Goal: Task Accomplishment & Management: Manage account settings

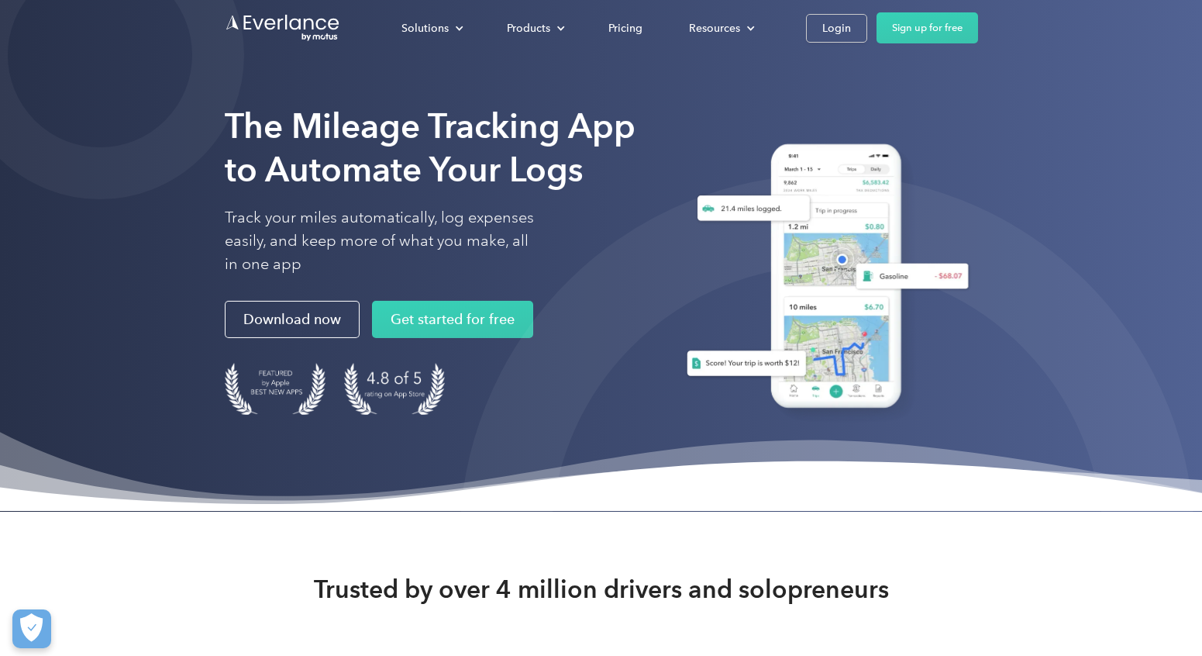
click at [835, 43] on div "Solutions For companies Easy vehicle reimbursements For self-employed Maximize …" at bounding box center [678, 27] width 600 height 31
click at [831, 32] on div "Login" at bounding box center [836, 28] width 29 height 19
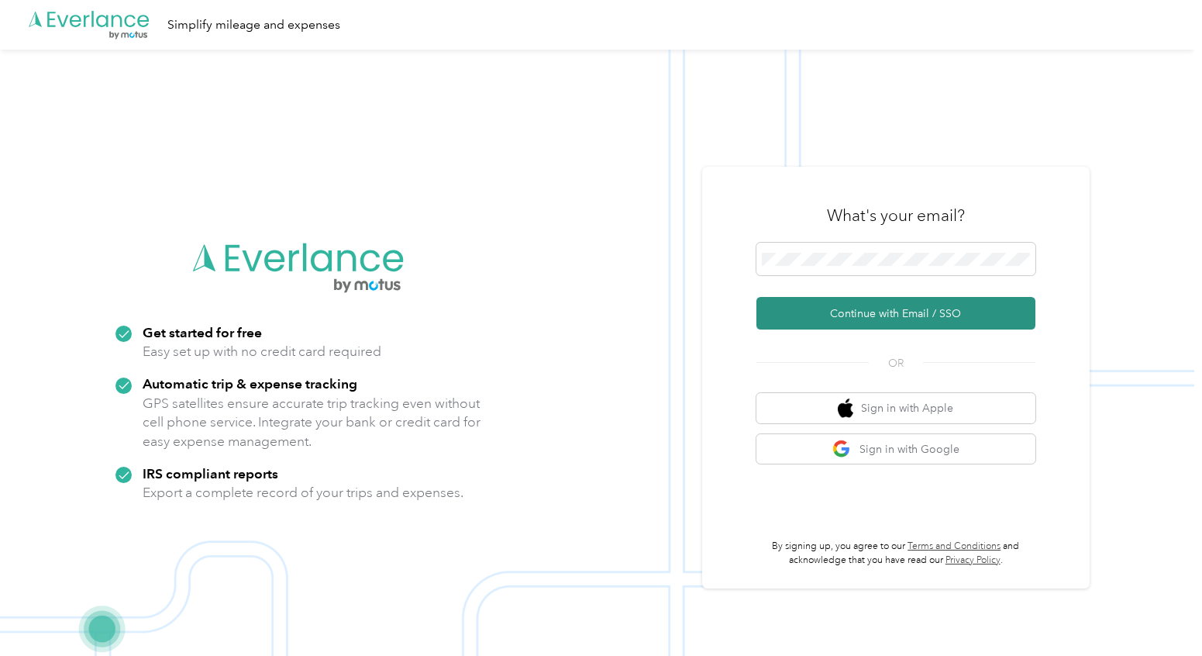
click at [817, 309] on button "Continue with Email / SSO" at bounding box center [895, 313] width 279 height 33
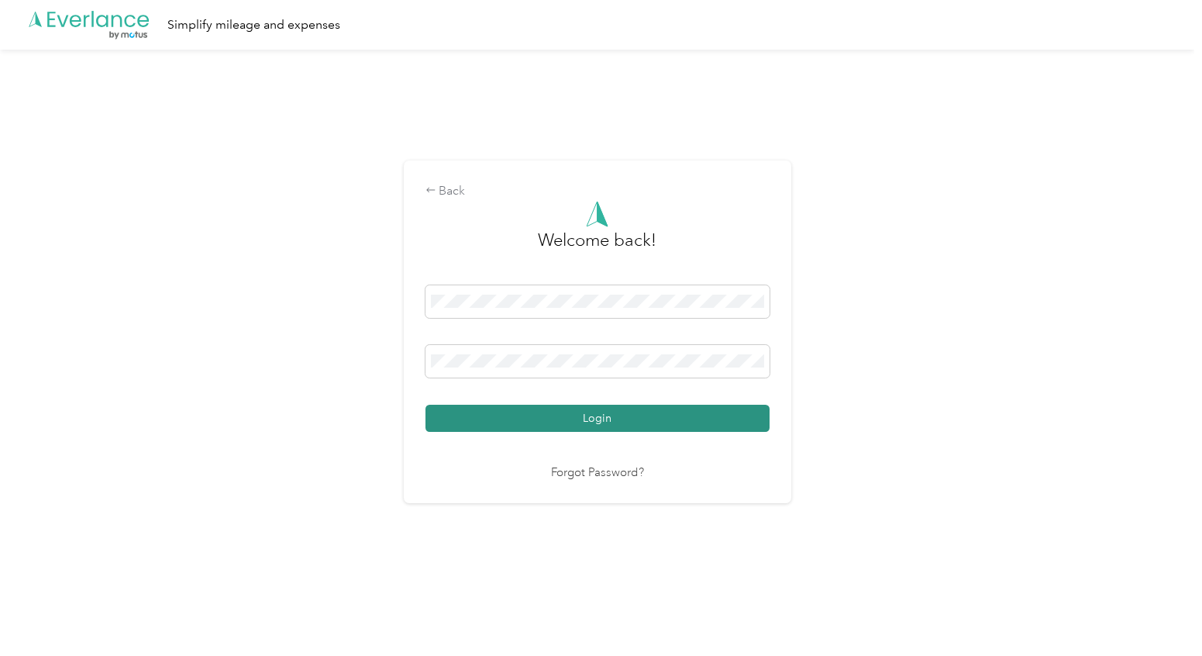
click at [570, 418] on button "Login" at bounding box center [597, 418] width 344 height 27
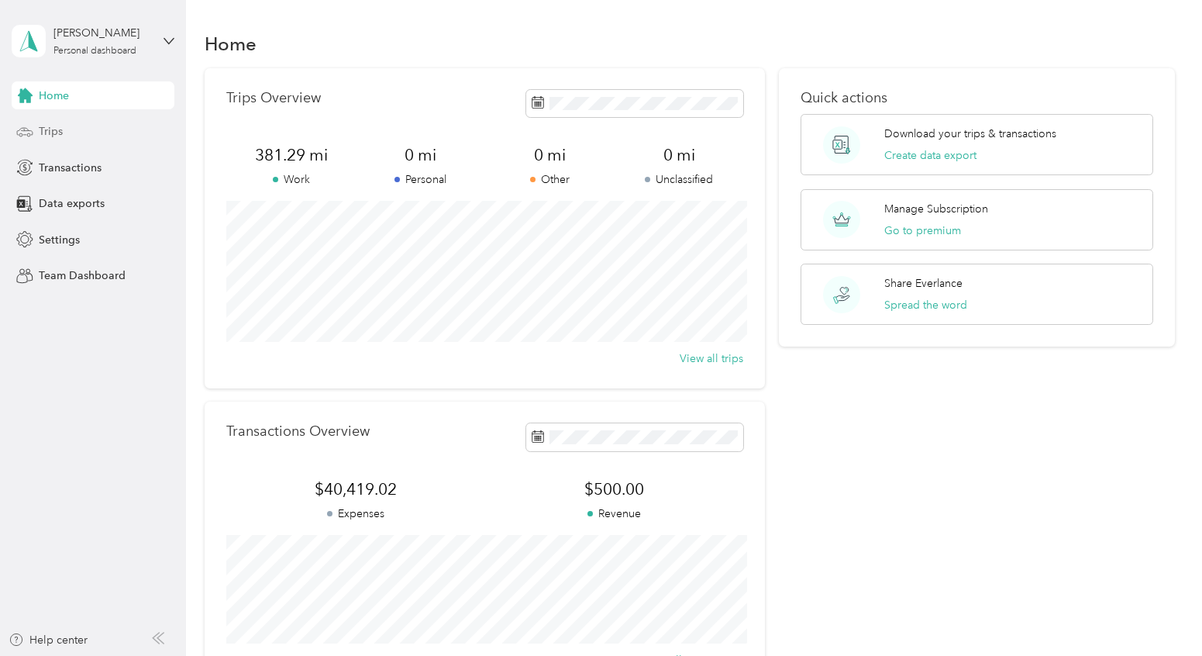
click at [60, 138] on span "Trips" at bounding box center [51, 131] width 24 height 16
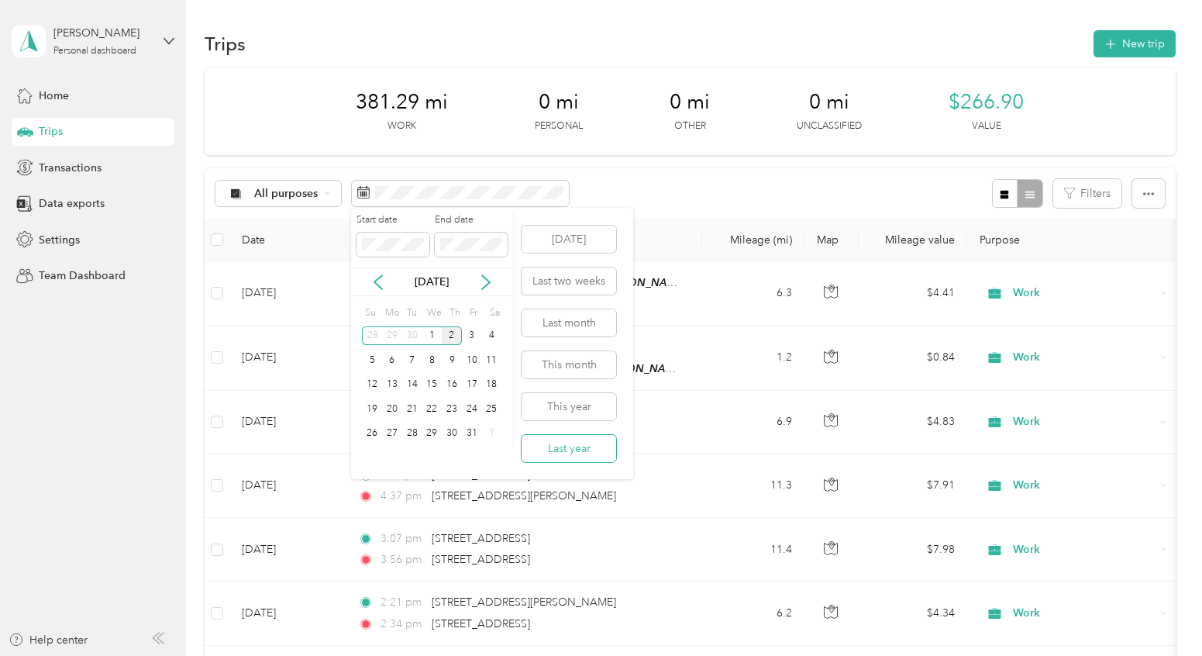
click at [570, 446] on button "Last year" at bounding box center [569, 448] width 95 height 27
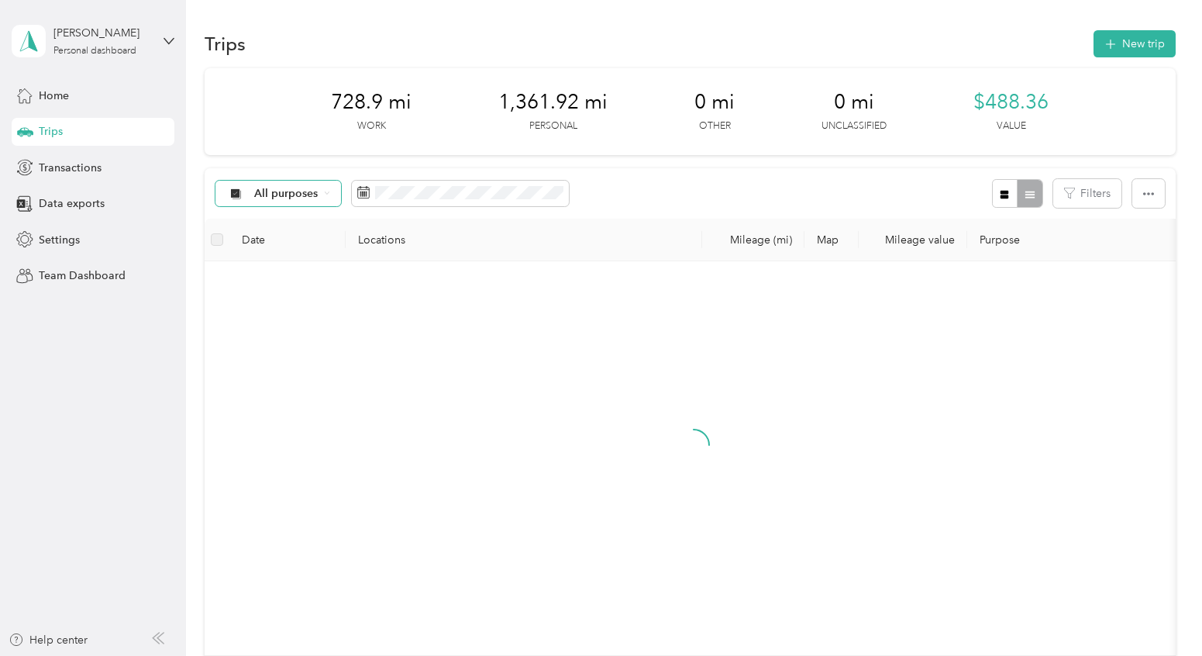
click at [319, 190] on div "All purposes" at bounding box center [278, 194] width 126 height 26
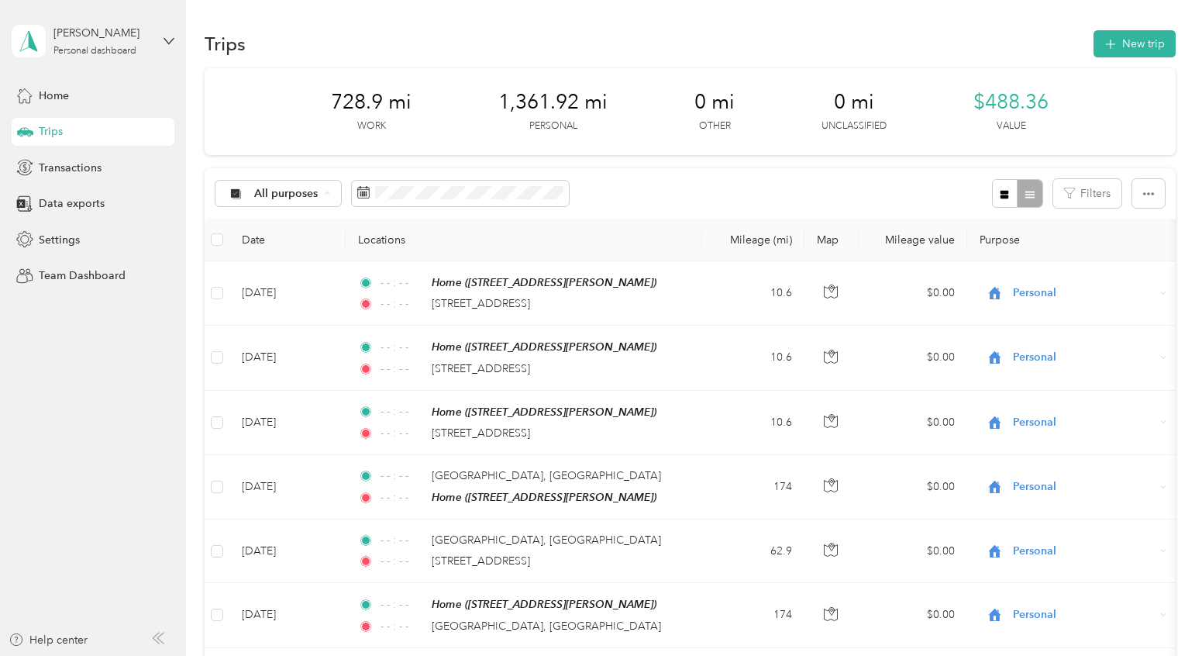
click at [270, 306] on li "Personal" at bounding box center [277, 302] width 124 height 27
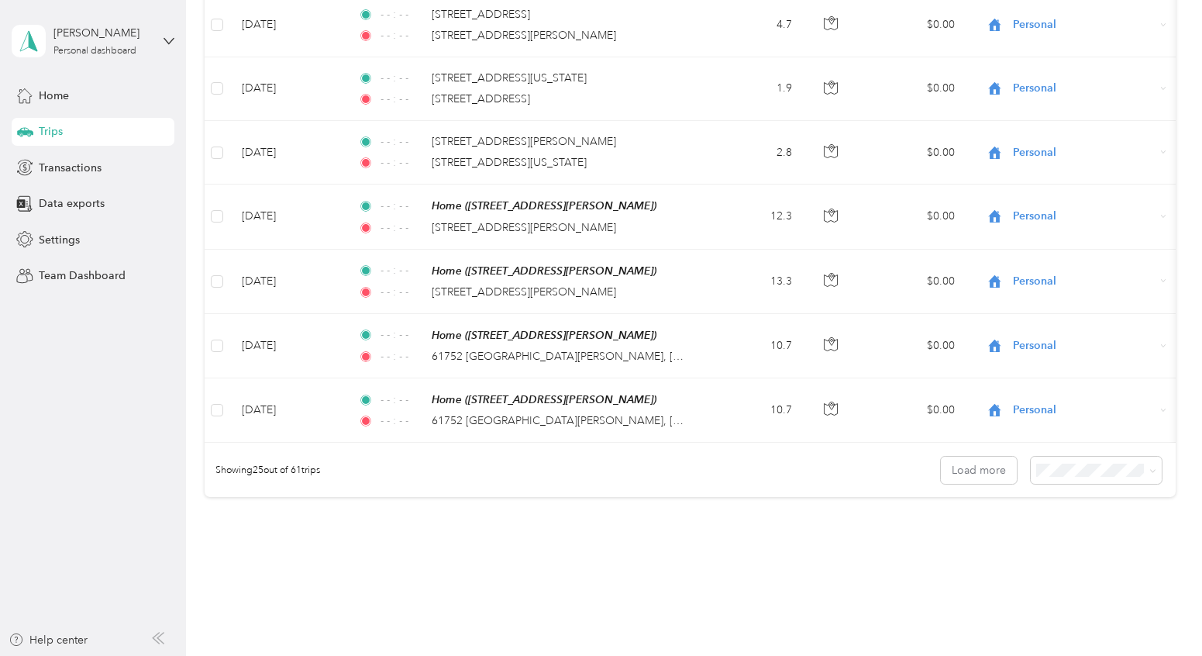
scroll to position [1475, 0]
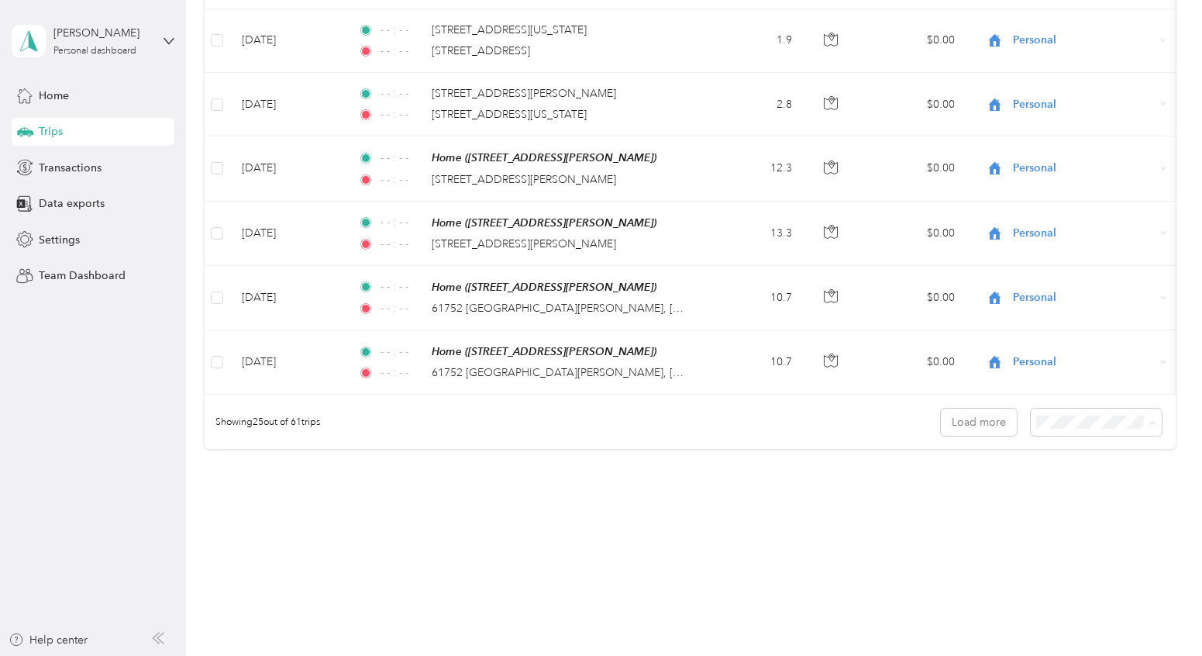
click at [1061, 492] on span "100 per load" at bounding box center [1081, 497] width 64 height 13
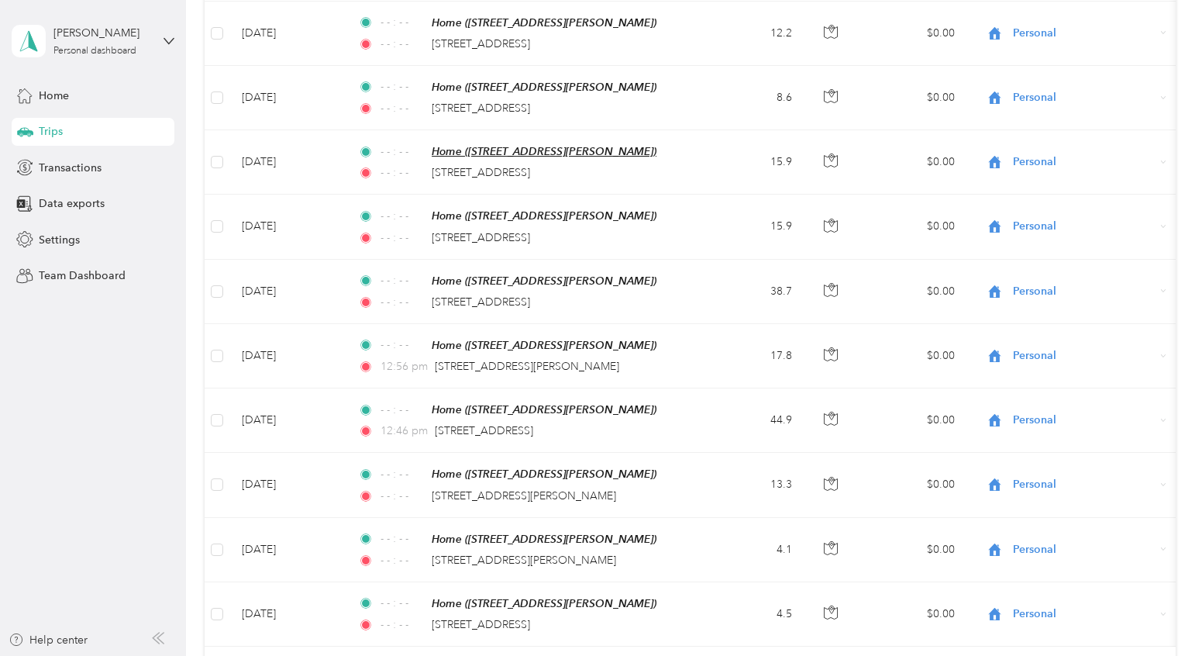
scroll to position [3738, 0]
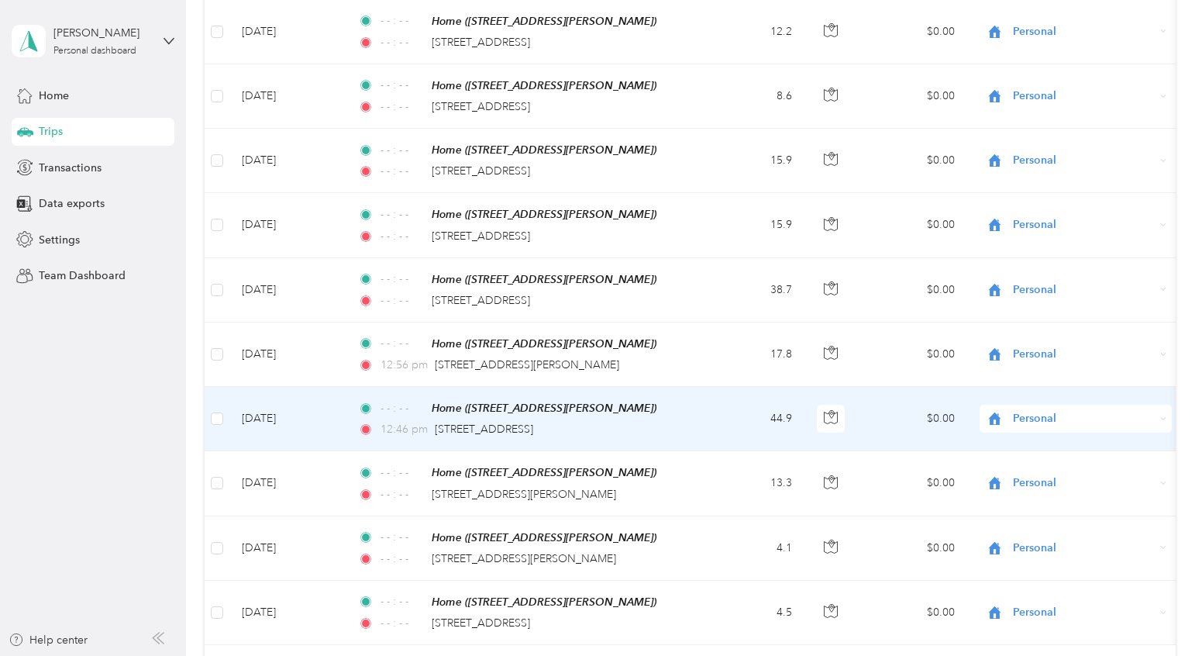
click at [396, 421] on span "12:46 pm" at bounding box center [403, 429] width 47 height 17
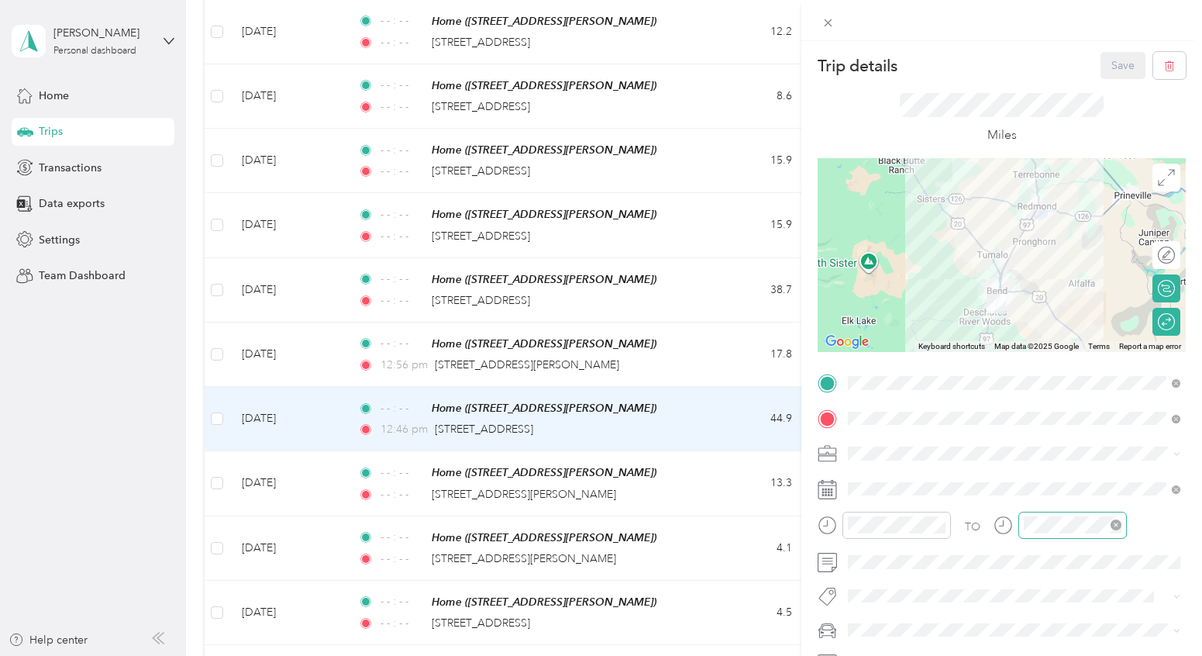
click at [1120, 525] on icon "close-circle" at bounding box center [1115, 524] width 11 height 11
click at [1124, 72] on button "Save" at bounding box center [1122, 65] width 45 height 27
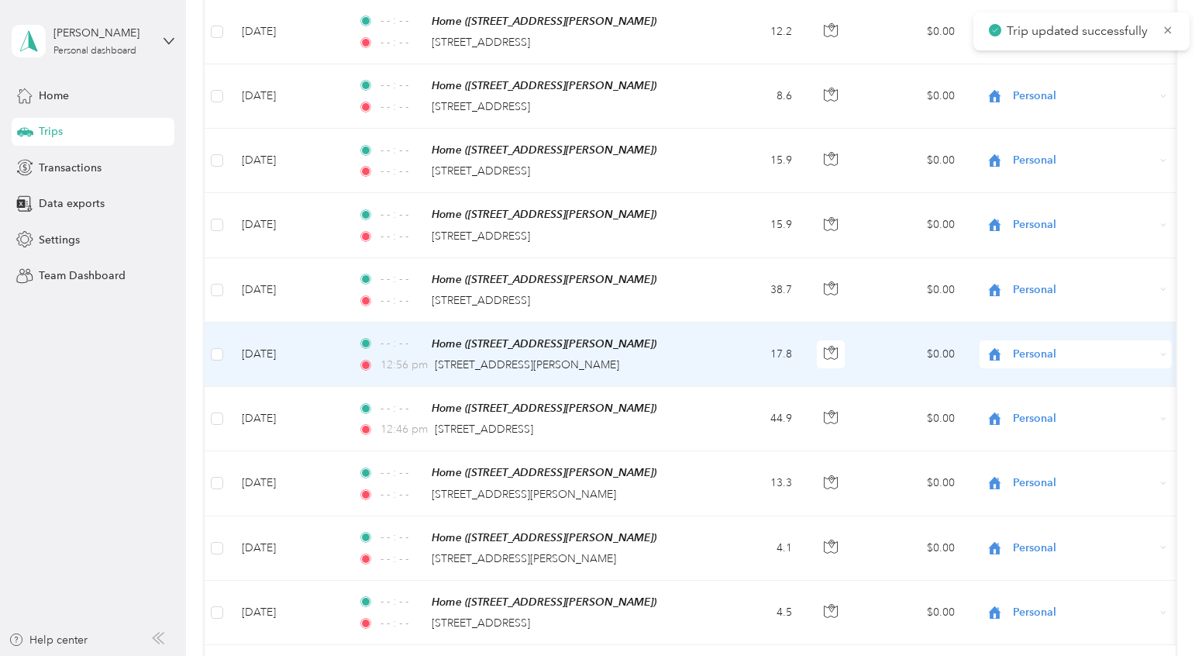
click at [385, 356] on span "12:56 pm" at bounding box center [403, 364] width 47 height 17
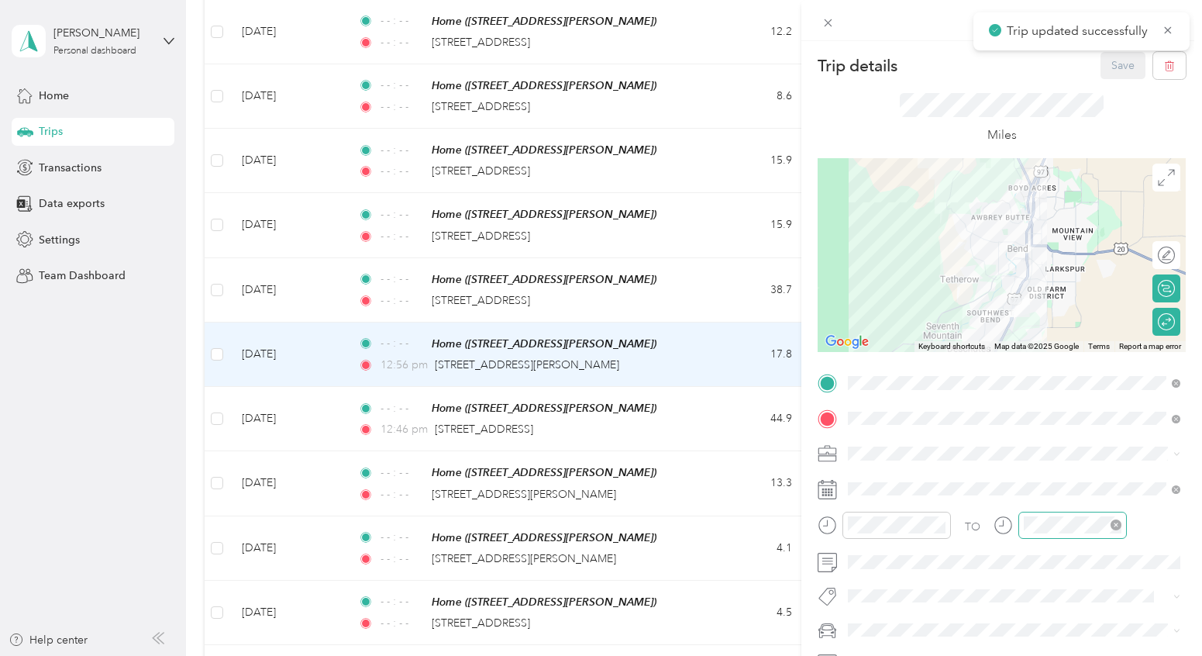
click at [1116, 523] on icon "close-circle" at bounding box center [1115, 524] width 11 height 11
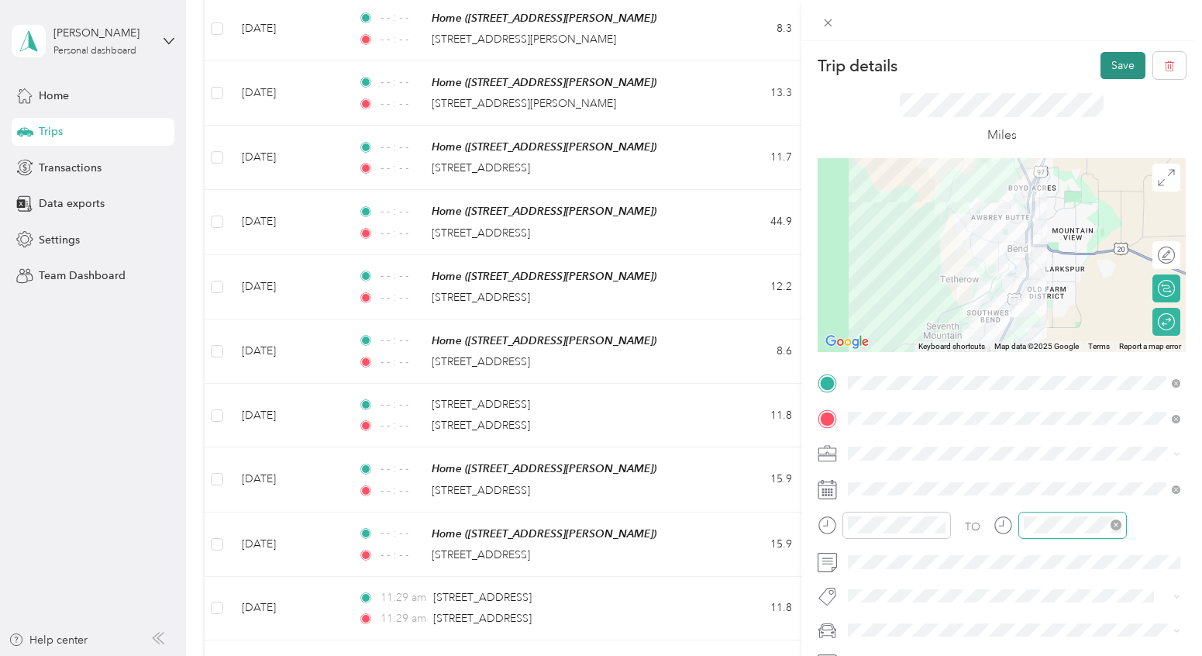
click at [1121, 71] on button "Save" at bounding box center [1122, 65] width 45 height 27
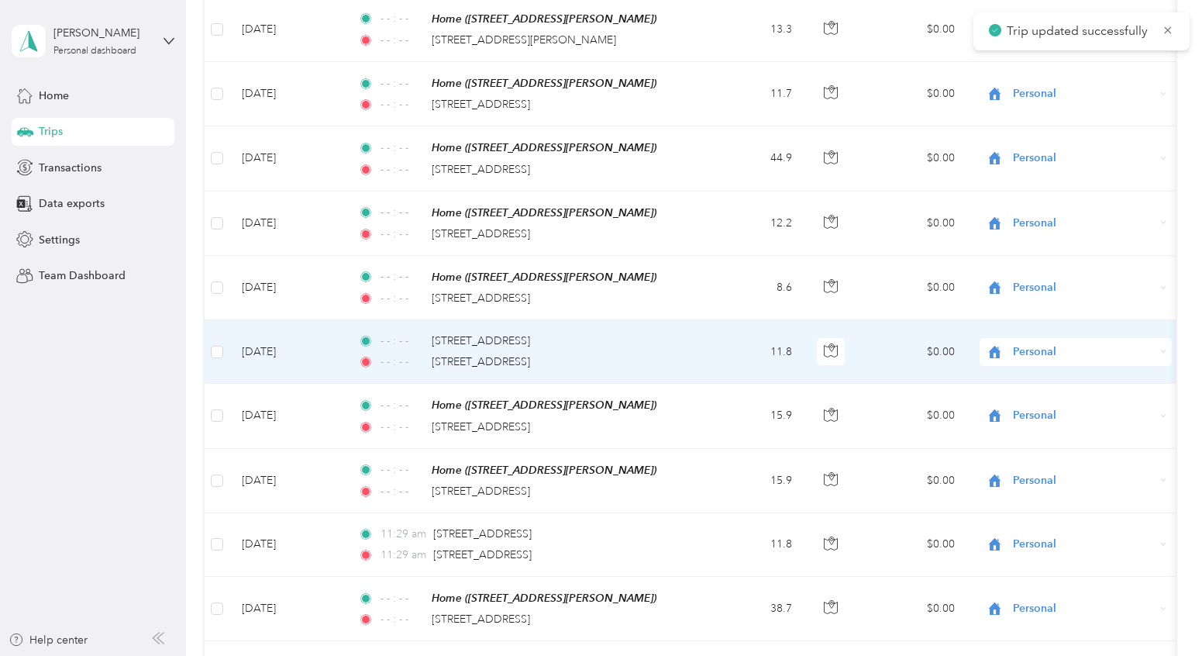
scroll to position [3803, 0]
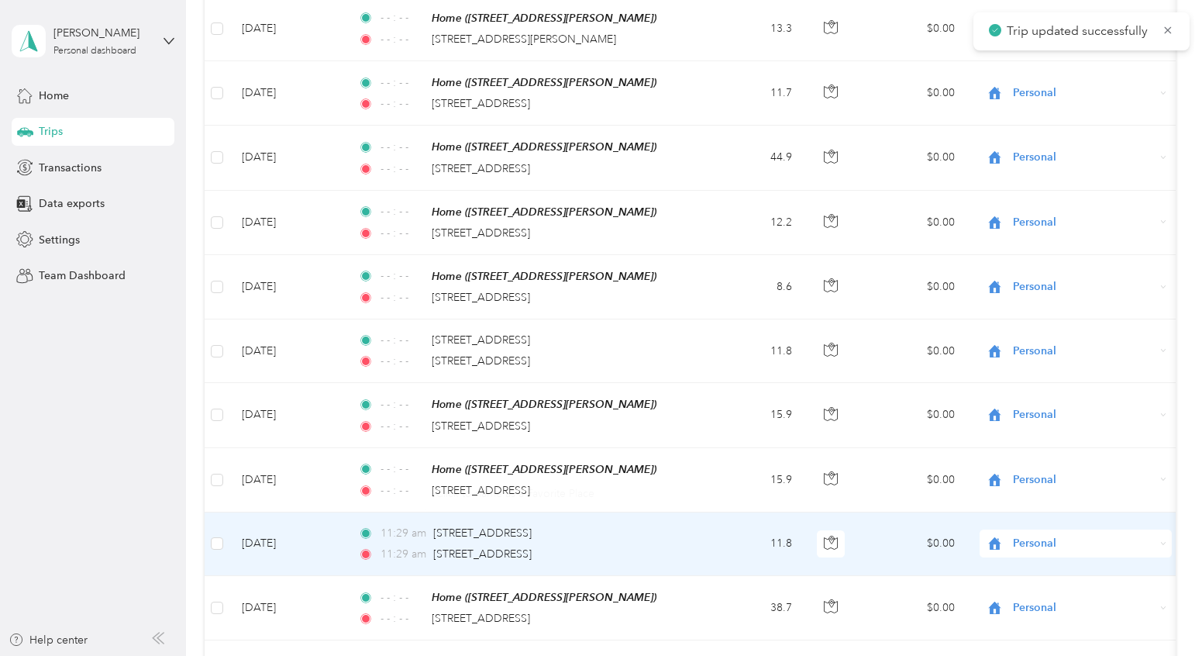
click at [407, 546] on span "11:29 am" at bounding box center [403, 554] width 46 height 17
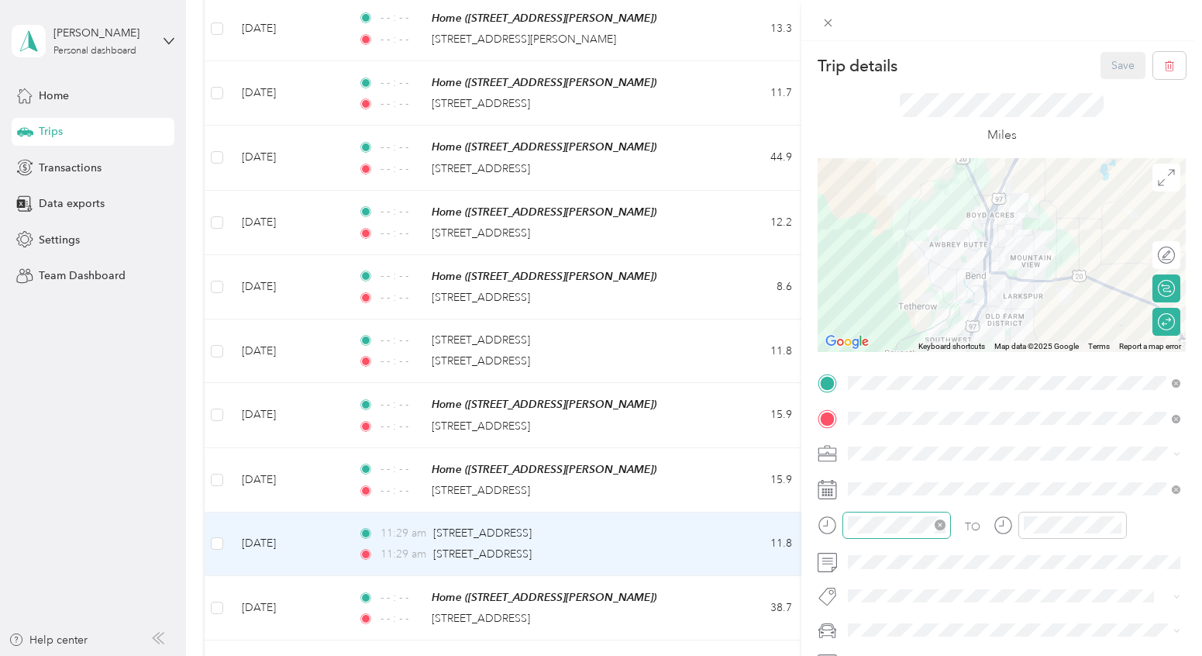
click at [939, 528] on icon "close-circle" at bounding box center [940, 524] width 11 height 11
click at [1117, 527] on icon "close-circle" at bounding box center [1115, 524] width 11 height 11
click at [1124, 57] on button "Save" at bounding box center [1122, 65] width 45 height 27
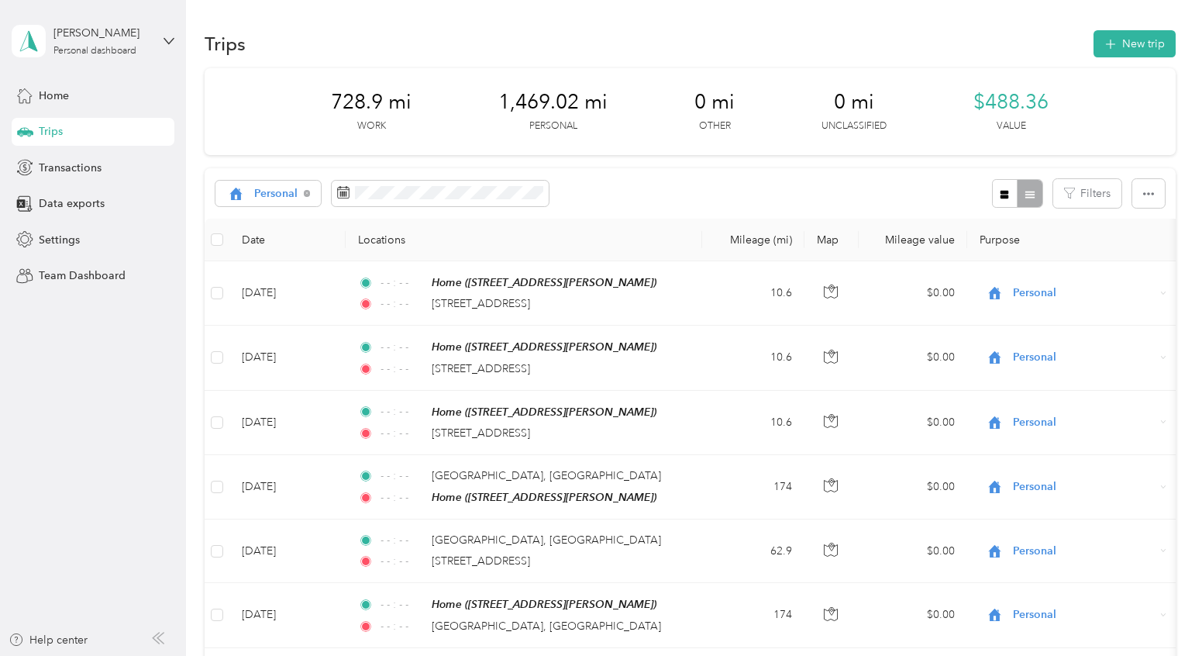
click at [58, 165] on span "Transactions" at bounding box center [70, 168] width 63 height 16
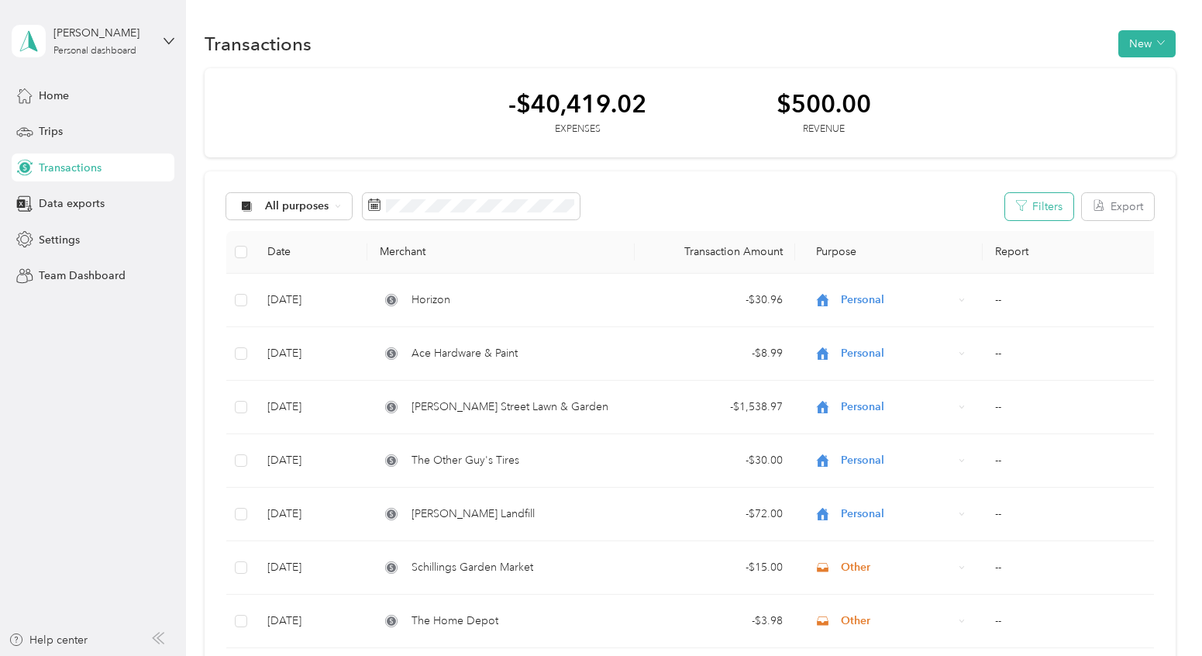
click at [1036, 207] on button "Filters" at bounding box center [1039, 206] width 68 height 27
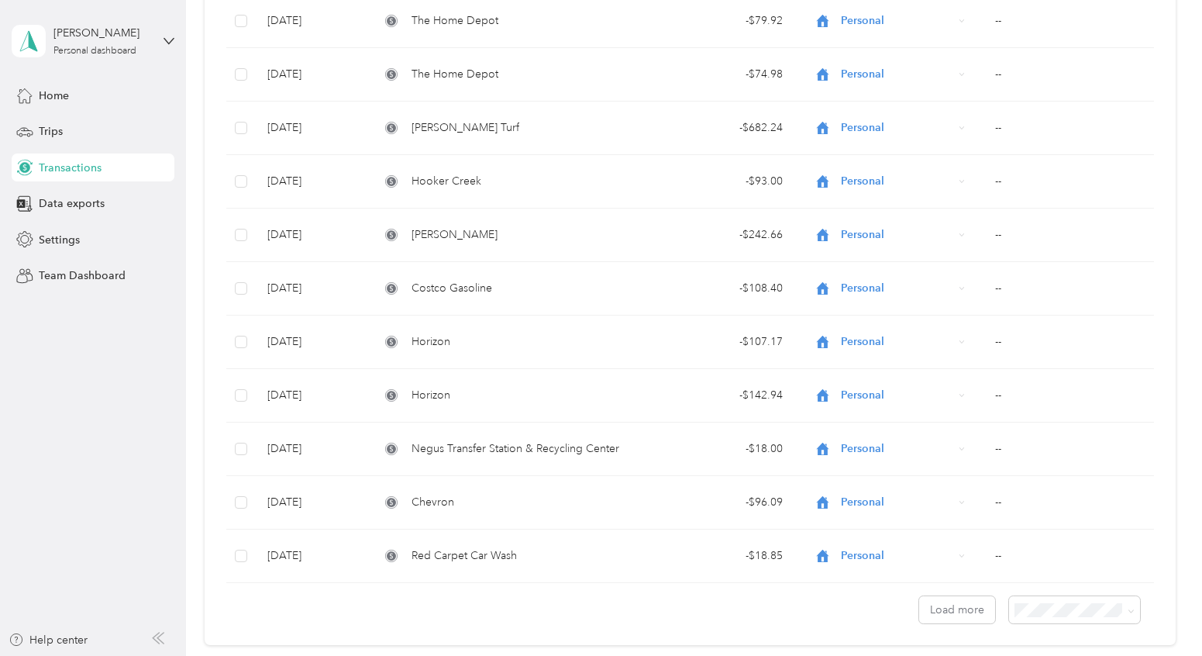
scroll to position [1177, 0]
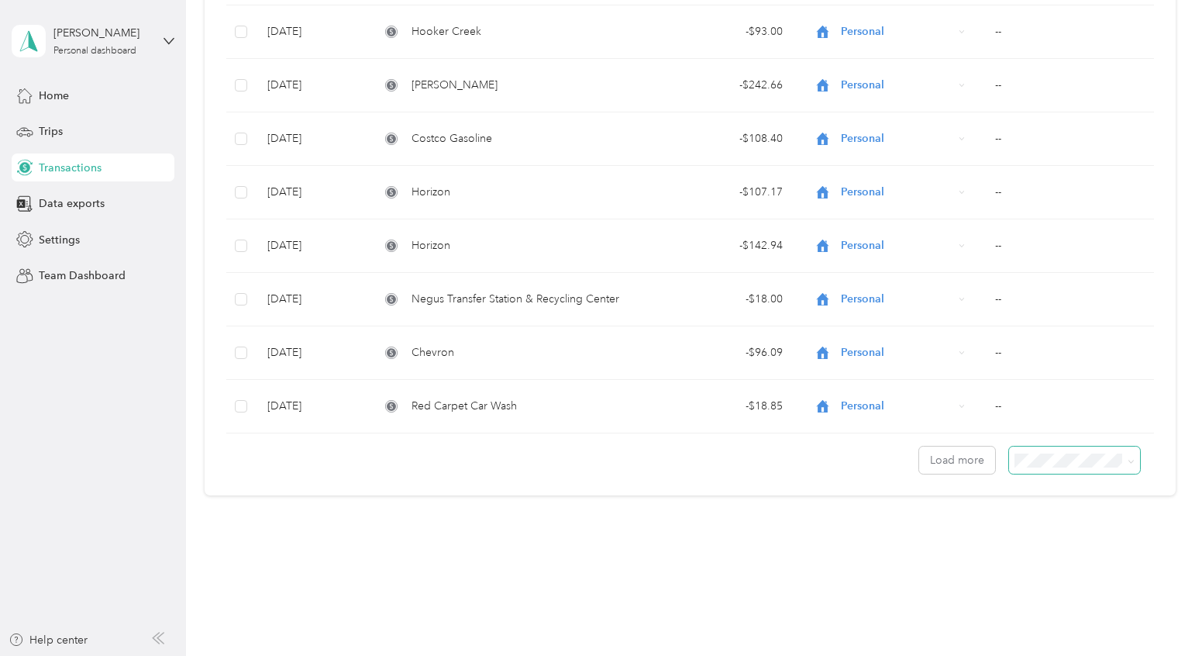
click at [1083, 468] on span at bounding box center [1075, 459] width 132 height 27
click at [1053, 541] on span "100 per load" at bounding box center [1060, 542] width 64 height 13
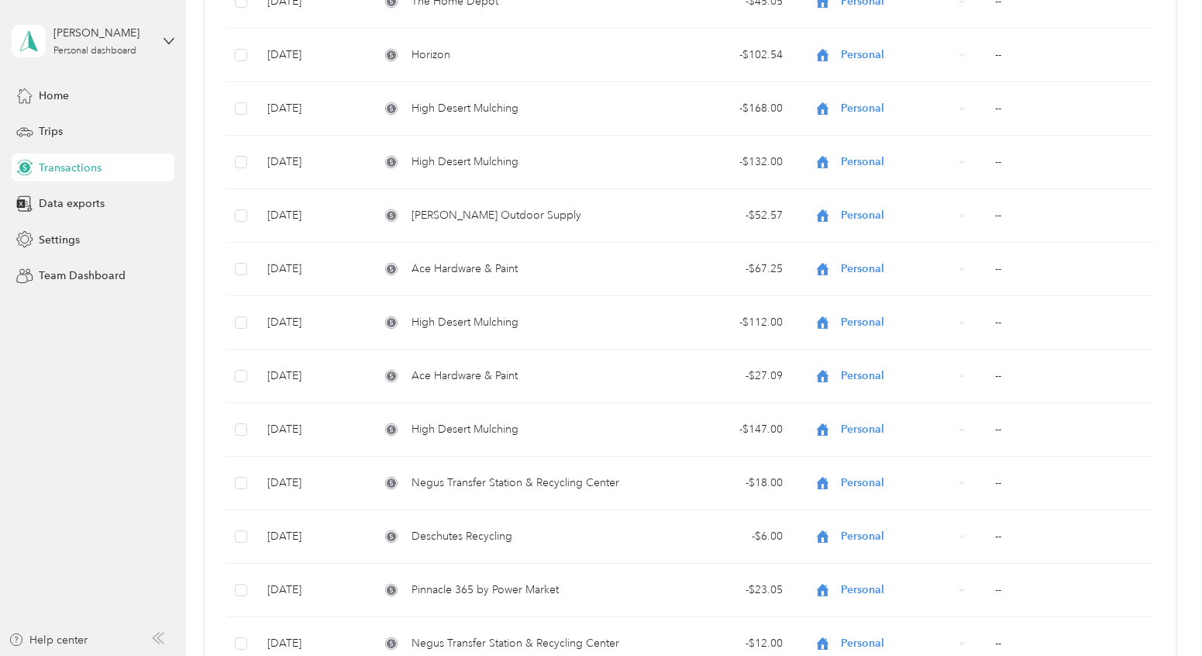
scroll to position [5187, 0]
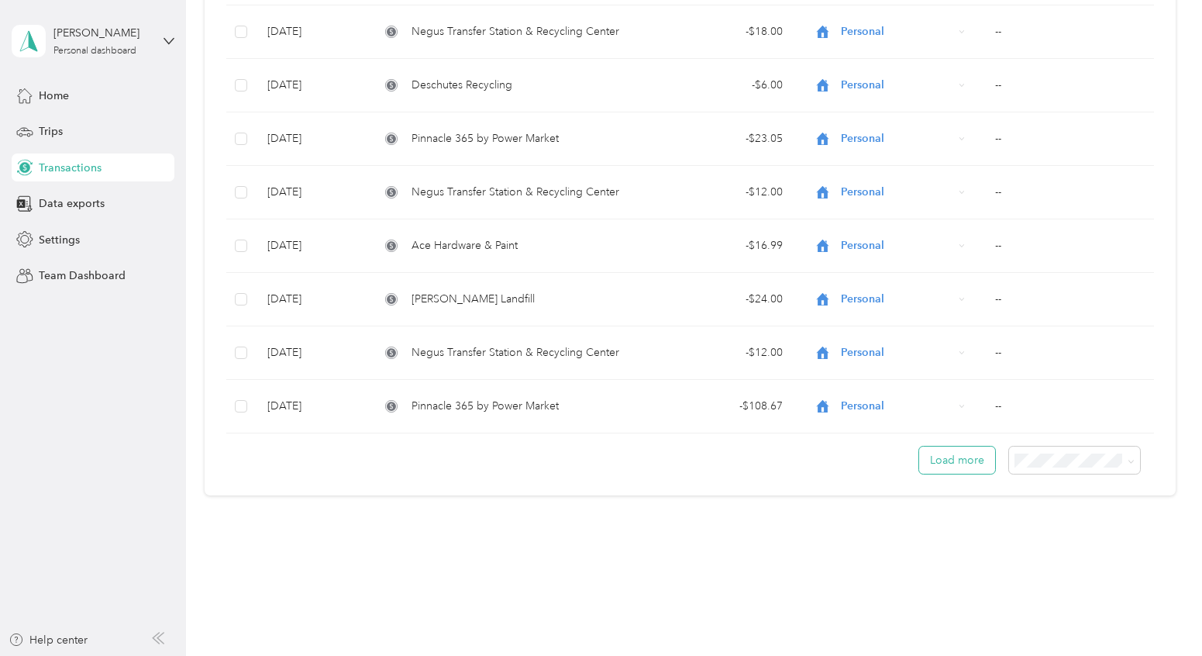
click at [955, 456] on button "Load more" at bounding box center [957, 459] width 76 height 27
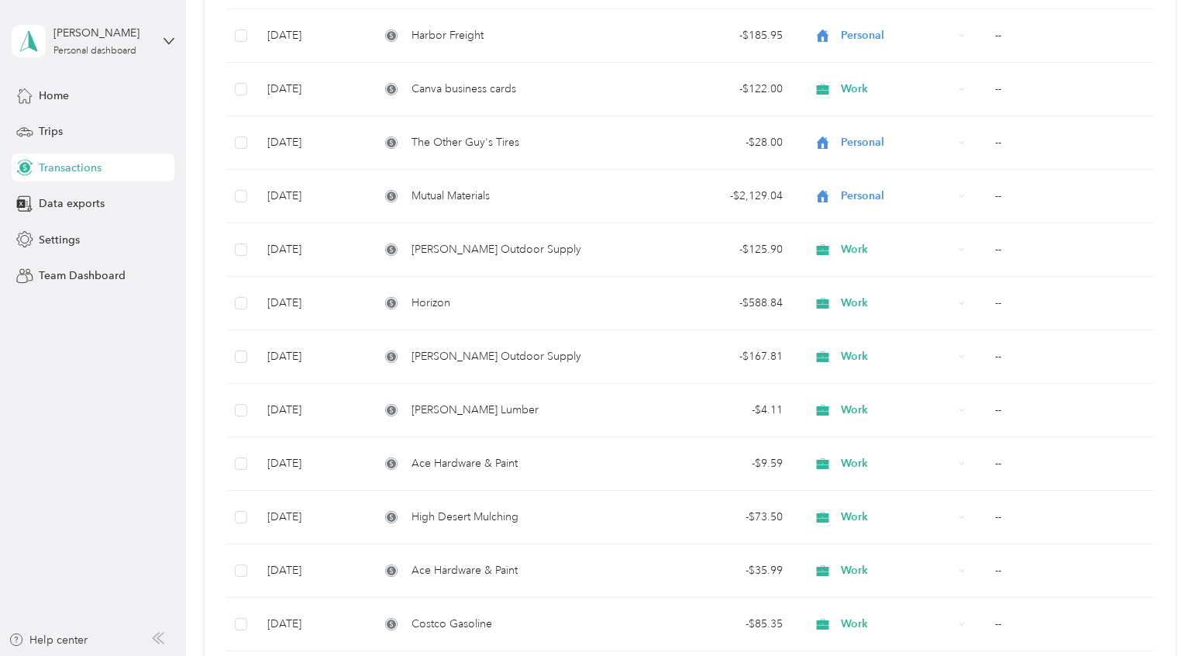
scroll to position [10535, 0]
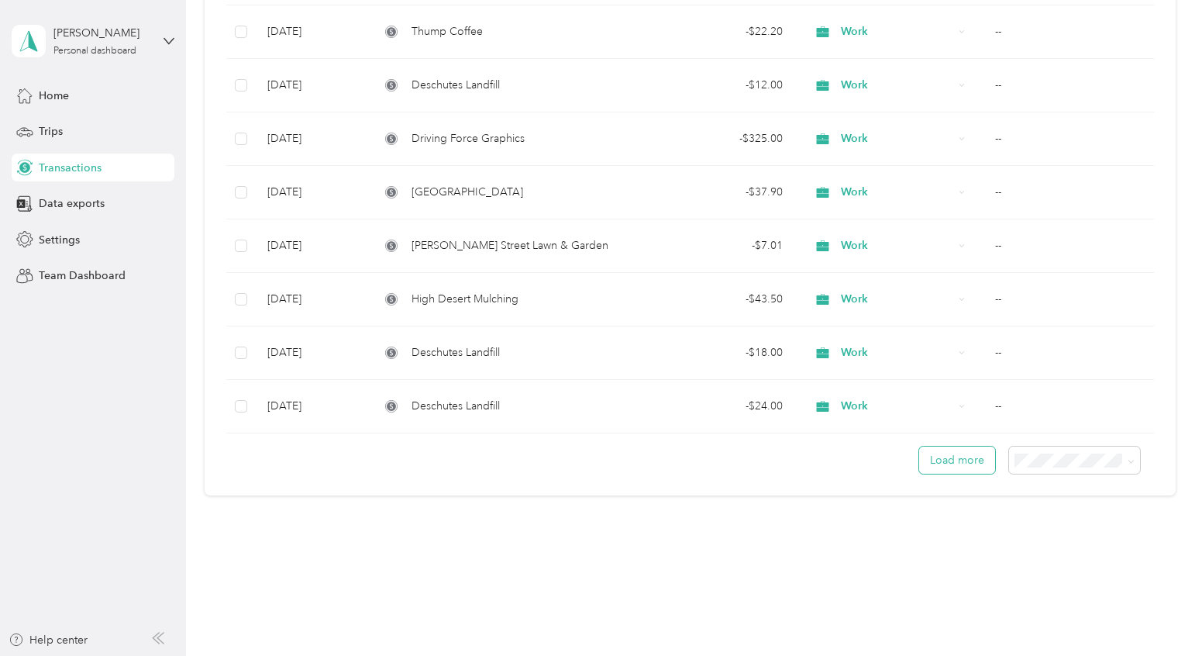
click at [957, 462] on button "Load more" at bounding box center [957, 459] width 76 height 27
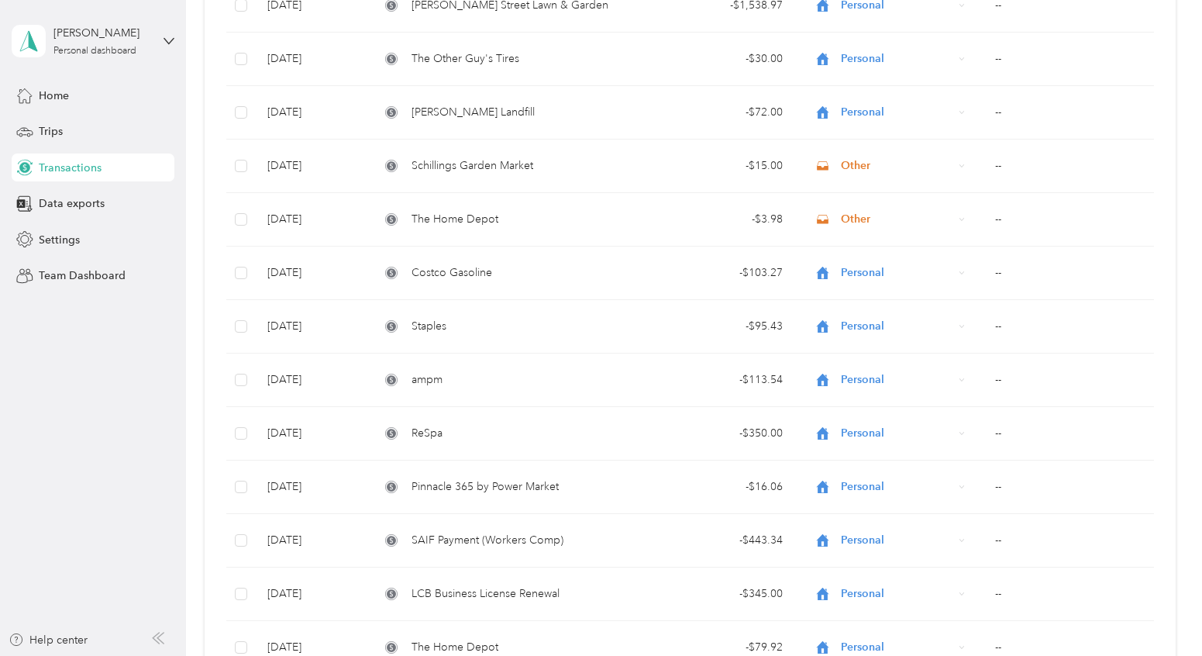
scroll to position [0, 0]
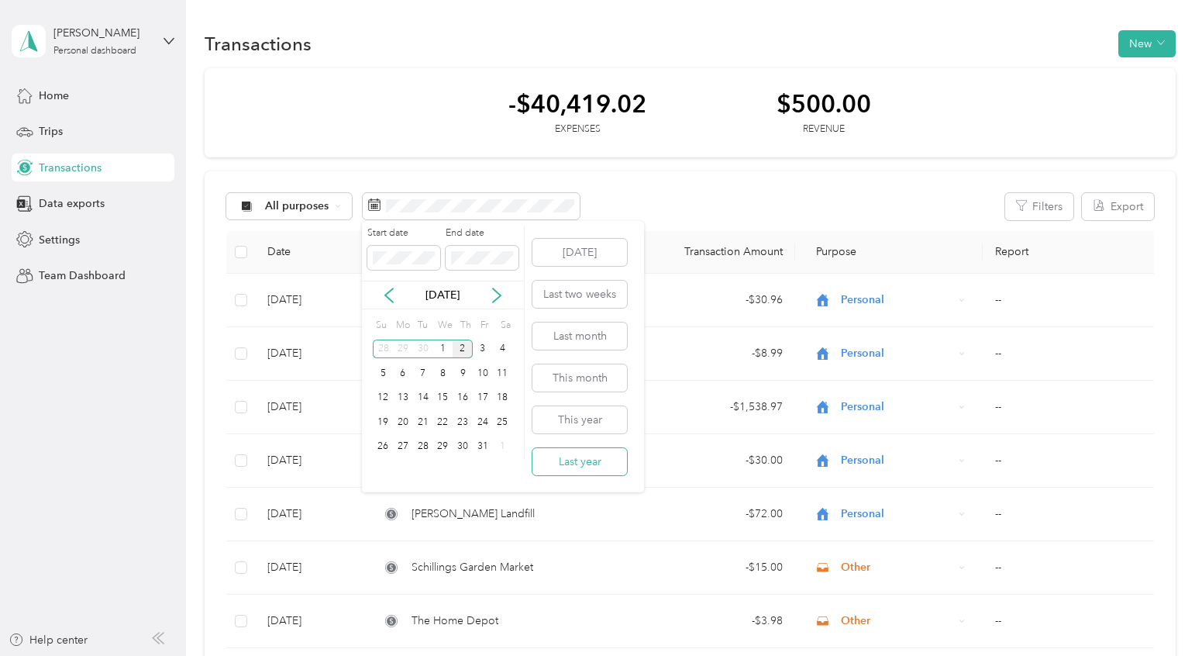
click at [566, 457] on button "Last year" at bounding box center [579, 461] width 95 height 27
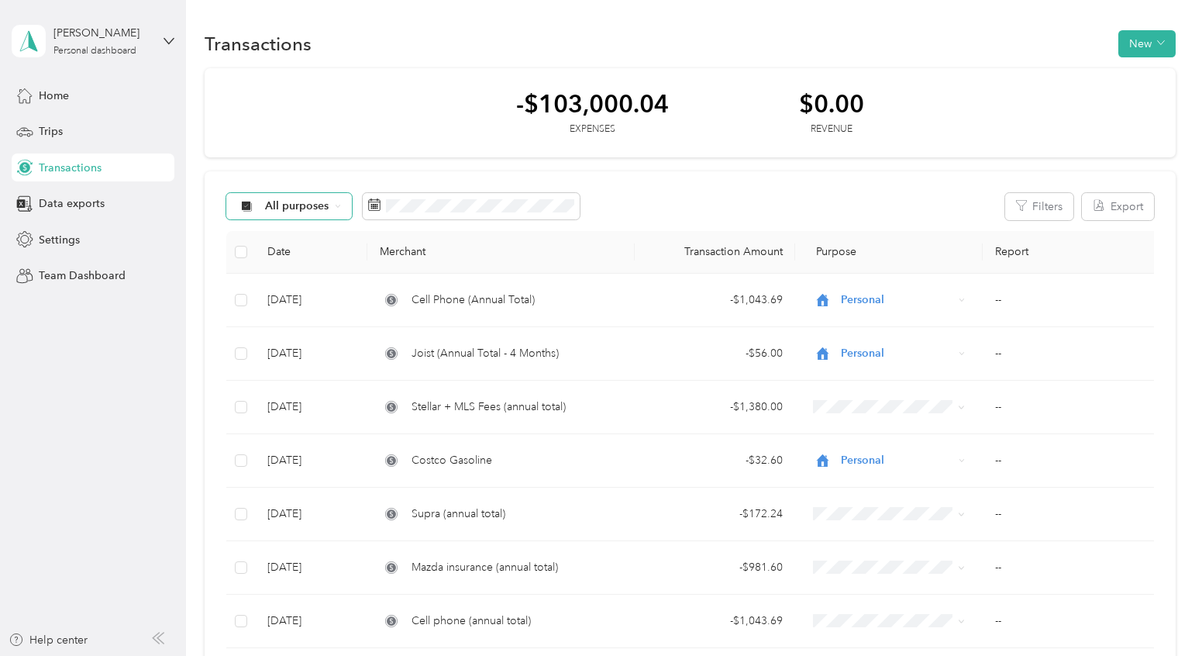
click at [316, 201] on span "All purposes" at bounding box center [297, 206] width 64 height 11
click at [284, 314] on span "Personal" at bounding box center [302, 316] width 75 height 16
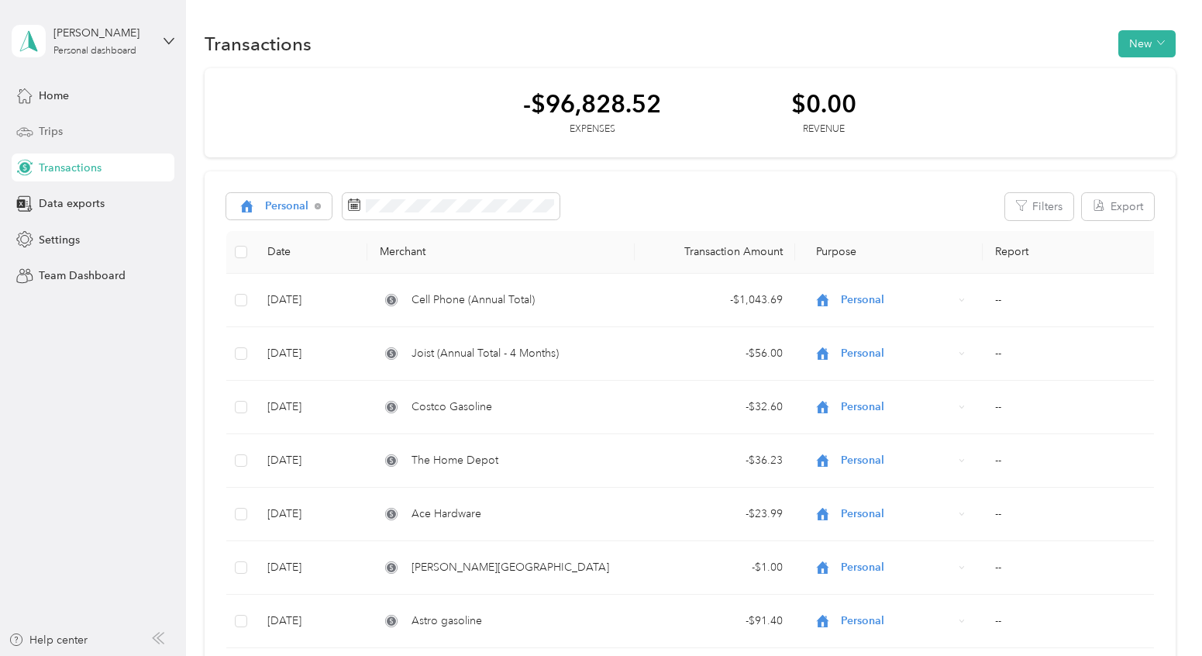
click at [112, 123] on div "Trips" at bounding box center [93, 132] width 163 height 28
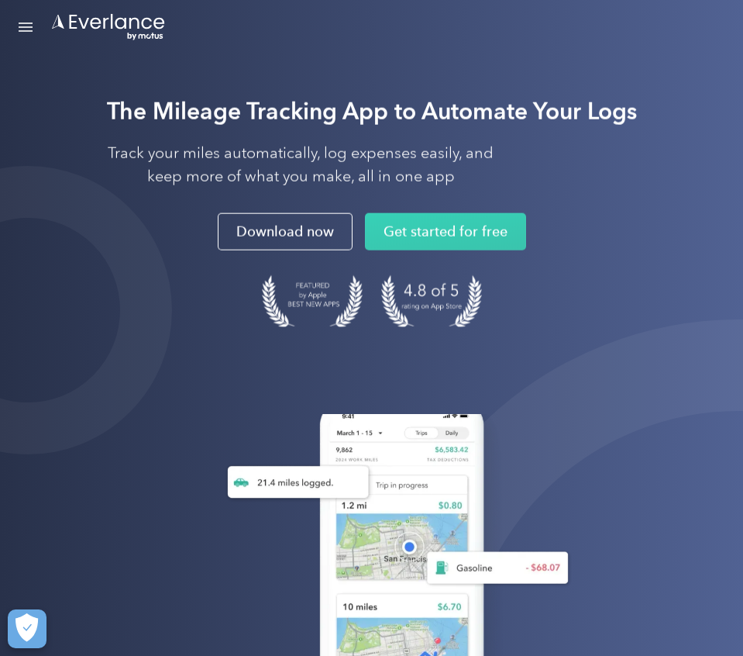
click at [26, 26] on div "Open Menu" at bounding box center [26, 27] width 14 height 2
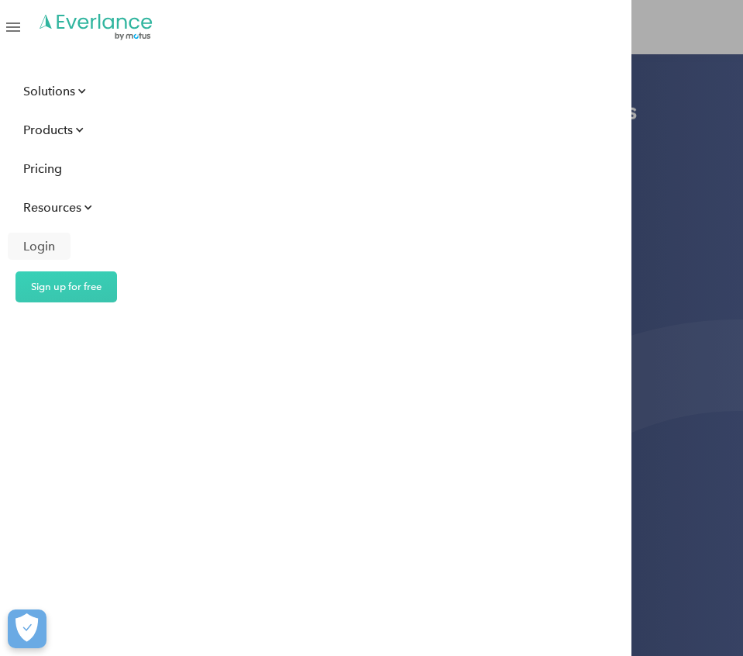
click at [43, 241] on div "Login" at bounding box center [39, 245] width 32 height 19
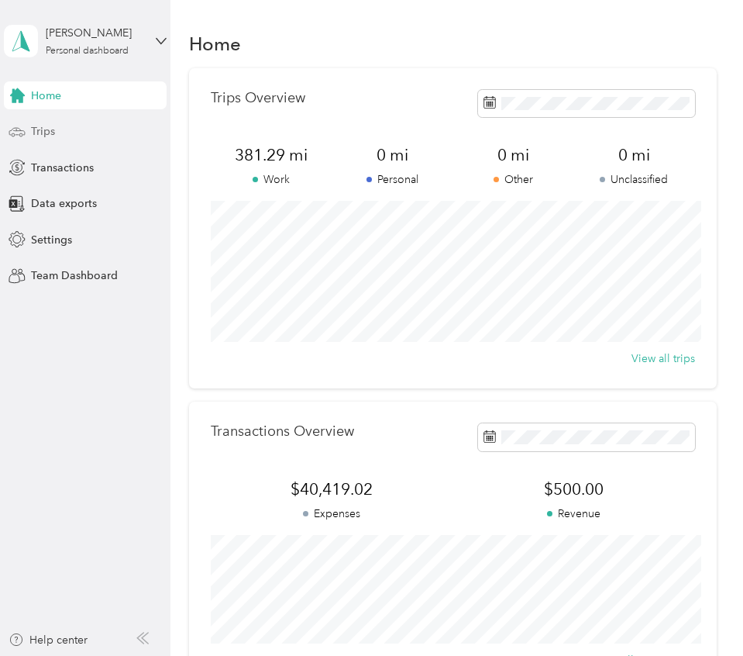
click at [29, 129] on div "Trips" at bounding box center [85, 132] width 163 height 28
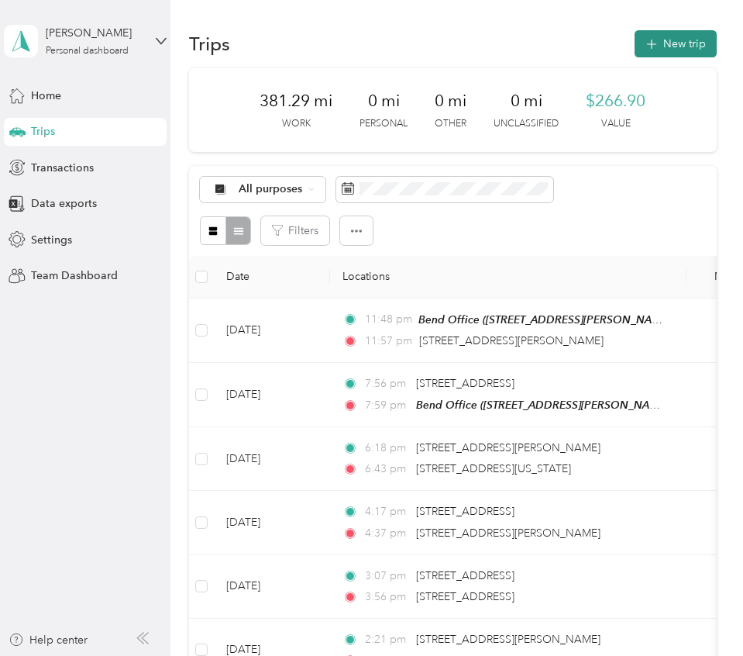
click at [694, 52] on button "New trip" at bounding box center [676, 43] width 82 height 27
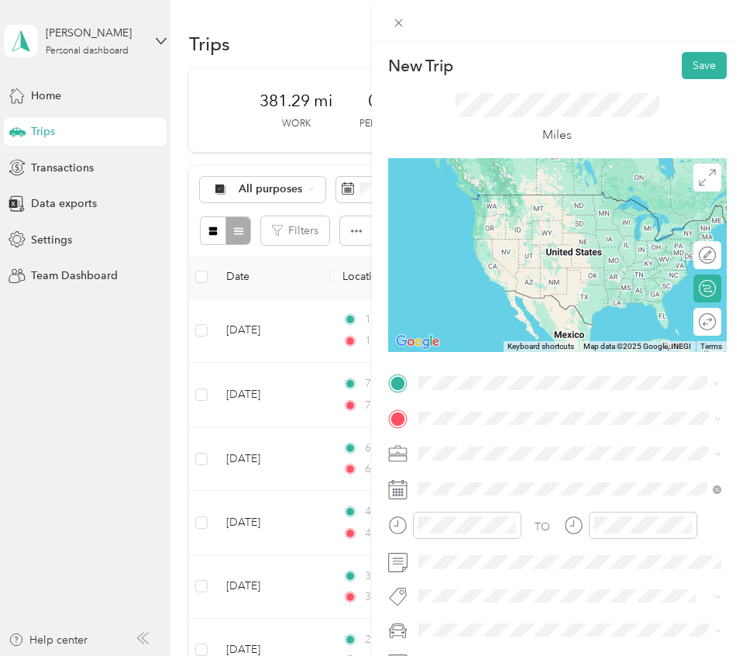
click at [469, 446] on span "17980 Parkway Lane Bend, Oregon 97703, United States" at bounding box center [524, 439] width 155 height 14
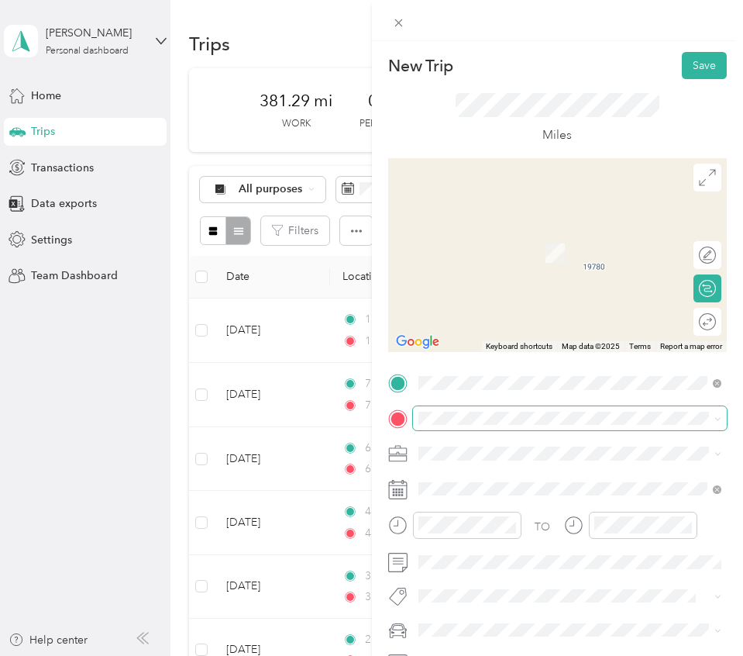
click at [458, 426] on span at bounding box center [570, 418] width 315 height 25
click at [470, 463] on li "1013 Southeast Paiute Way Bend, Oregon 97702, United States" at bounding box center [570, 475] width 315 height 32
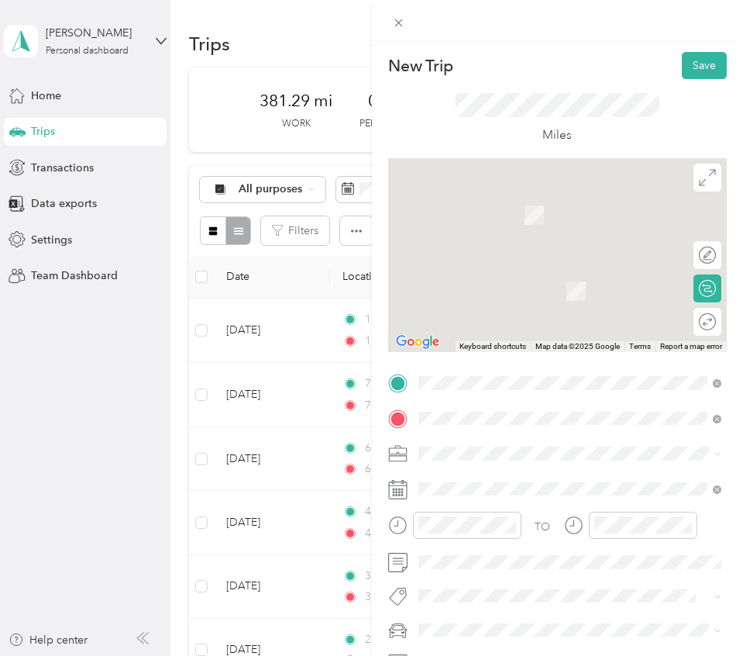
click at [470, 463] on span "1013 Southeast Paiute Way Bend, Oregon 97702, United States" at bounding box center [524, 465] width 155 height 14
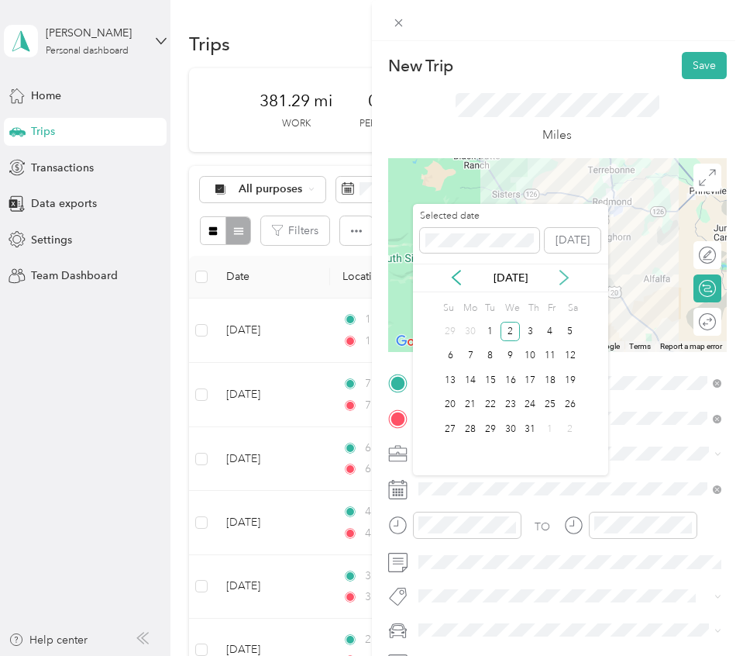
click at [563, 275] on icon at bounding box center [563, 277] width 15 height 15
click at [515, 333] on div "4" at bounding box center [511, 331] width 20 height 19
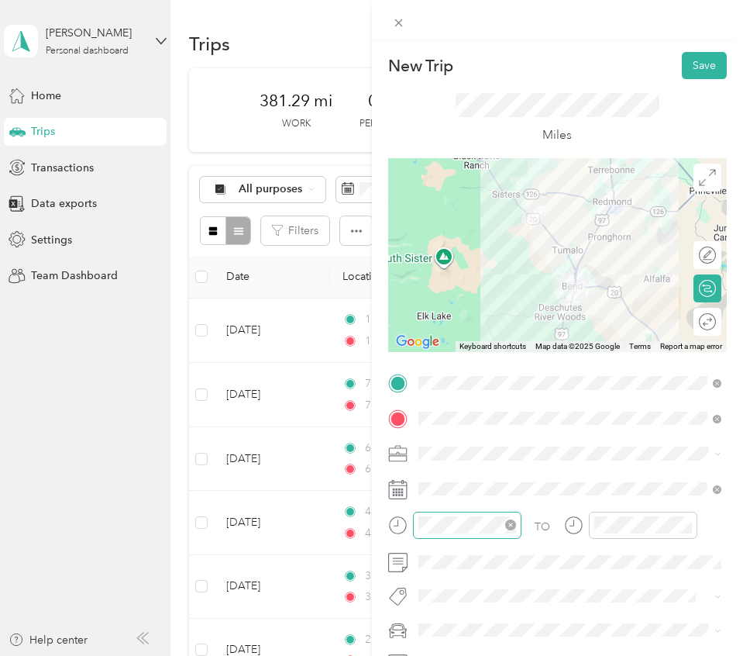
click at [513, 527] on icon "close-circle" at bounding box center [510, 524] width 11 height 11
click at [686, 525] on icon "close-circle" at bounding box center [686, 524] width 11 height 11
click at [708, 329] on div "Round trip" at bounding box center [708, 322] width 28 height 28
click at [697, 322] on div at bounding box center [692, 322] width 14 height 14
click at [441, 577] on div "TO Add photo" at bounding box center [557, 539] width 339 height 339
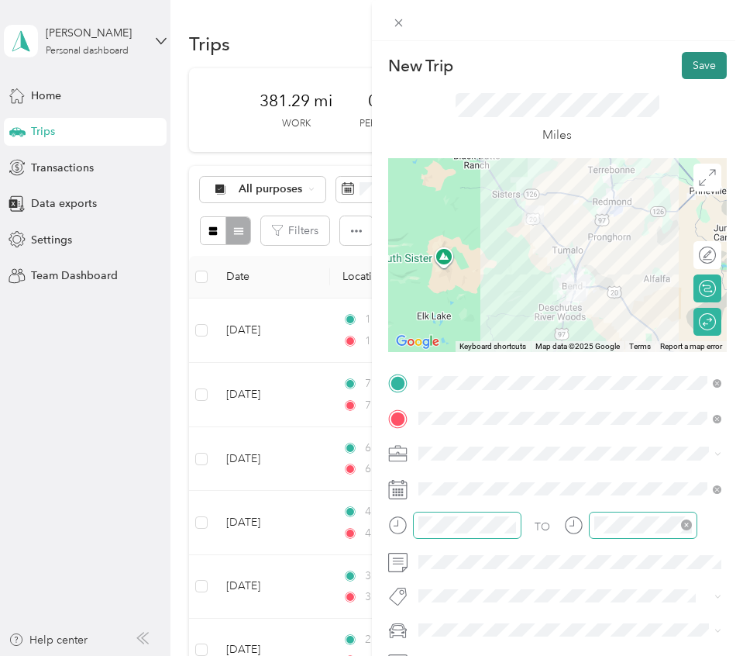
click at [714, 61] on button "Save" at bounding box center [704, 65] width 45 height 27
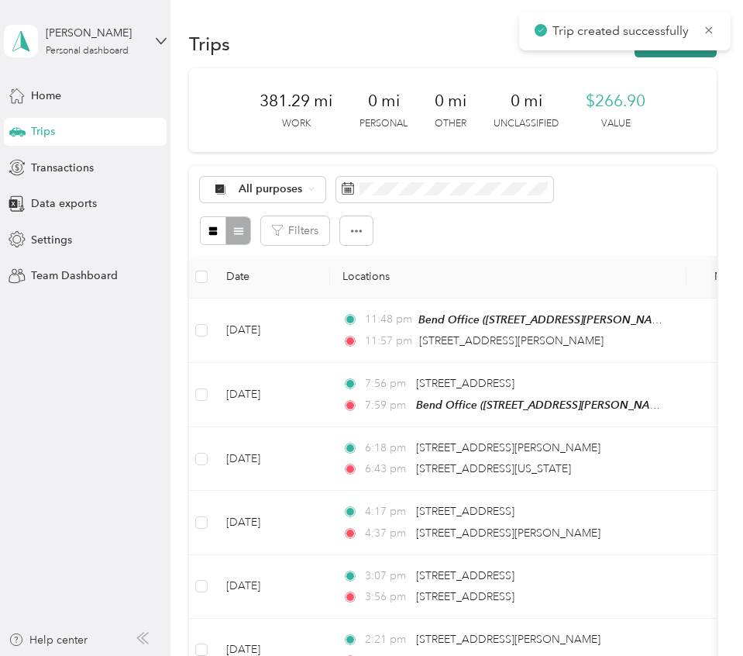
click at [702, 53] on button "New trip" at bounding box center [676, 43] width 82 height 27
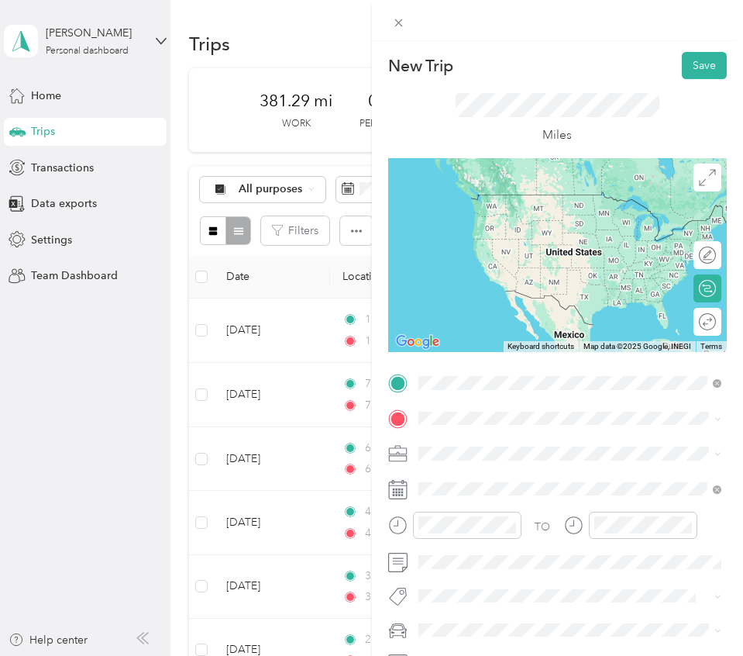
click at [515, 440] on span "17980 Parkway Lane Bend, Oregon 97703, United States" at bounding box center [524, 439] width 155 height 14
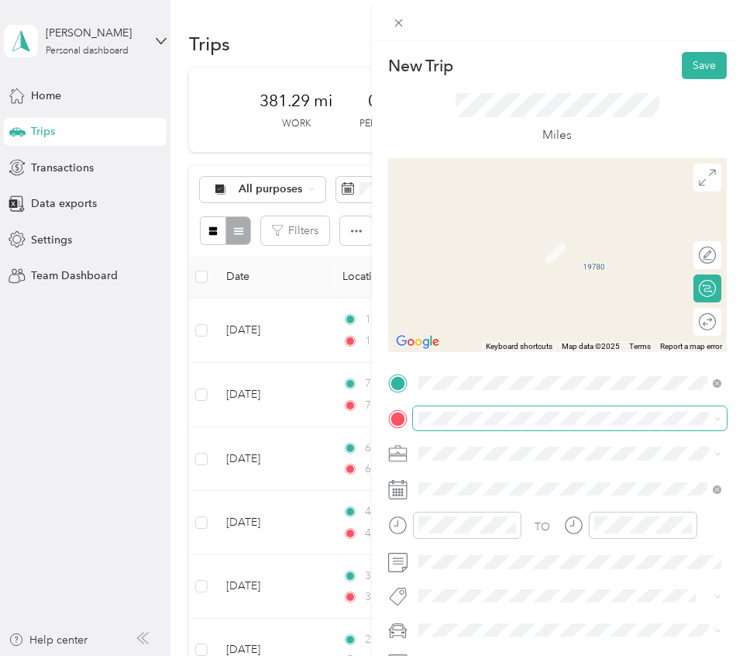
click at [463, 425] on span at bounding box center [570, 418] width 315 height 25
click at [559, 476] on span "1013 Southeast Paiute Way Bend, Oregon 97702, United States" at bounding box center [524, 474] width 155 height 14
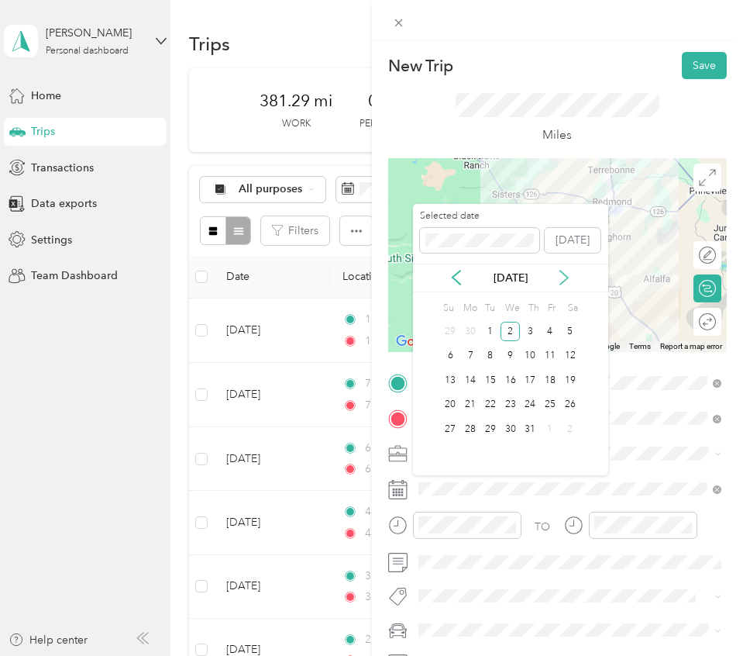
click at [560, 281] on icon at bounding box center [563, 277] width 15 height 15
click at [527, 328] on div "5" at bounding box center [530, 331] width 20 height 19
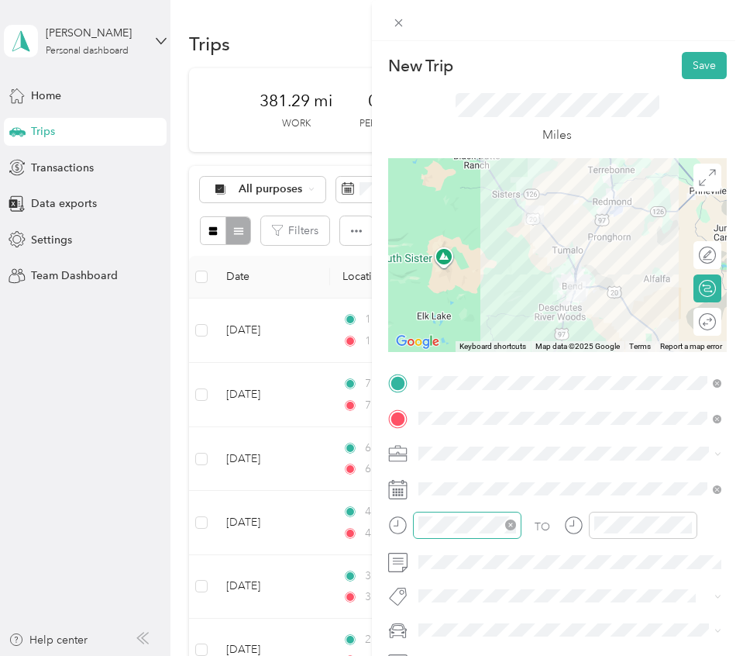
click at [508, 523] on icon "close-circle" at bounding box center [510, 524] width 11 height 11
click at [685, 523] on icon "close-circle" at bounding box center [686, 524] width 11 height 11
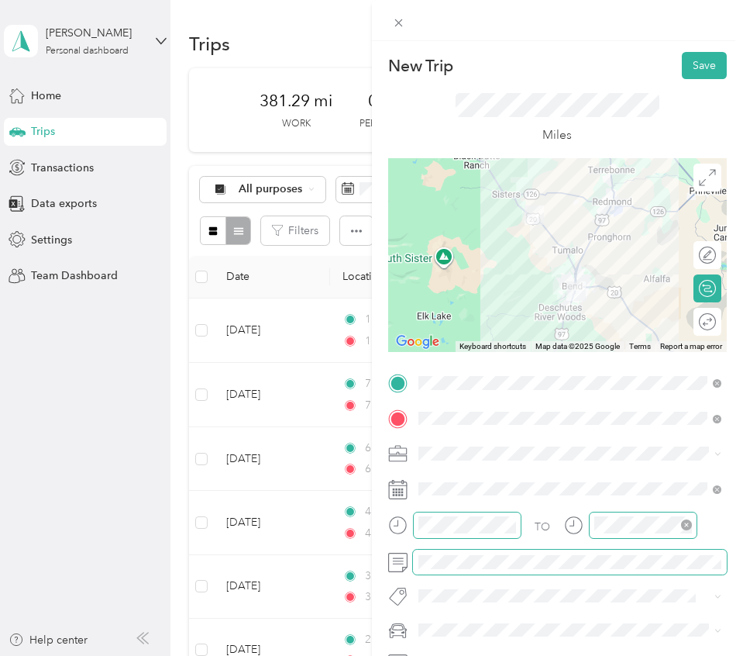
click at [480, 573] on span at bounding box center [570, 561] width 315 height 25
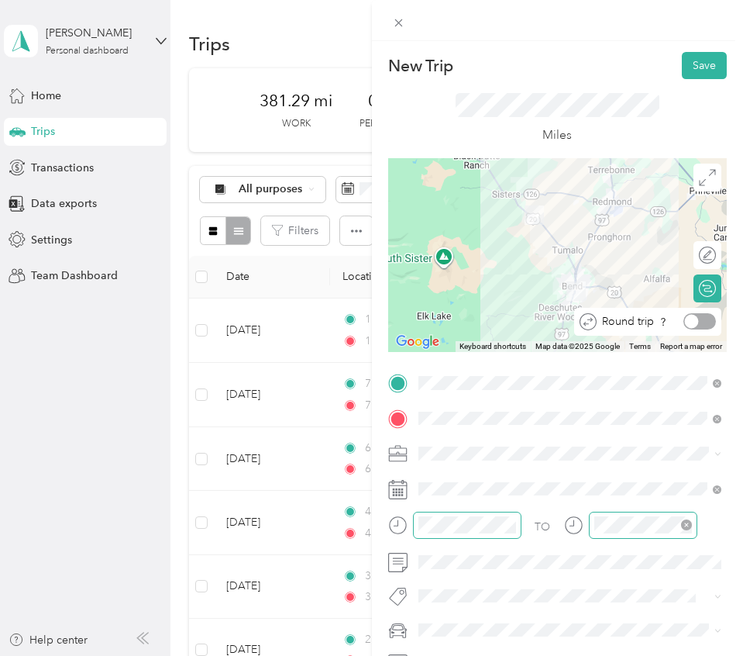
click at [708, 322] on div at bounding box center [700, 321] width 33 height 16
click at [705, 66] on button "Save" at bounding box center [704, 65] width 45 height 27
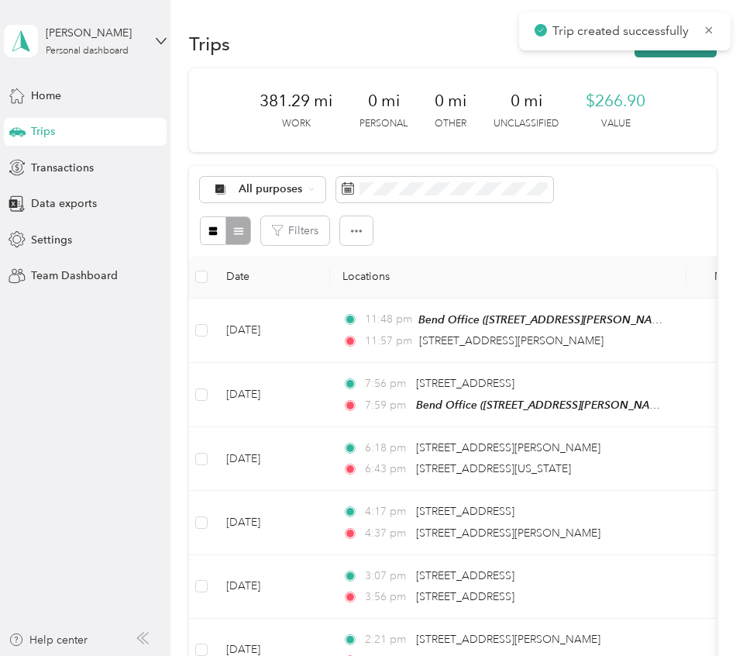
click at [675, 54] on button "New trip" at bounding box center [676, 43] width 82 height 27
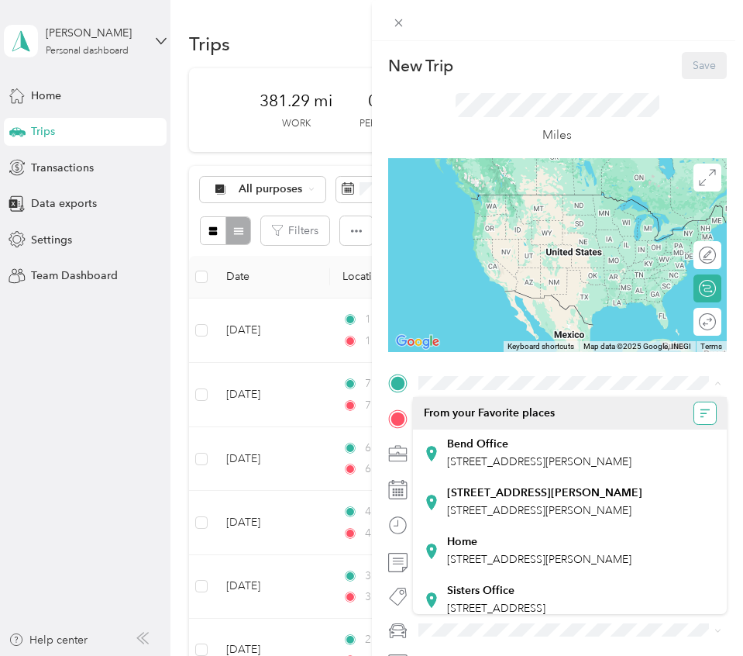
click at [704, 412] on icon "button" at bounding box center [704, 412] width 6 height 1
click at [666, 495] on span "Recently added" at bounding box center [657, 497] width 77 height 13
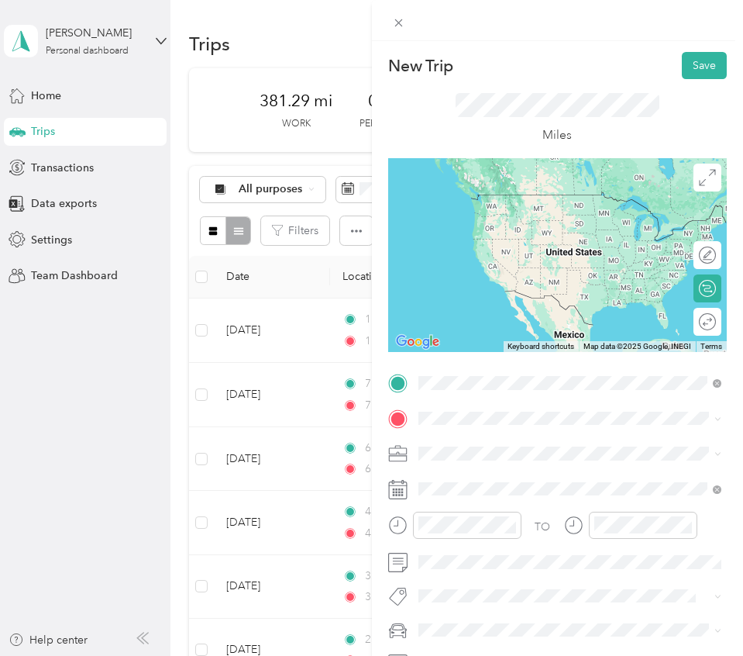
click at [535, 477] on span "17980 Parkway Lane Bend, Oregon 97703, United States" at bounding box center [524, 470] width 155 height 14
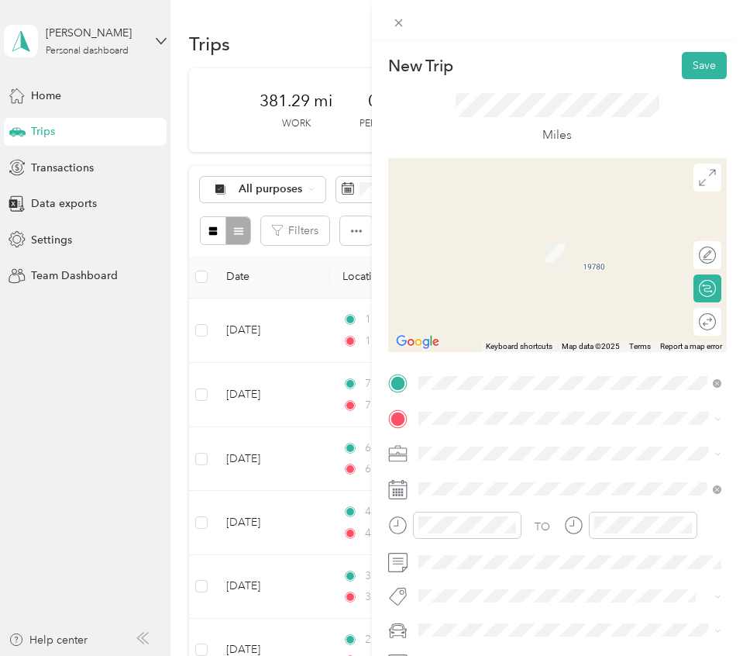
click at [471, 431] on div "TO Add photo" at bounding box center [557, 539] width 339 height 339
click at [471, 429] on span at bounding box center [570, 418] width 315 height 25
click at [472, 467] on span "1013 Southeast Paiute Way Bend, Oregon 97702, United States" at bounding box center [524, 474] width 155 height 14
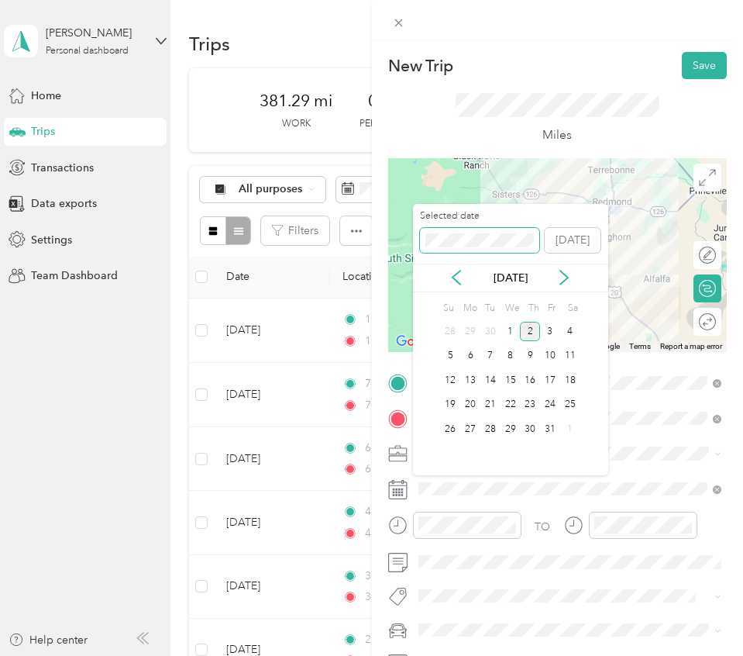
click at [489, 247] on span at bounding box center [479, 240] width 119 height 25
click at [564, 280] on icon at bounding box center [564, 277] width 8 height 14
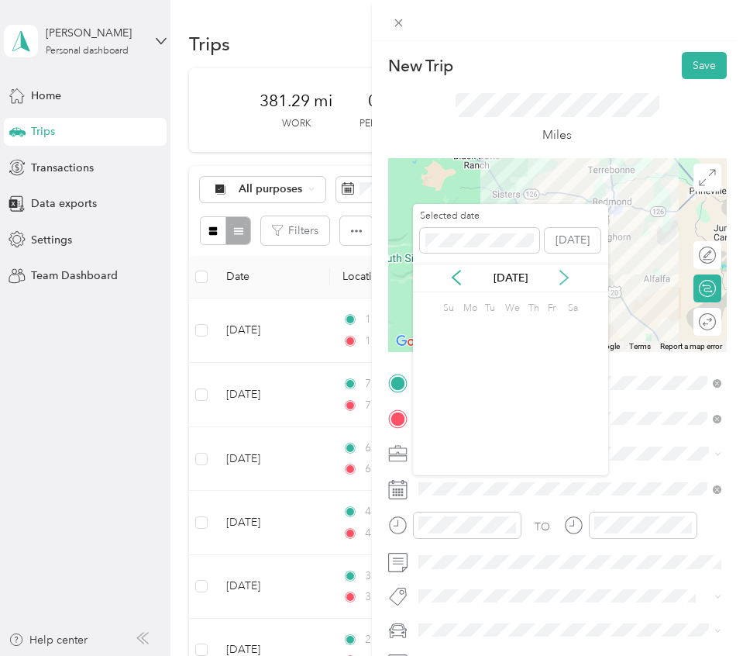
click at [564, 280] on icon at bounding box center [564, 277] width 8 height 14
click at [552, 335] on div "6" at bounding box center [550, 331] width 20 height 19
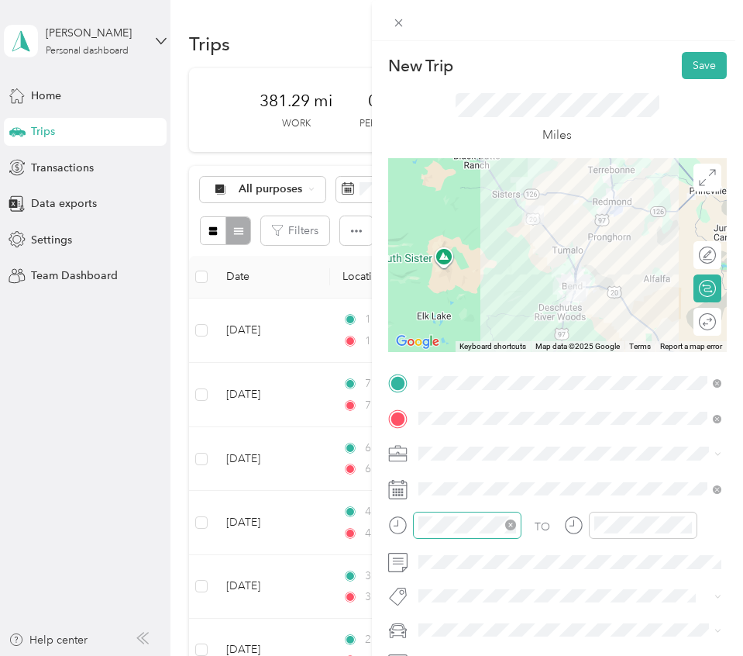
click at [514, 524] on icon "close-circle" at bounding box center [510, 524] width 11 height 11
click at [687, 523] on icon "close-circle" at bounding box center [686, 524] width 11 height 11
click at [705, 322] on div "Round trip" at bounding box center [687, 321] width 57 height 16
click at [705, 322] on div at bounding box center [700, 321] width 33 height 16
click at [697, 61] on button "Save" at bounding box center [704, 65] width 45 height 27
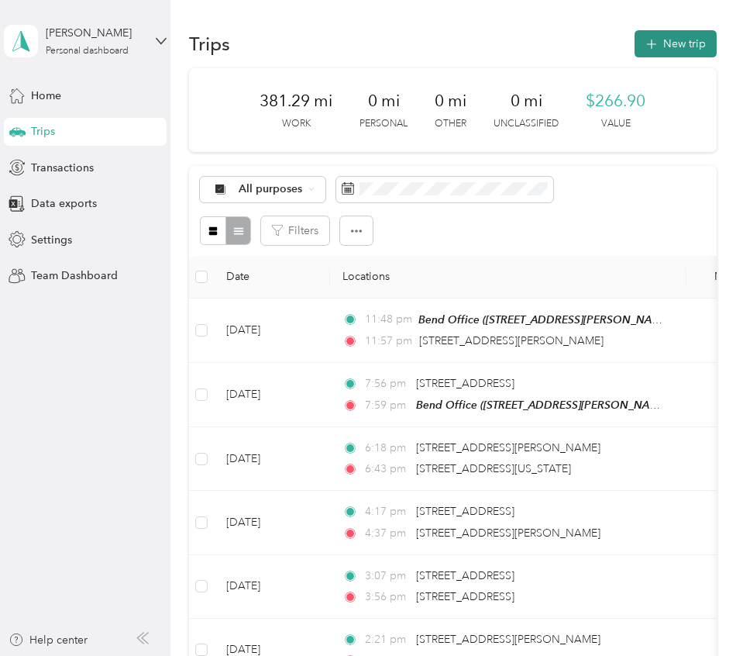
click at [694, 42] on button "New trip" at bounding box center [676, 43] width 82 height 27
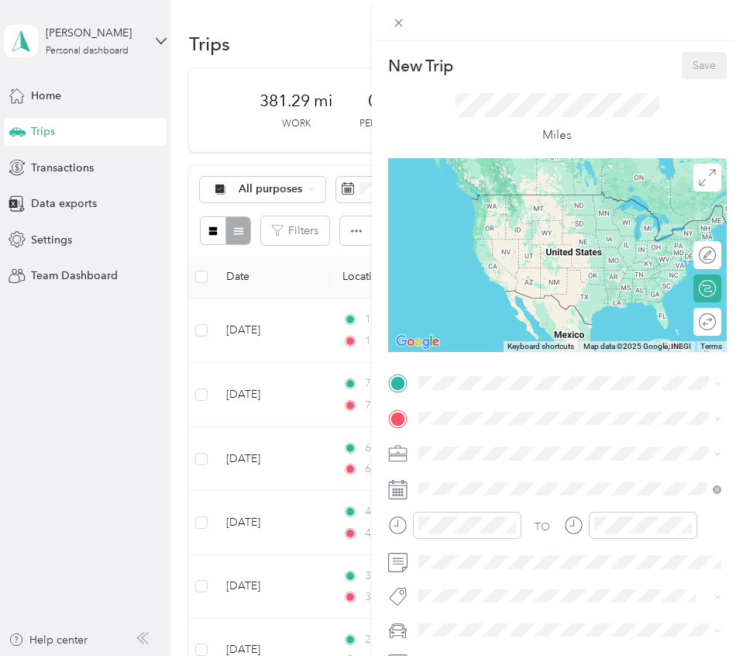
click at [540, 91] on div "Miles" at bounding box center [557, 118] width 339 height 79
click at [453, 438] on span "21721 Filly Court Bend, Oregon 97702, United States" at bounding box center [524, 439] width 155 height 14
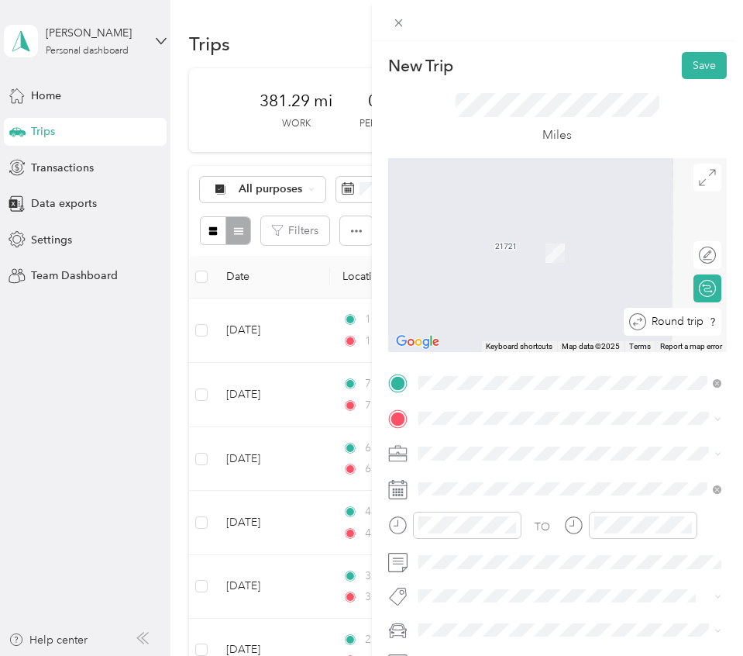
click at [714, 320] on div "Round trip" at bounding box center [673, 322] width 98 height 28
click at [705, 320] on div "Round trip" at bounding box center [656, 321] width 119 height 16
click at [701, 321] on div "Round trip" at bounding box center [656, 321] width 119 height 16
click at [694, 321] on div "Round trip" at bounding box center [656, 321] width 119 height 16
click at [693, 321] on div "Round trip" at bounding box center [656, 321] width 119 height 16
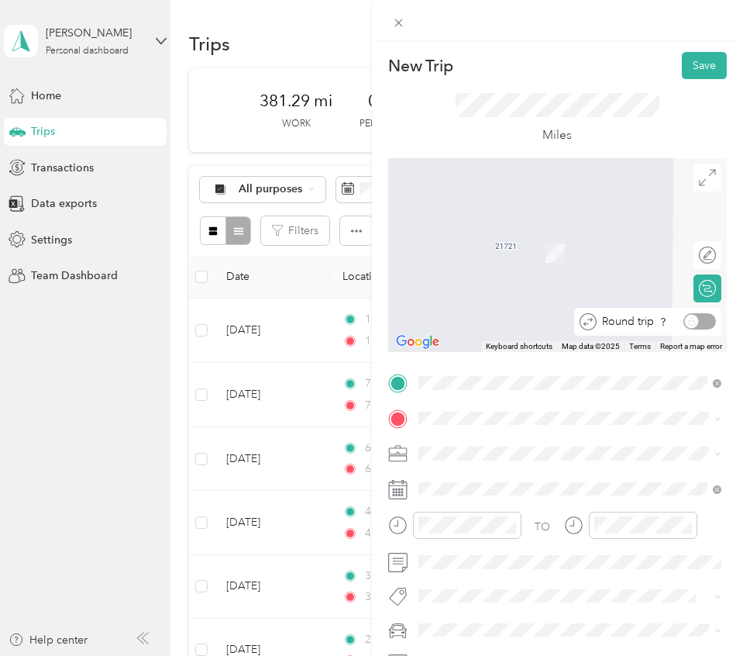
click at [645, 322] on span "Round trip" at bounding box center [628, 321] width 52 height 11
click at [480, 481] on span "660 Northeast 3rd Street Bend, Oregon 97701, United States" at bounding box center [524, 474] width 155 height 14
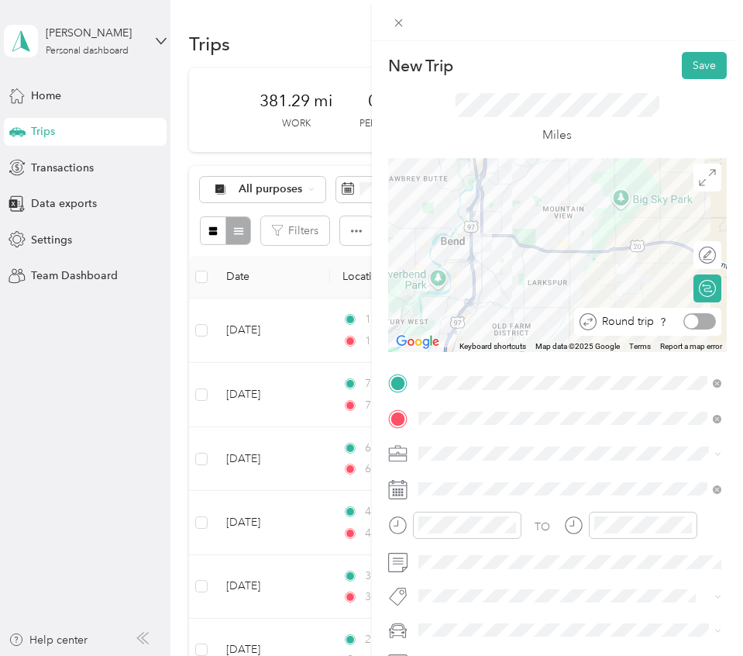
click at [710, 319] on div at bounding box center [700, 321] width 33 height 16
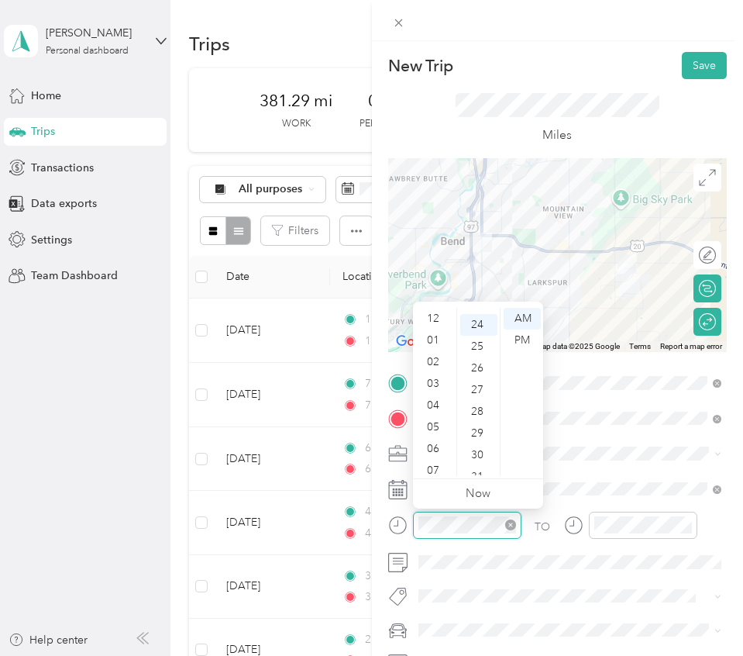
scroll to position [93, 0]
click at [517, 521] on div at bounding box center [467, 524] width 108 height 27
click at [511, 524] on icon "close-circle" at bounding box center [510, 524] width 11 height 11
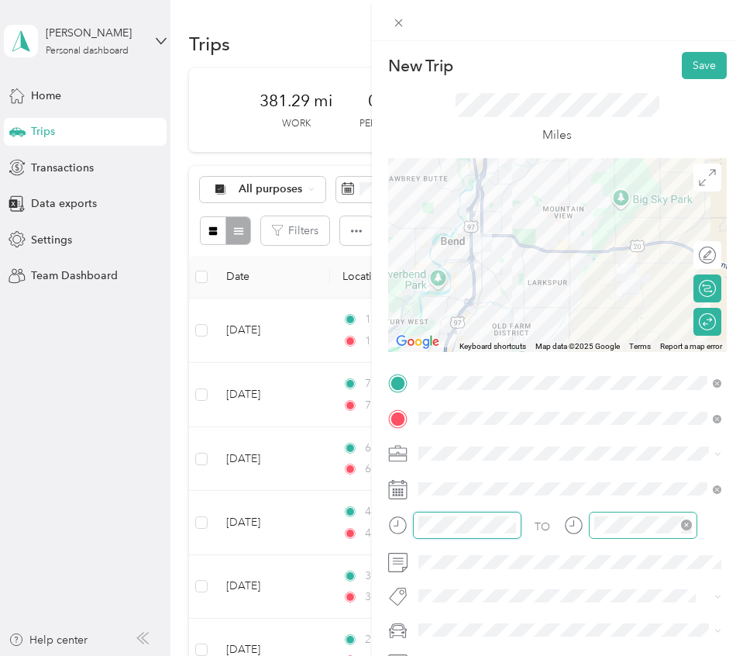
click at [684, 526] on icon "close-circle" at bounding box center [686, 524] width 11 height 11
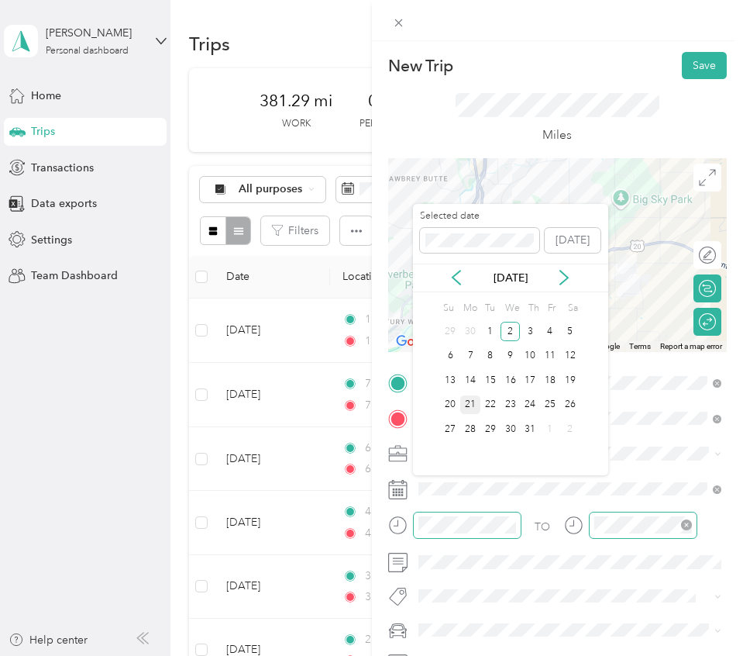
click at [467, 406] on div "21" at bounding box center [470, 404] width 20 height 19
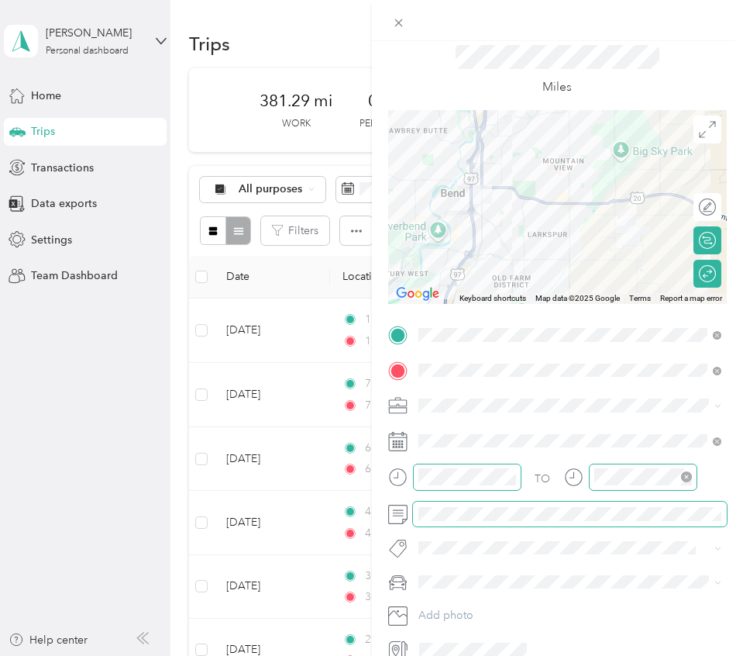
scroll to position [0, 0]
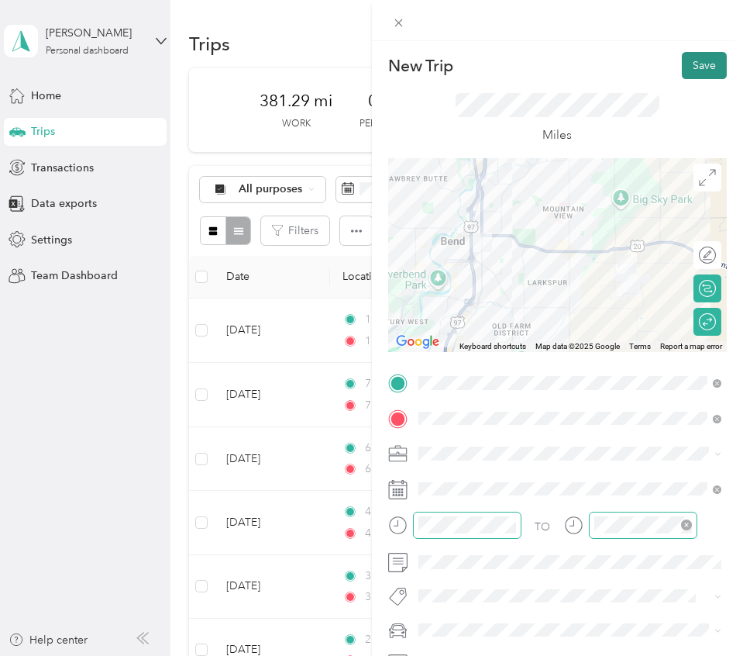
click at [703, 59] on button "Save" at bounding box center [704, 65] width 45 height 27
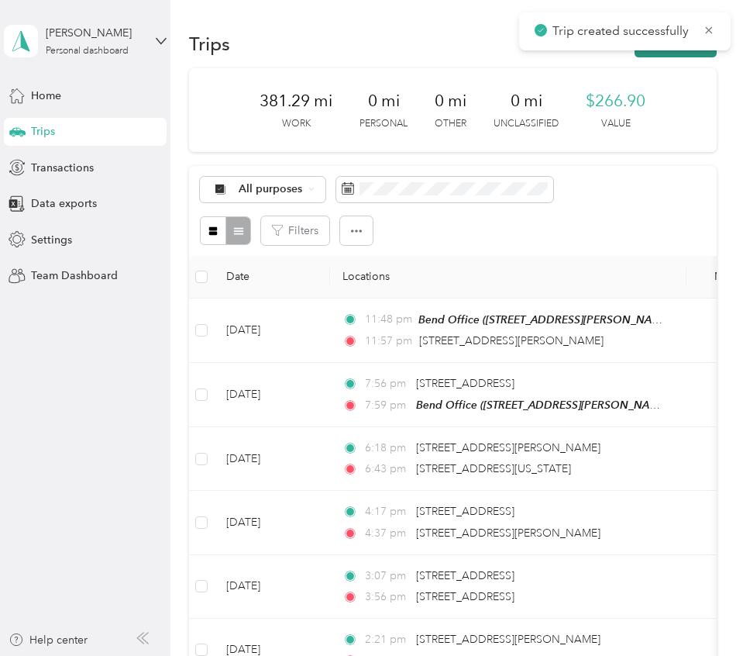
click at [690, 53] on button "New trip" at bounding box center [676, 43] width 82 height 27
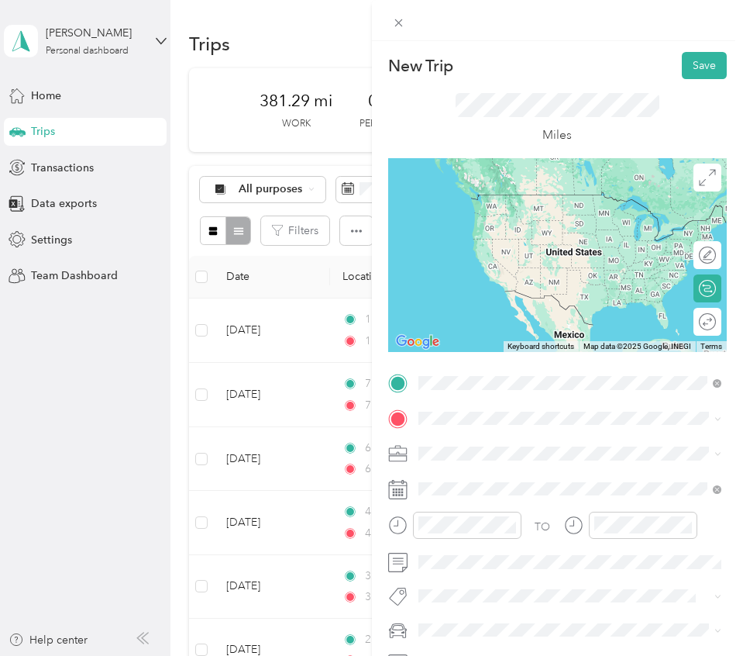
click at [488, 440] on span "21721 Filly Court Bend, Oregon 97702, United States" at bounding box center [524, 439] width 155 height 14
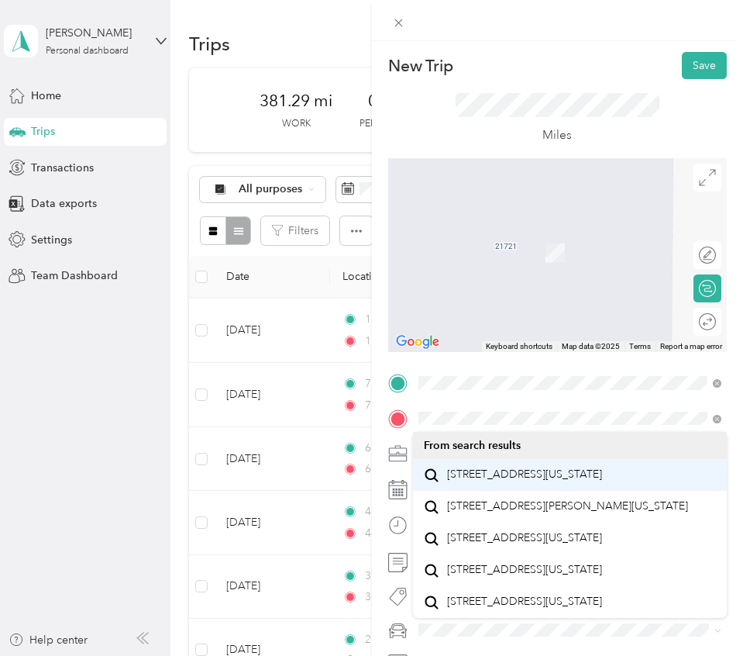
click at [519, 478] on span "1013 Southeast Paiute Way Bend, Oregon 97702, United States" at bounding box center [524, 474] width 155 height 14
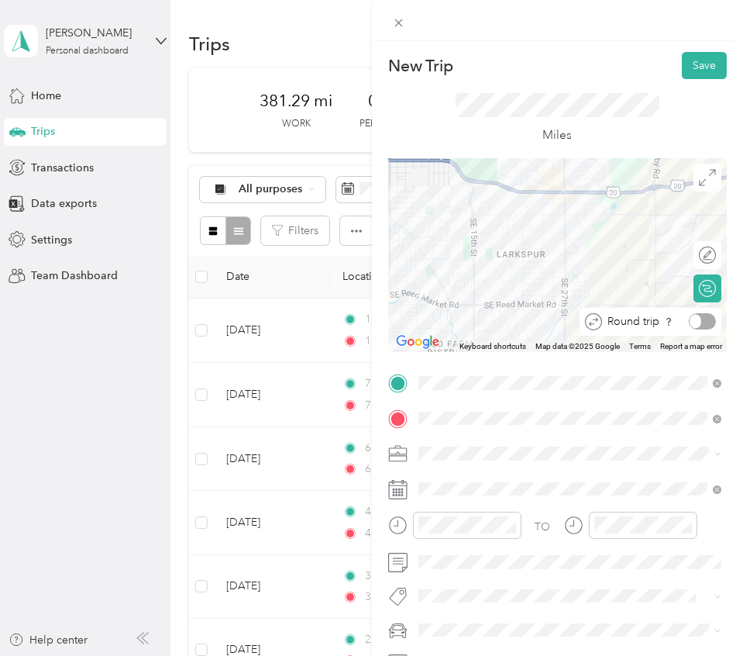
click at [709, 324] on div at bounding box center [702, 321] width 27 height 16
click at [709, 324] on div at bounding box center [708, 322] width 14 height 14
click at [709, 324] on div at bounding box center [700, 321] width 33 height 16
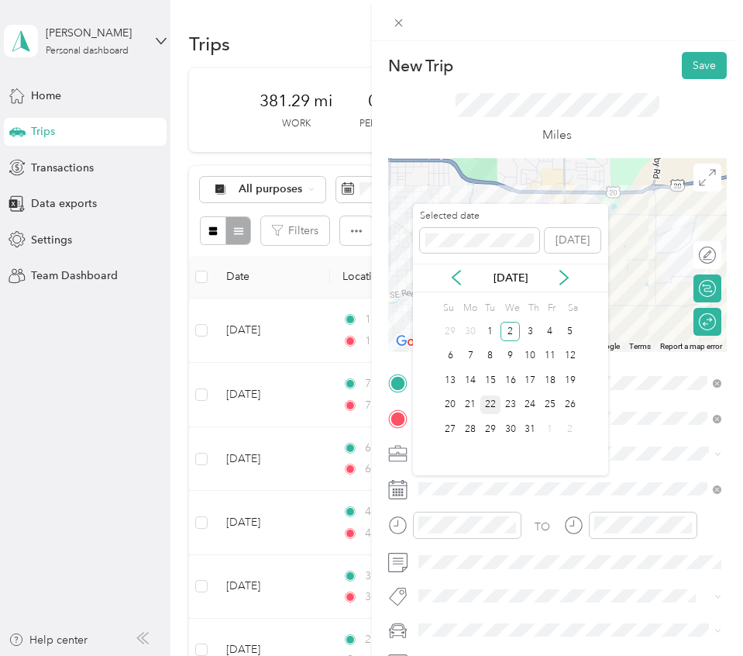
click at [494, 409] on div "22" at bounding box center [490, 404] width 20 height 19
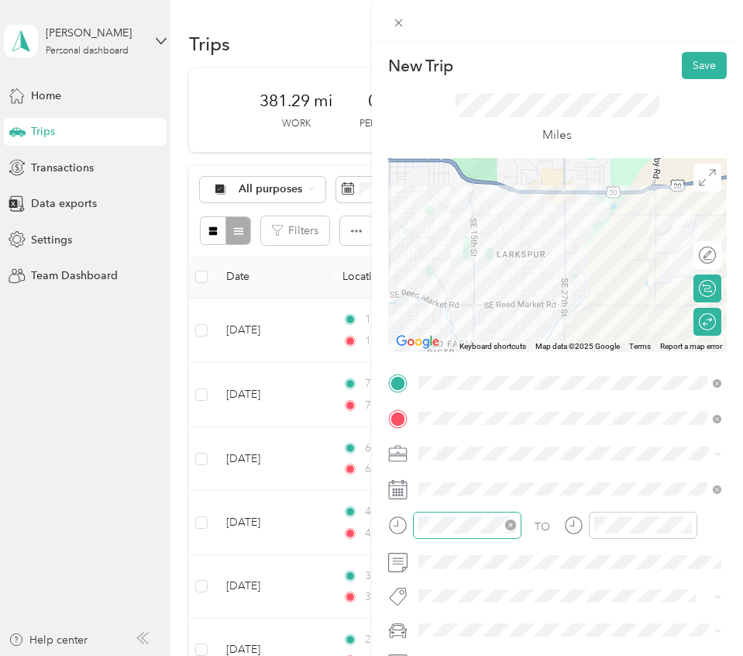
click at [511, 522] on icon "close-circle" at bounding box center [510, 524] width 11 height 11
click at [686, 522] on icon "close-circle" at bounding box center [686, 524] width 11 height 11
click at [698, 74] on button "Save" at bounding box center [704, 65] width 45 height 27
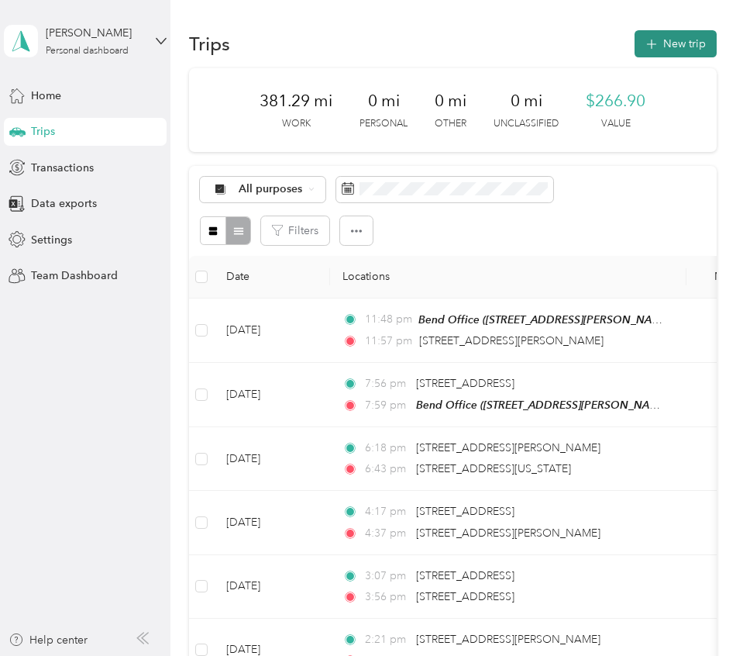
click at [709, 43] on button "New trip" at bounding box center [676, 43] width 82 height 27
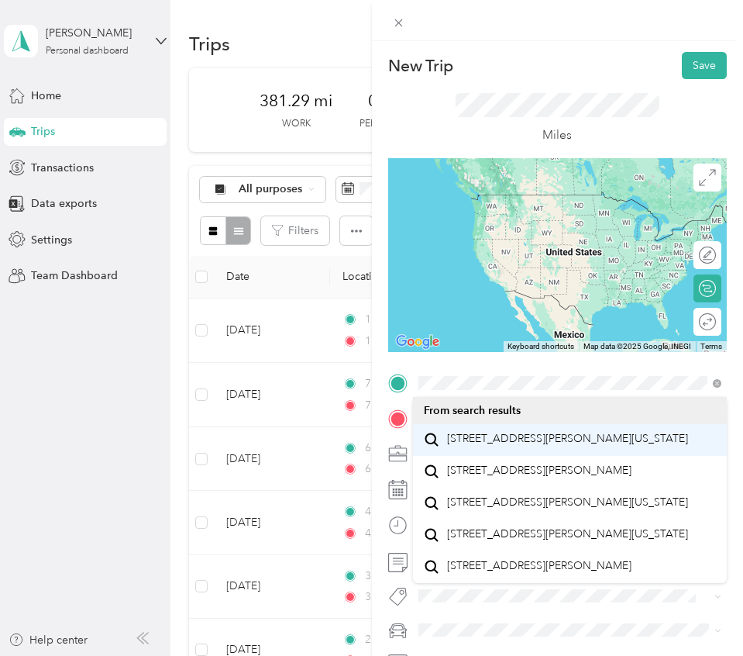
click at [463, 441] on span "20587 Rolen Avenue Bend, Oregon 97702, United States" at bounding box center [567, 439] width 241 height 14
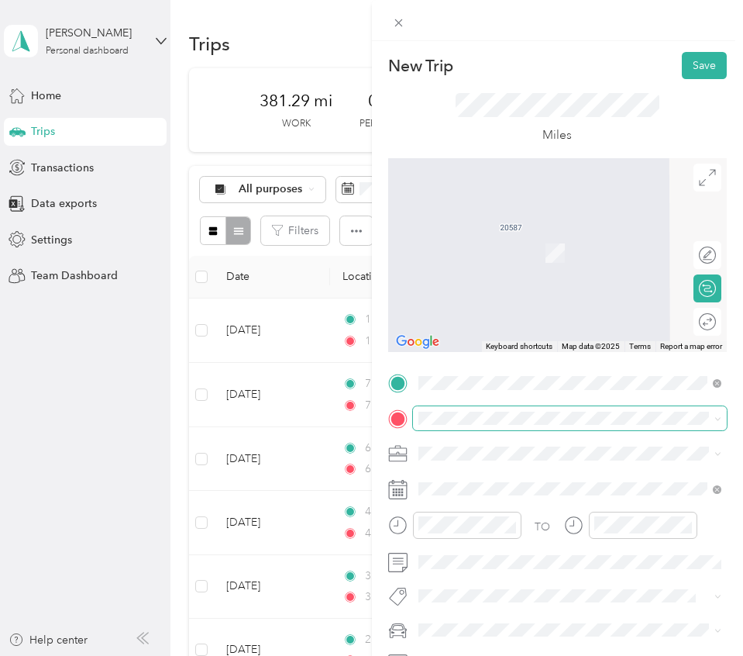
click at [474, 425] on span at bounding box center [570, 418] width 315 height 25
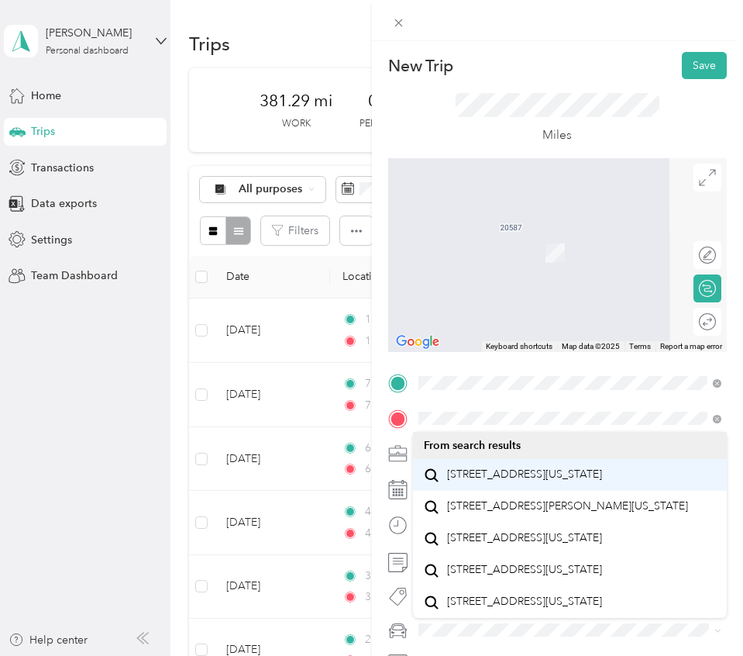
click at [470, 478] on span "1013 Southeast Paiute Way Bend, Oregon 97702, United States" at bounding box center [524, 474] width 155 height 14
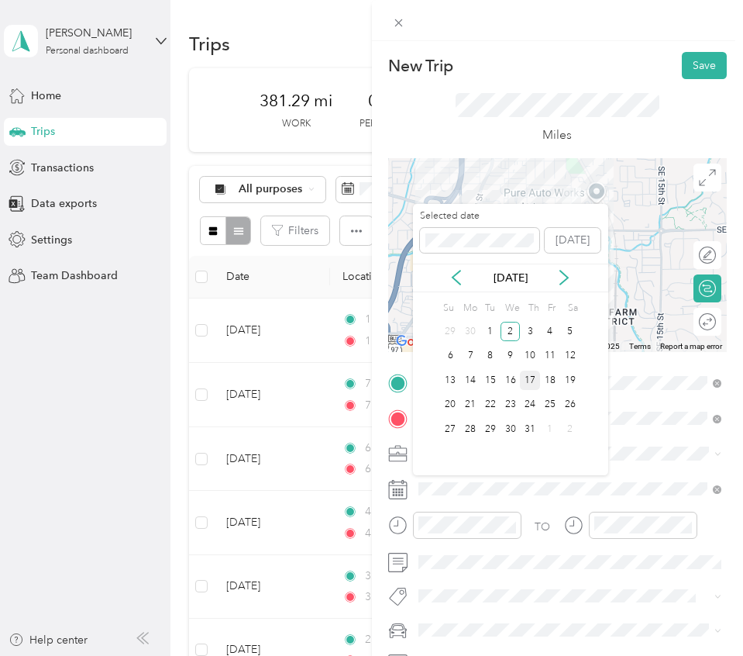
click at [527, 388] on div "17" at bounding box center [530, 379] width 20 height 19
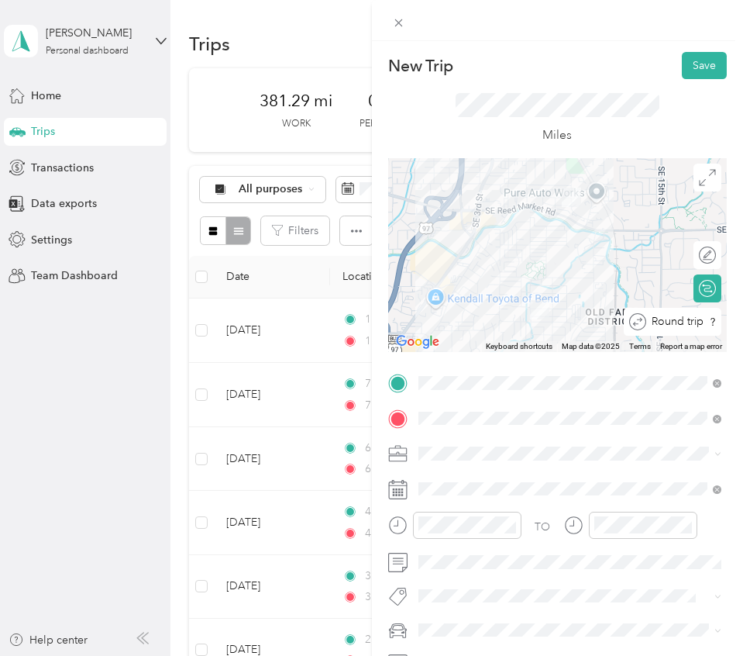
click at [733, 325] on div at bounding box center [733, 321] width 0 height 16
click at [709, 60] on button "Save" at bounding box center [704, 65] width 45 height 27
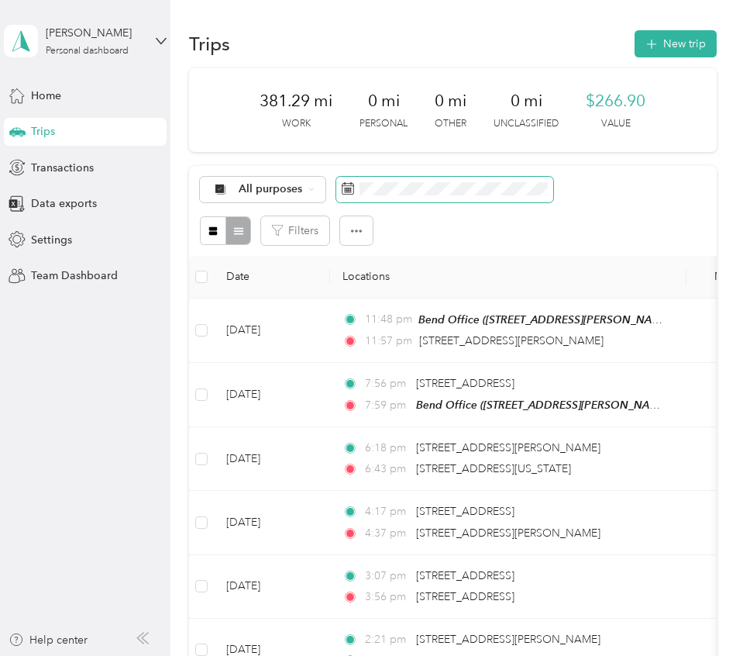
click at [450, 199] on span at bounding box center [444, 190] width 217 height 26
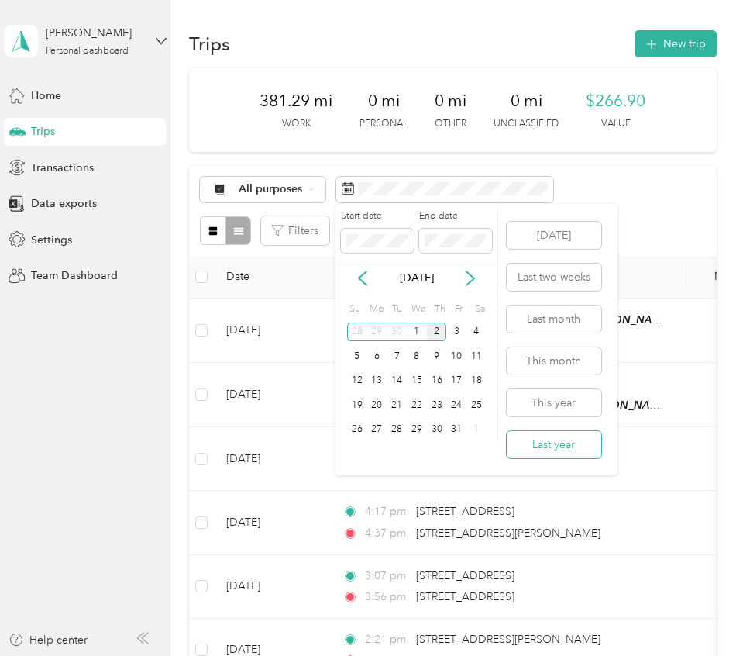
click at [529, 444] on button "Last year" at bounding box center [554, 444] width 95 height 27
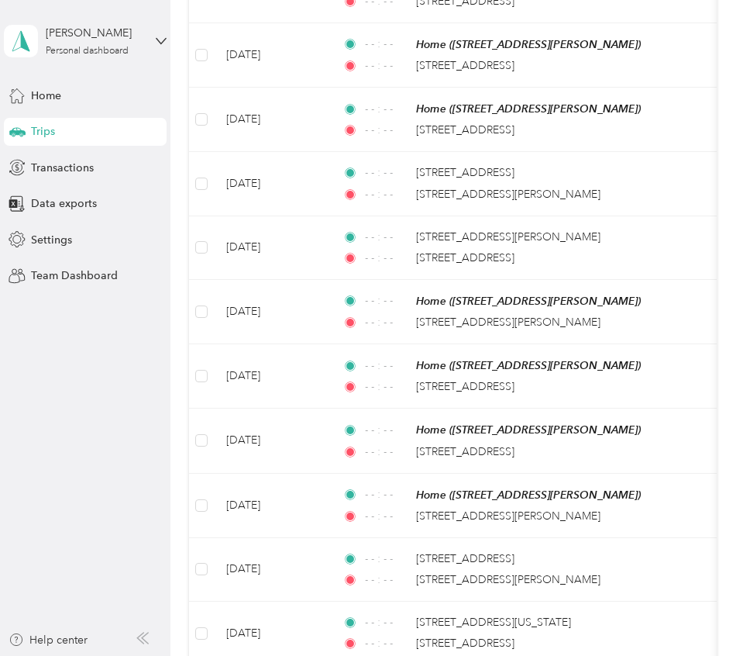
scroll to position [1510, 0]
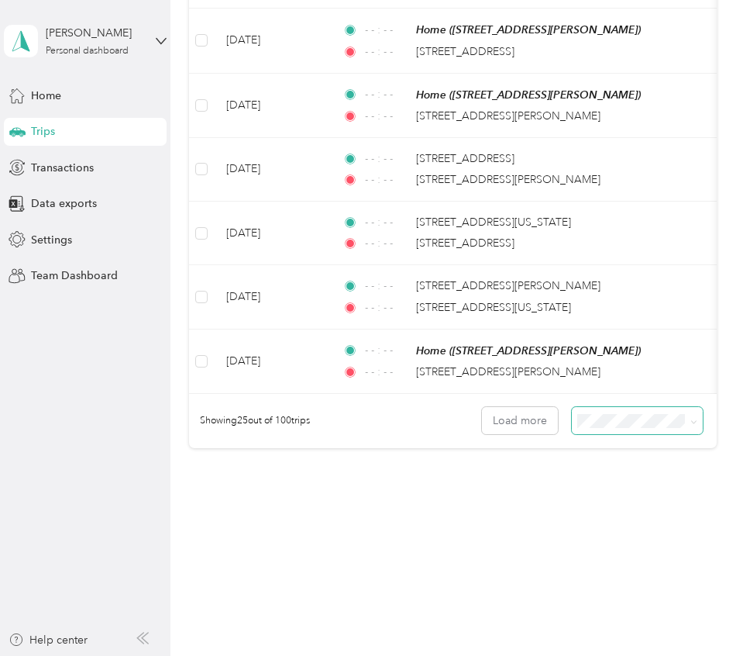
click at [600, 407] on span at bounding box center [638, 420] width 132 height 27
click at [611, 489] on div "100 per load" at bounding box center [646, 497] width 110 height 16
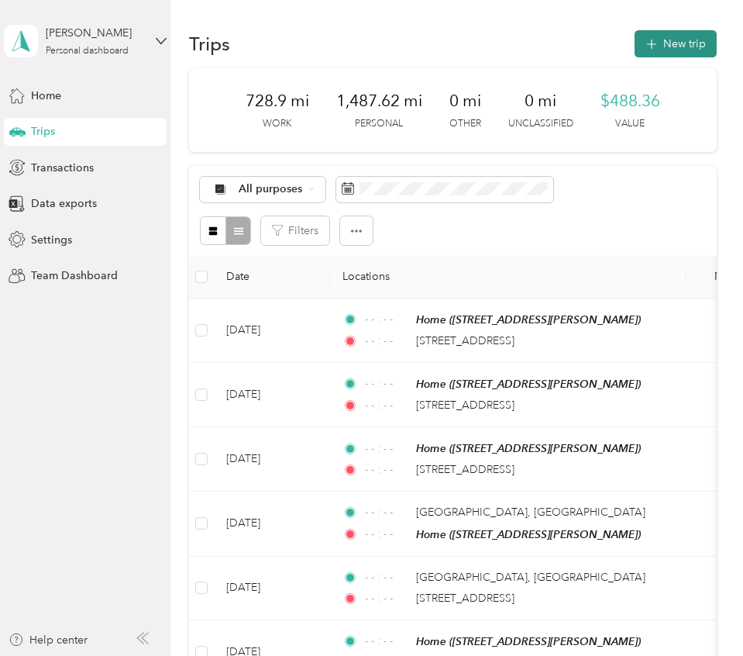
click at [684, 40] on button "New trip" at bounding box center [676, 43] width 82 height 27
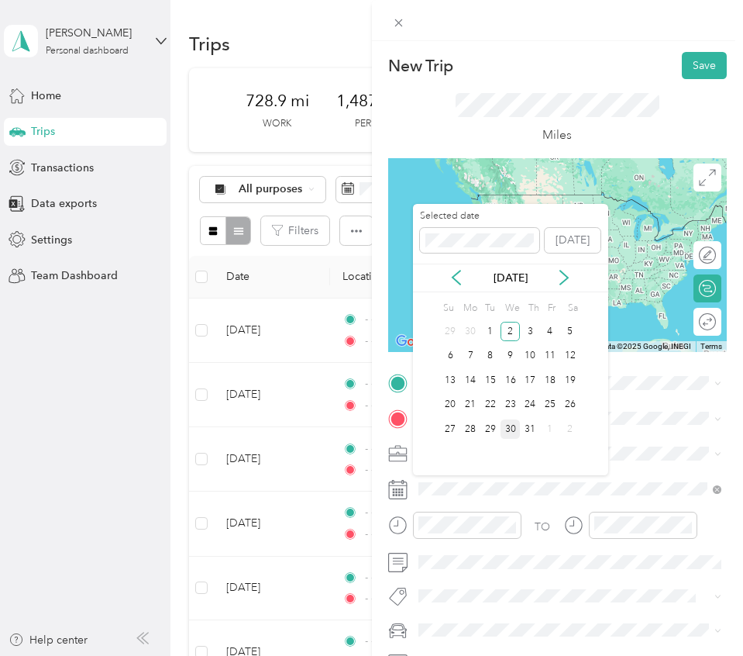
click at [513, 436] on div "30" at bounding box center [511, 428] width 20 height 19
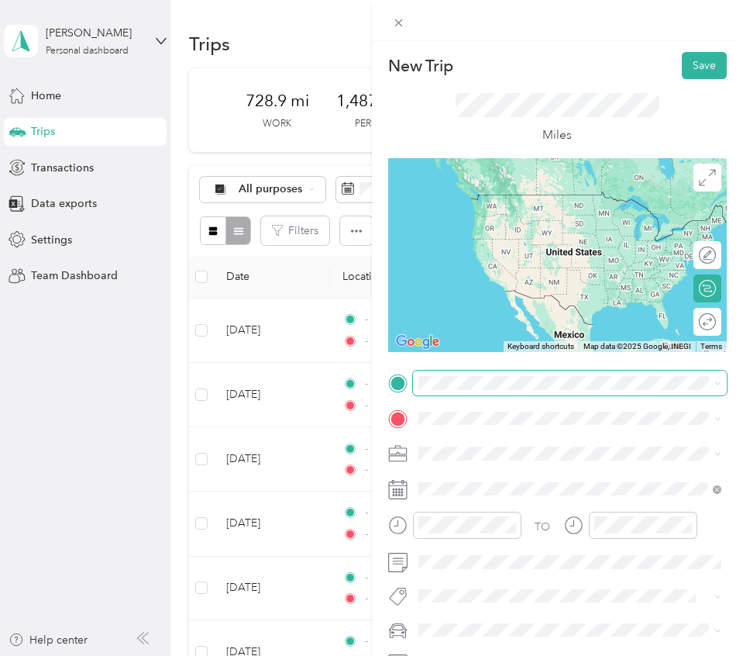
click at [470, 394] on span at bounding box center [570, 382] width 315 height 25
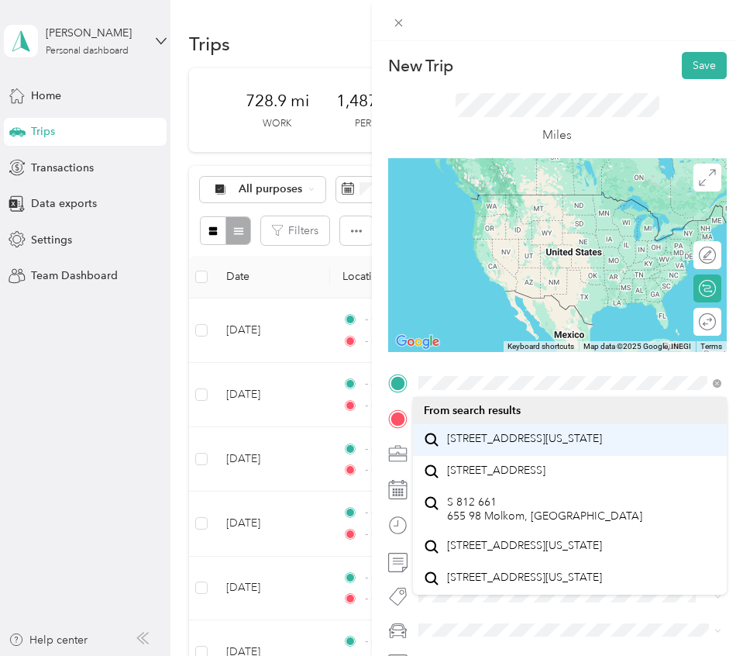
click at [481, 432] on span "661 Sundance Ridge Court Redmond, Oregon 97756, United States" at bounding box center [524, 439] width 155 height 14
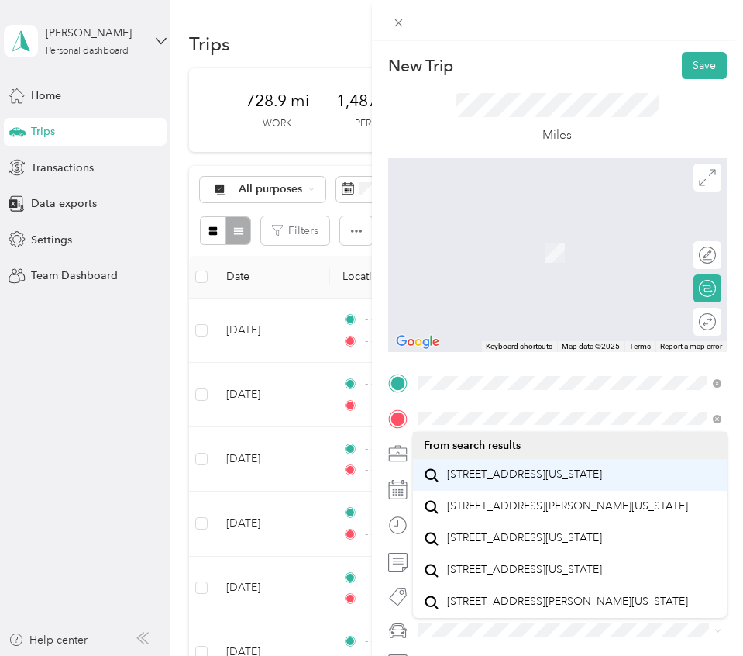
click at [498, 480] on span "300 Northwest Quince Avenue Redmond, Oregon 97756, United States" at bounding box center [524, 474] width 155 height 14
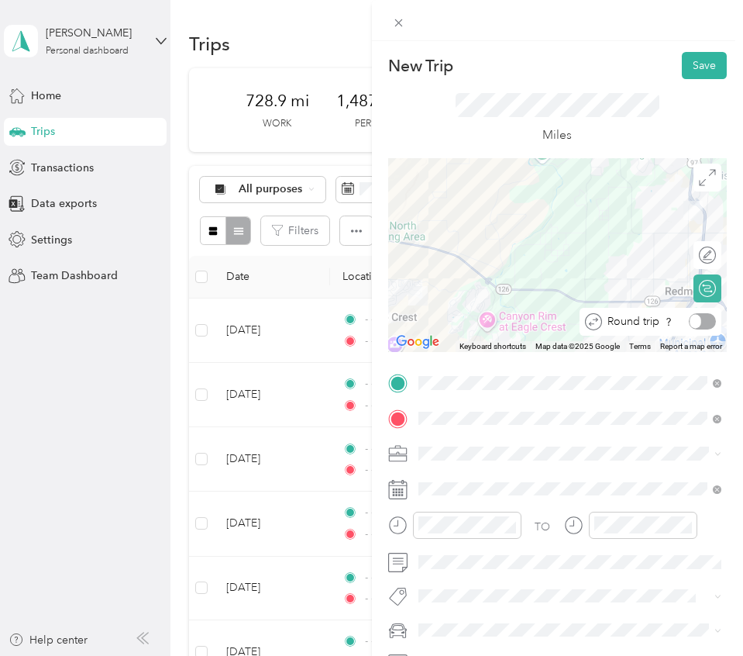
click at [708, 324] on div at bounding box center [702, 321] width 27 height 16
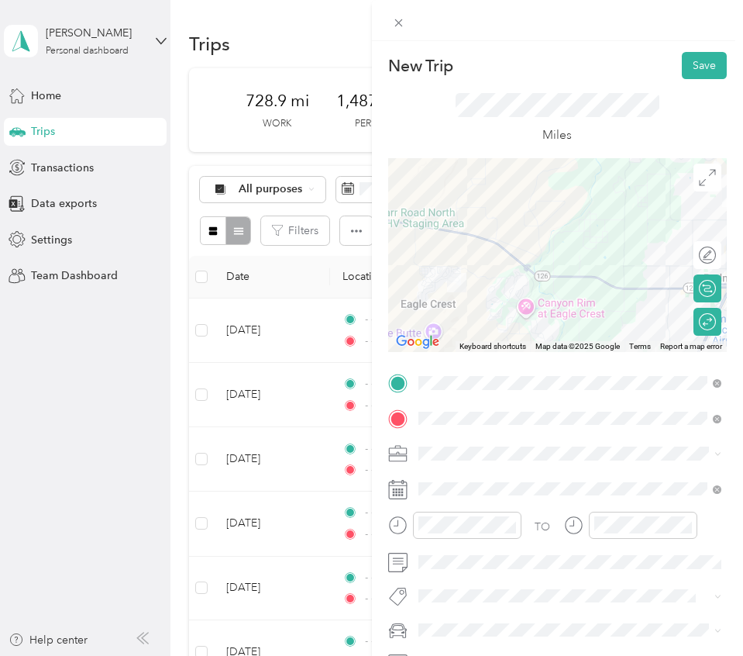
drag, startPoint x: 505, startPoint y: 293, endPoint x: 544, endPoint y: 280, distance: 40.9
click at [545, 280] on div at bounding box center [557, 255] width 339 height 194
click at [512, 525] on icon "close-circle" at bounding box center [510, 524] width 11 height 11
click at [687, 525] on icon "close-circle" at bounding box center [686, 524] width 11 height 11
click at [711, 62] on button "Save" at bounding box center [704, 65] width 45 height 27
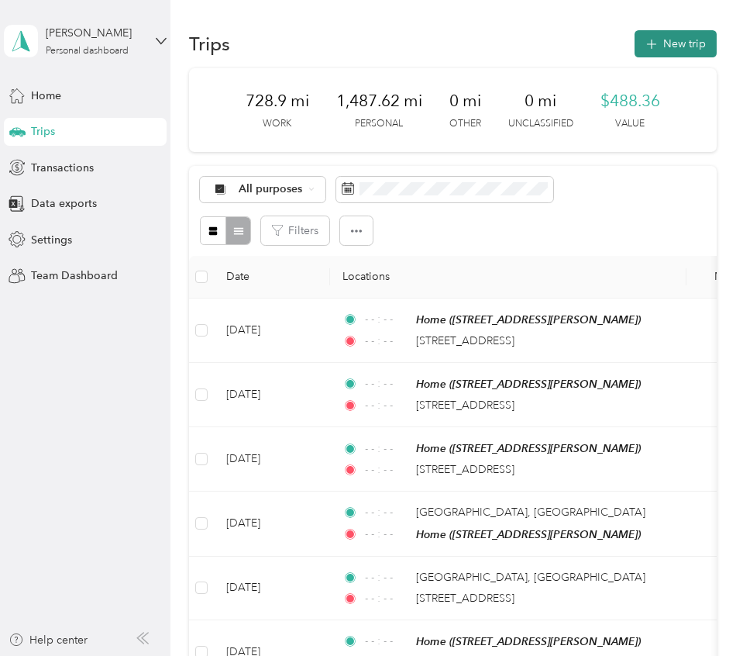
click at [684, 51] on button "New trip" at bounding box center [676, 43] width 82 height 27
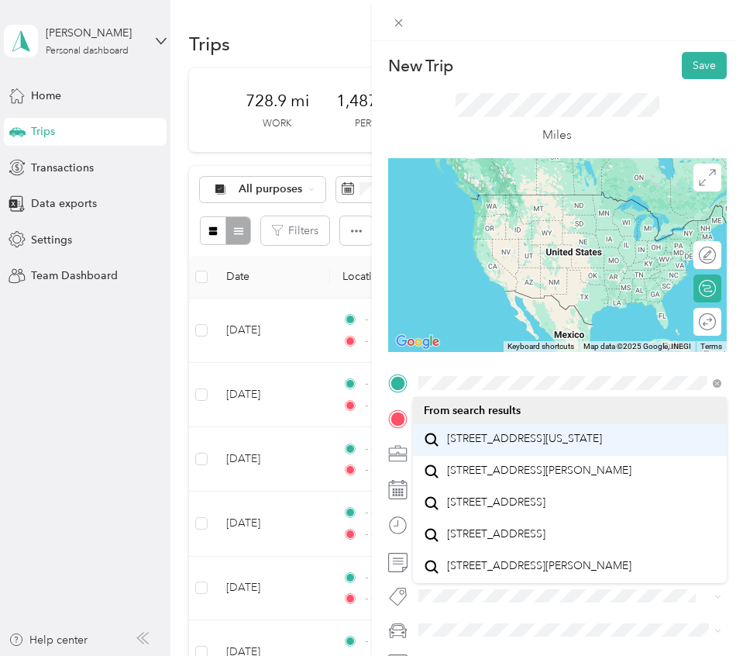
click at [472, 439] on span "20955 Scottsdale Drive Bend, Oregon 97701, United States" at bounding box center [524, 439] width 155 height 14
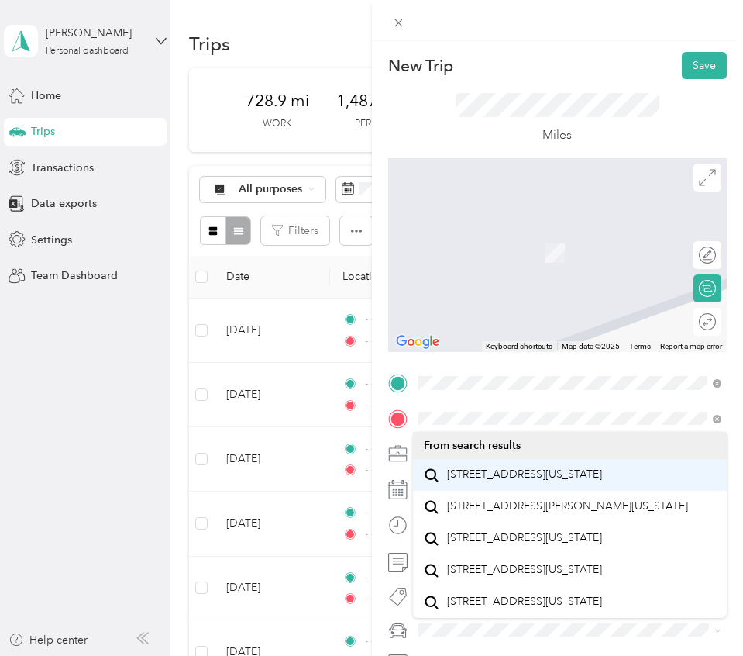
click at [525, 481] on span "1013 Southeast Paiute Way Bend, Oregon 97702, United States" at bounding box center [524, 474] width 155 height 14
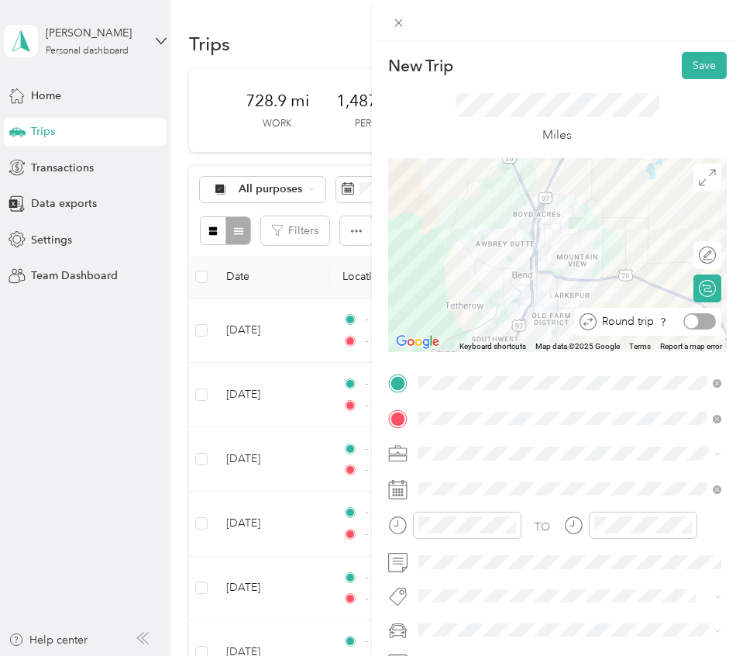
click at [702, 322] on div at bounding box center [700, 321] width 33 height 16
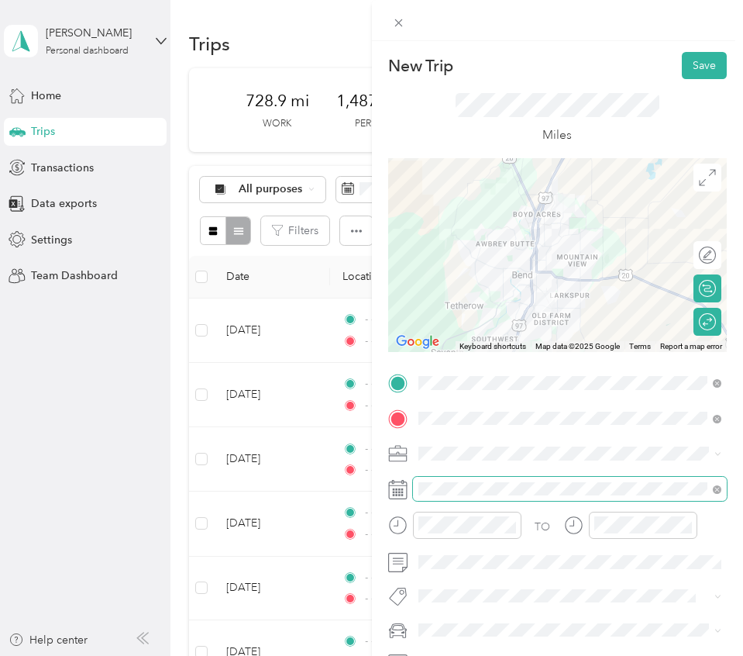
click at [491, 495] on span at bounding box center [570, 489] width 315 height 25
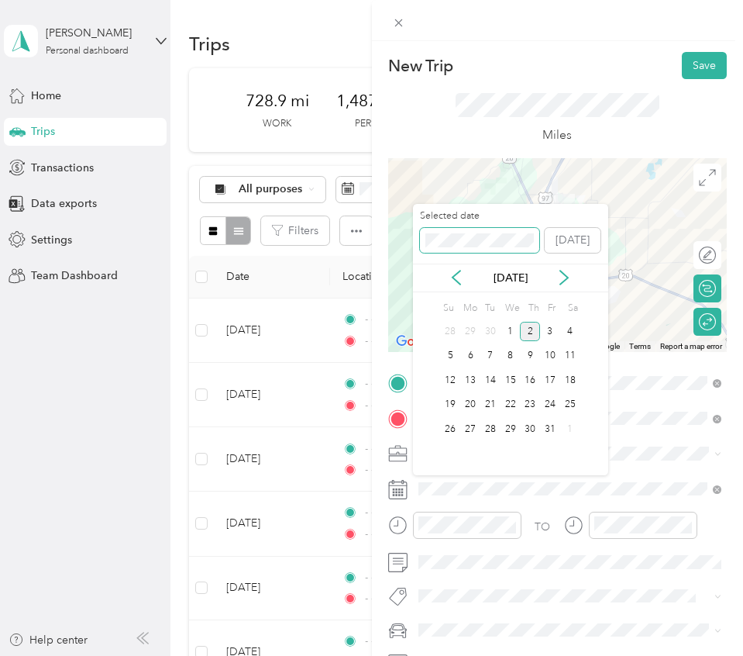
click at [484, 246] on span at bounding box center [479, 240] width 119 height 25
click at [549, 332] on div "4" at bounding box center [550, 331] width 20 height 19
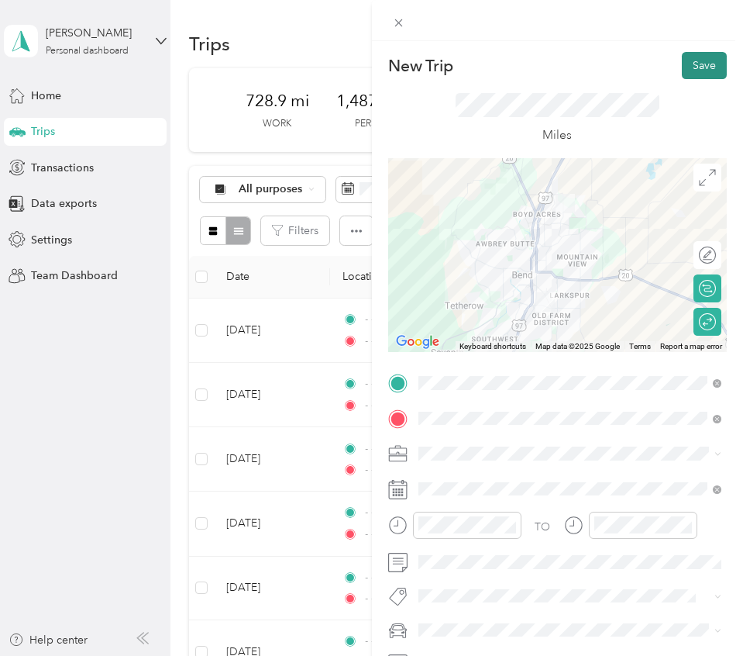
click at [719, 57] on button "Save" at bounding box center [704, 65] width 45 height 27
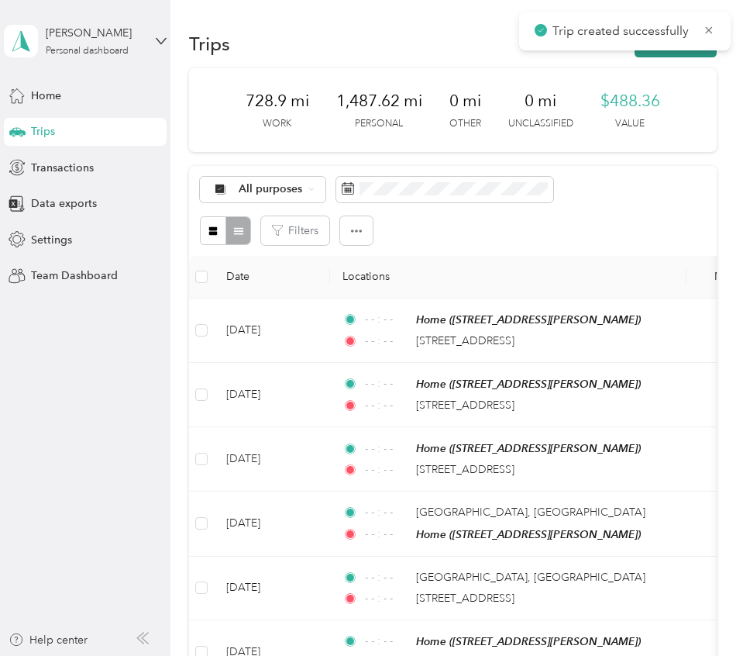
click at [708, 56] on button "New trip" at bounding box center [676, 43] width 82 height 27
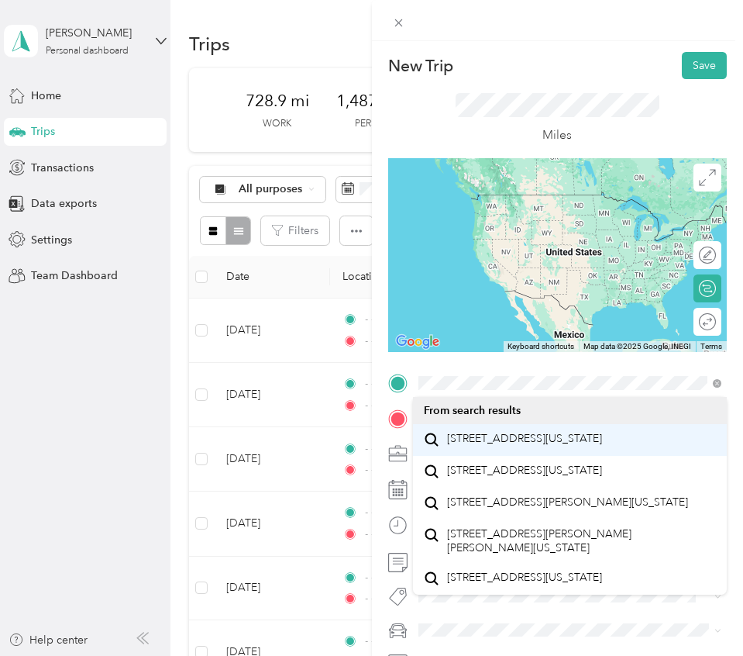
click at [479, 450] on div "20955 Scottsdale Drive Bend, Oregon 97701, United States" at bounding box center [570, 439] width 293 height 21
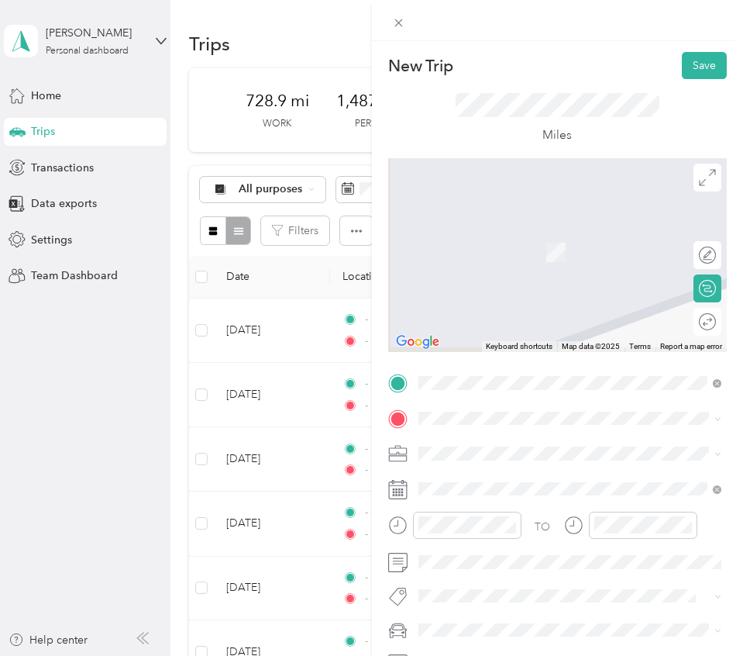
click at [479, 460] on li "20955 Scarlet Sage Way Bend, Oregon 97702, United States" at bounding box center [570, 463] width 315 height 32
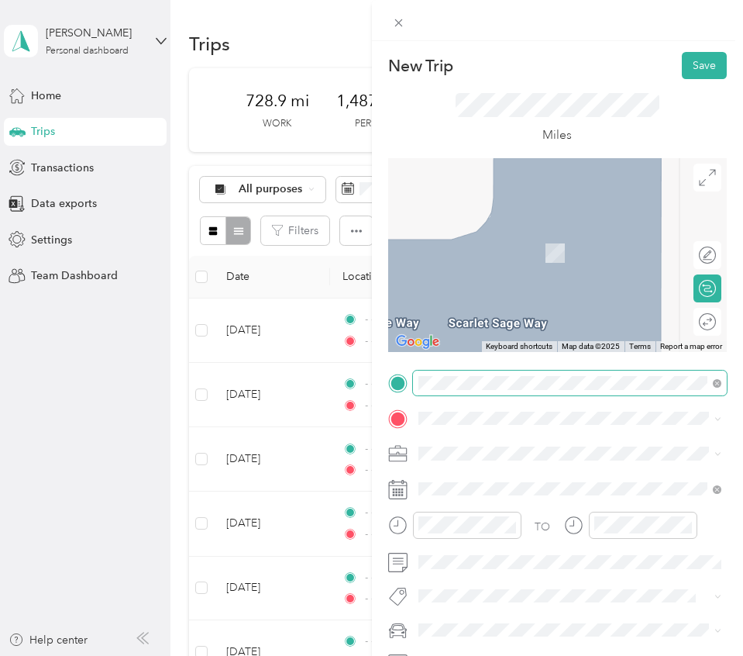
click at [496, 374] on span at bounding box center [570, 382] width 315 height 25
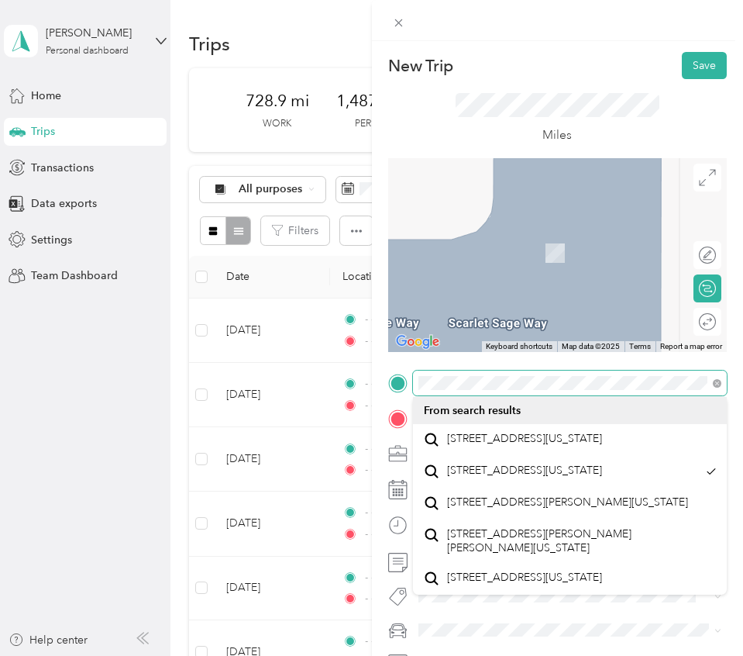
scroll to position [0, 8]
click at [735, 384] on html "Anna Scarpulla Personal dashboard Home Trips Transactions Data exports Settings…" at bounding box center [367, 328] width 735 height 656
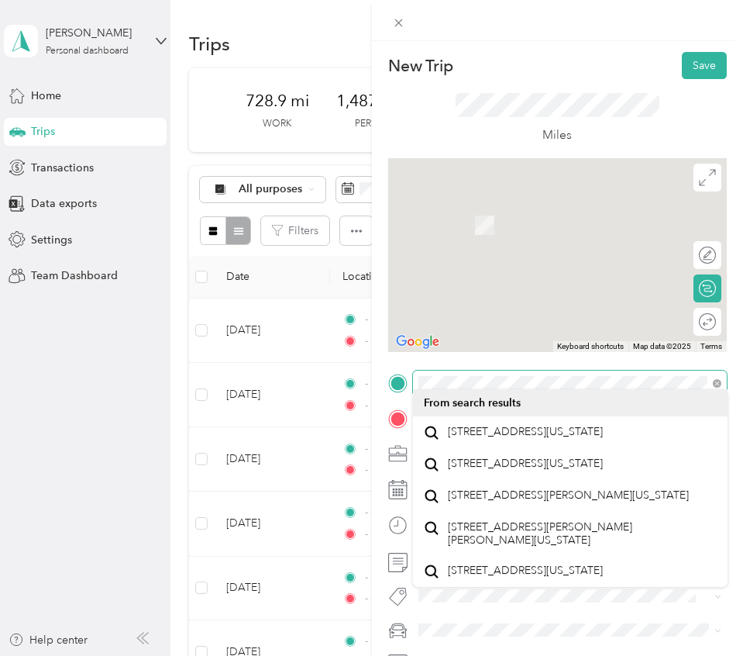
scroll to position [0, 0]
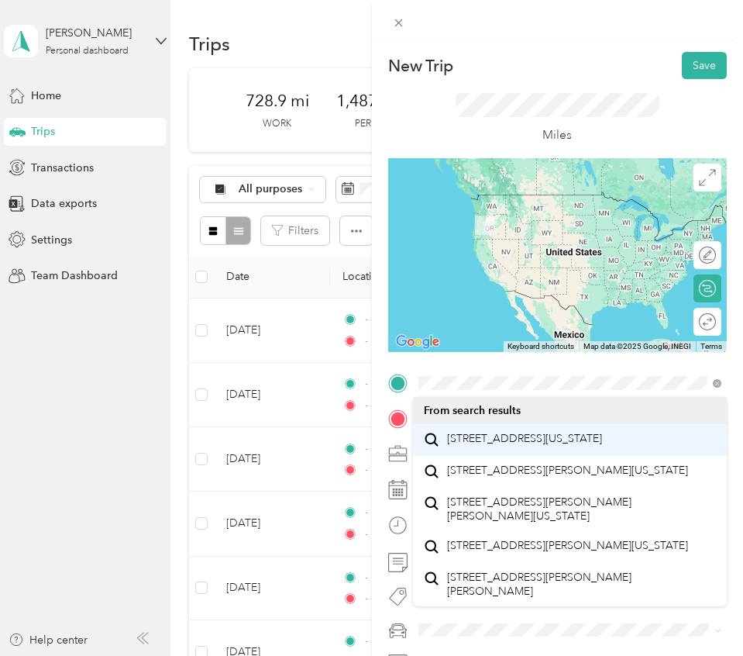
click at [657, 445] on div "20955 Scottsdale Drive Bend, Oregon 97701, United States" at bounding box center [570, 439] width 293 height 21
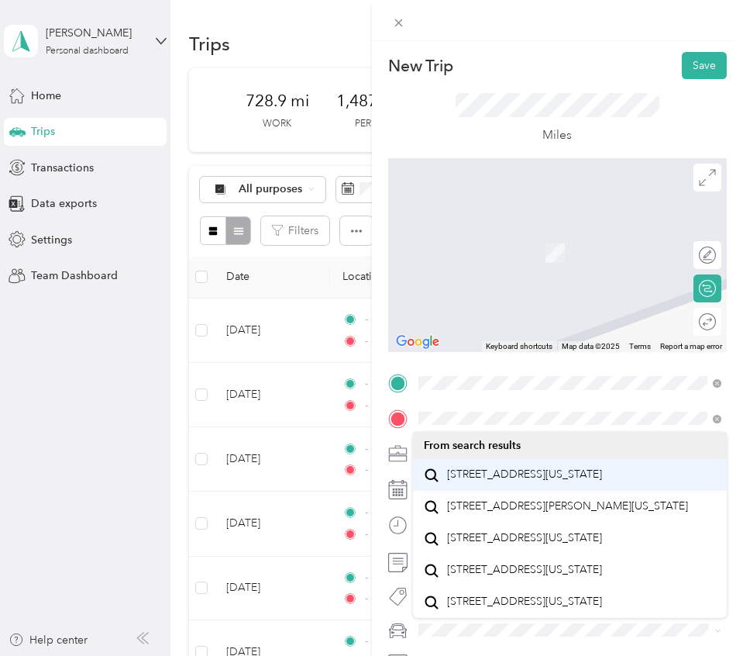
click at [564, 481] on span "1013 Southeast Paiute Way Bend, Oregon 97702, United States" at bounding box center [524, 474] width 155 height 14
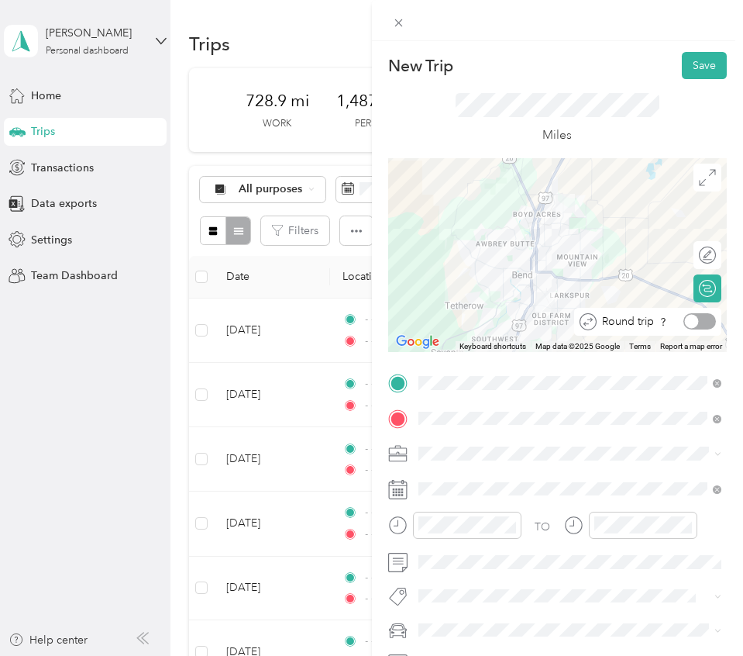
click at [711, 316] on div at bounding box center [700, 321] width 33 height 16
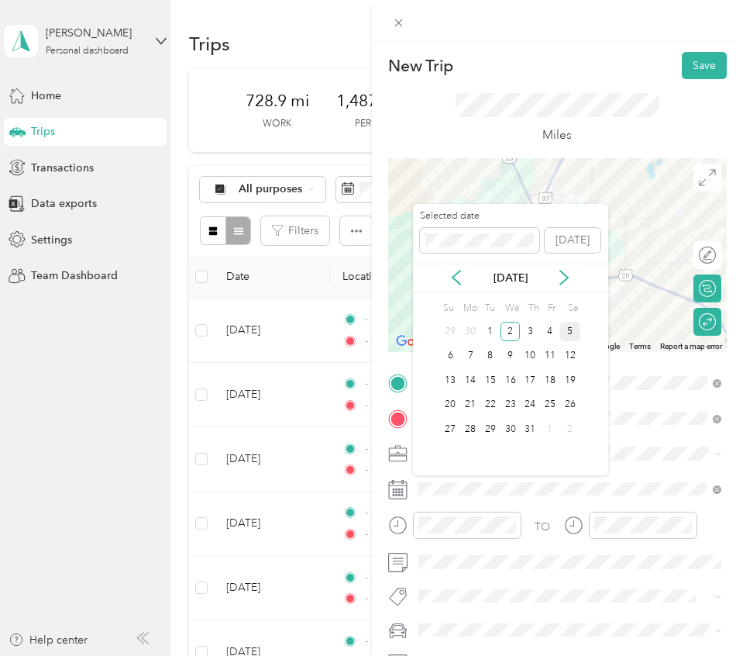
click at [572, 337] on div "5" at bounding box center [570, 331] width 20 height 19
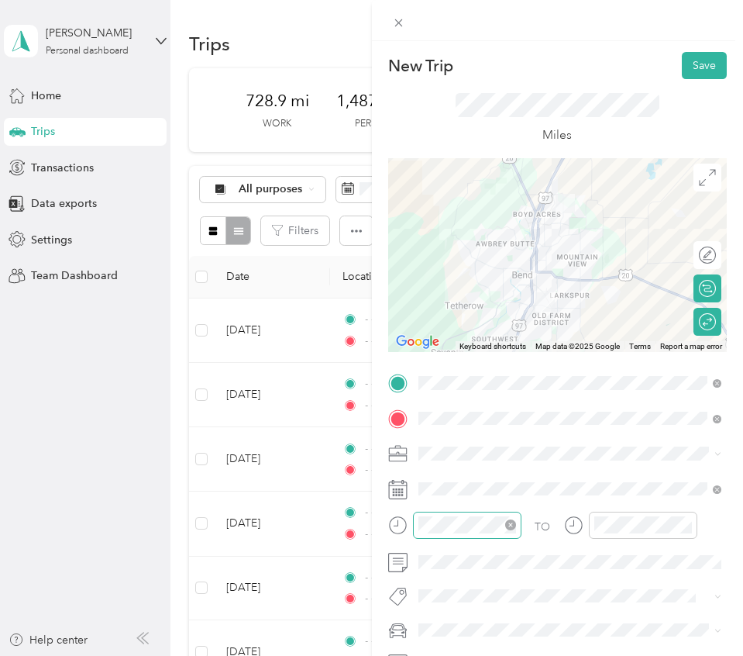
click at [511, 526] on icon "close-circle" at bounding box center [510, 524] width 11 height 11
click at [688, 526] on icon "close-circle" at bounding box center [686, 524] width 11 height 11
click at [706, 65] on button "Save" at bounding box center [704, 65] width 45 height 27
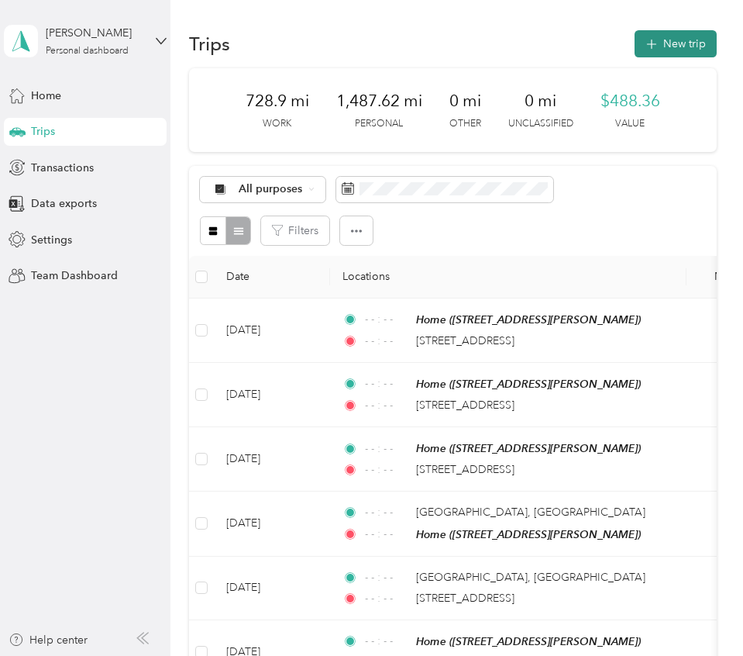
click at [692, 39] on button "New trip" at bounding box center [676, 43] width 82 height 27
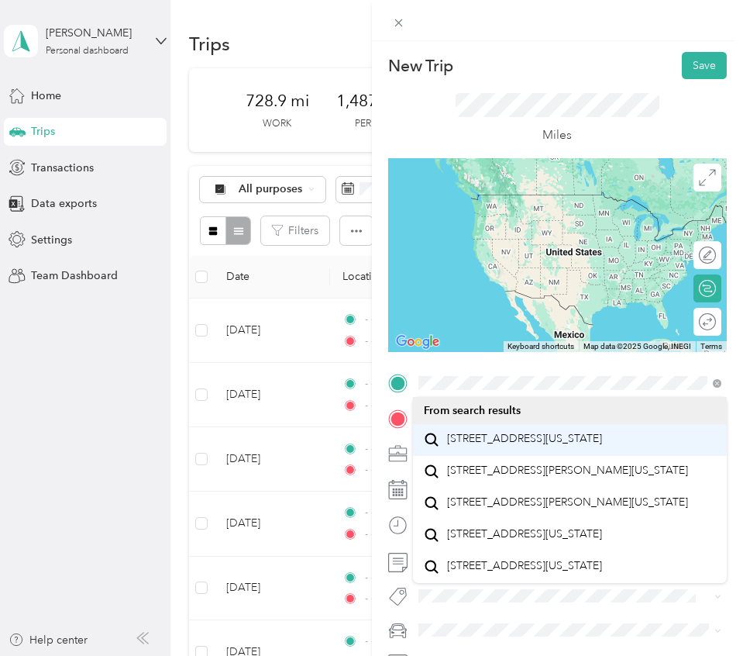
click at [484, 429] on div "19383 Southwest Brookside Way Bend, Oregon 97702, United States" at bounding box center [570, 439] width 293 height 21
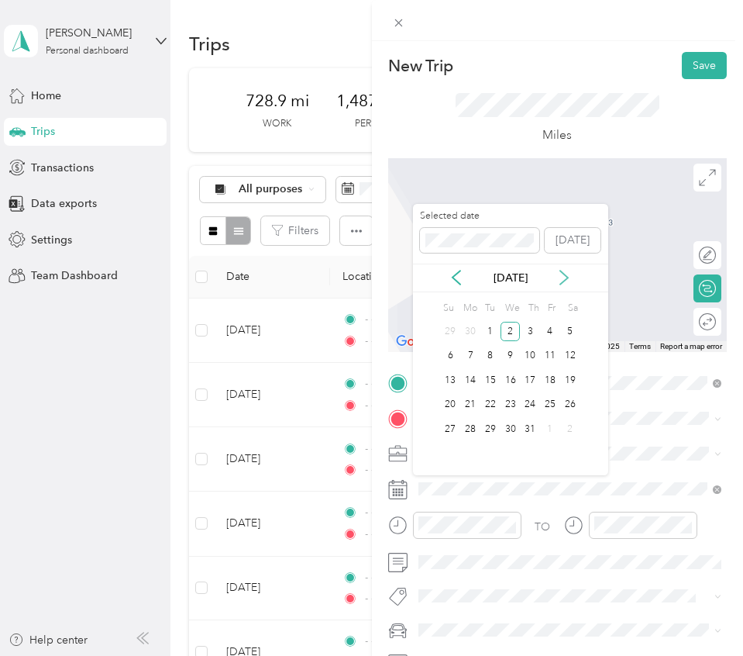
click at [571, 278] on icon at bounding box center [563, 277] width 15 height 15
click at [552, 381] on div "20" at bounding box center [550, 379] width 20 height 19
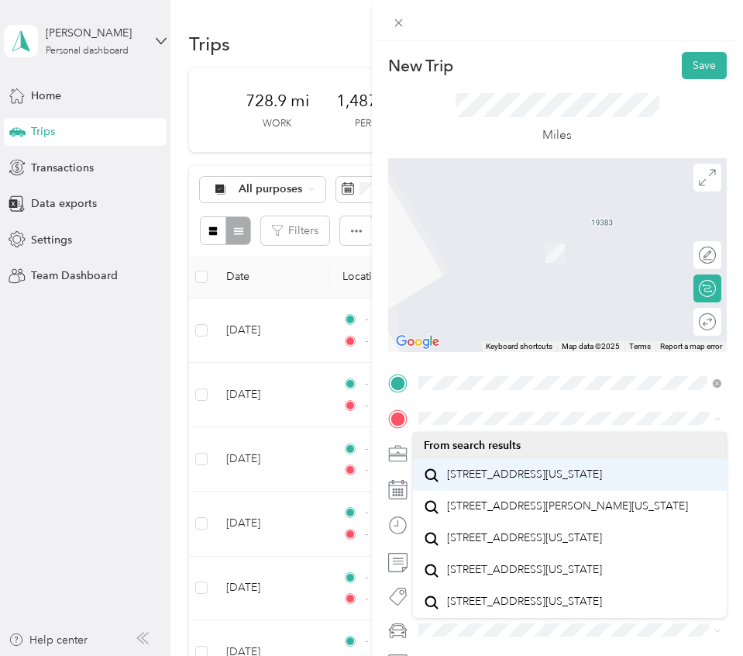
click at [470, 460] on li "1538 Northwest Newport Avenue Bend, Oregon 97703, United States" at bounding box center [570, 475] width 315 height 32
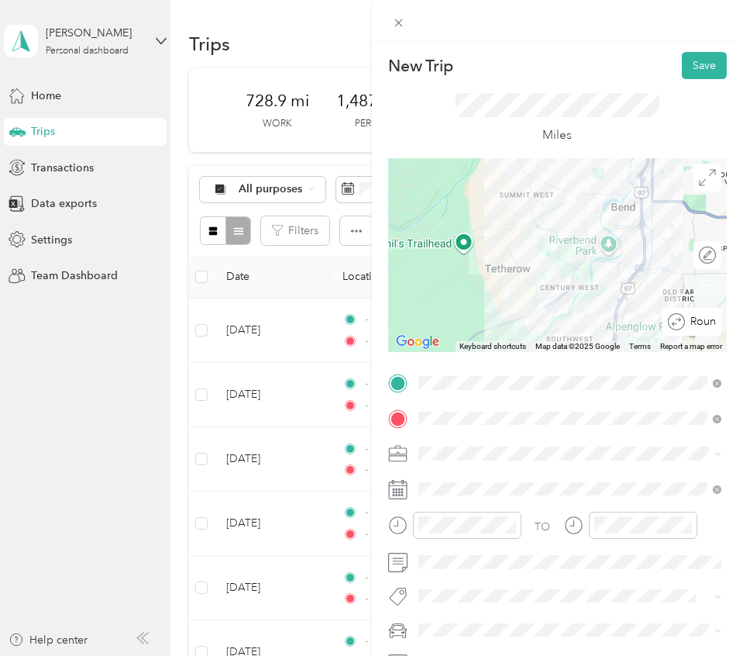
click at [702, 320] on span "Round trip" at bounding box center [716, 321] width 52 height 11
click at [702, 320] on div at bounding box center [700, 321] width 33 height 16
click at [508, 525] on icon "close-circle" at bounding box center [510, 524] width 11 height 11
click at [684, 523] on icon "close-circle" at bounding box center [686, 524] width 11 height 11
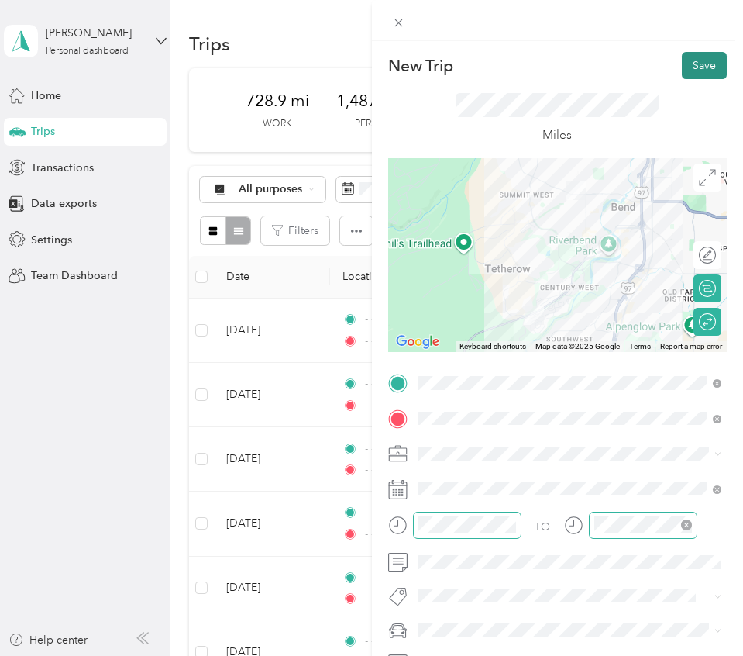
click at [695, 71] on button "Save" at bounding box center [704, 65] width 45 height 27
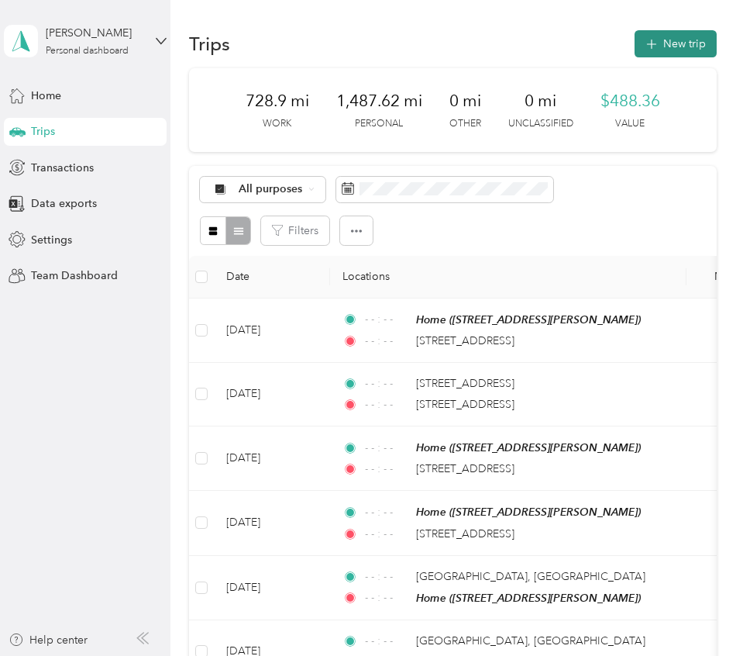
click at [708, 43] on button "New trip" at bounding box center [676, 43] width 82 height 27
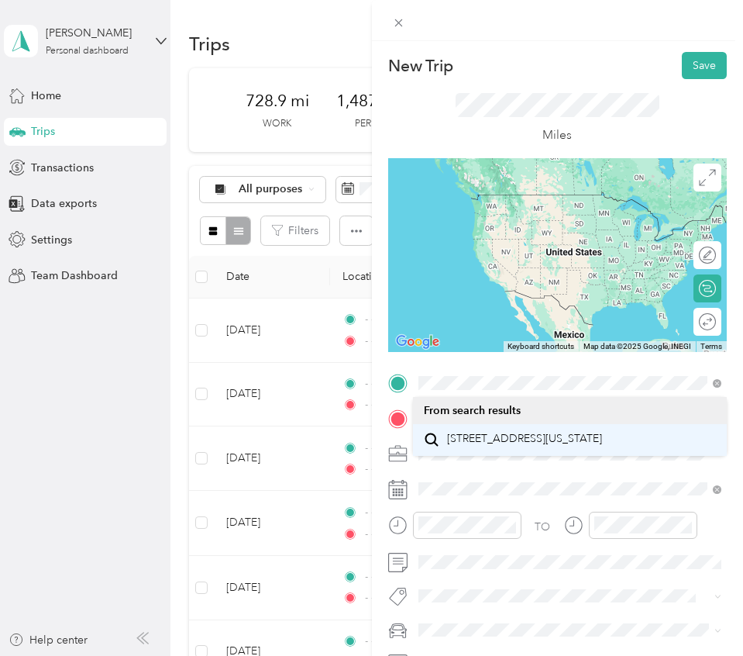
click at [516, 443] on span "19383 Southwest Brookside Way Bend, Oregon 97702, United States" at bounding box center [524, 439] width 155 height 14
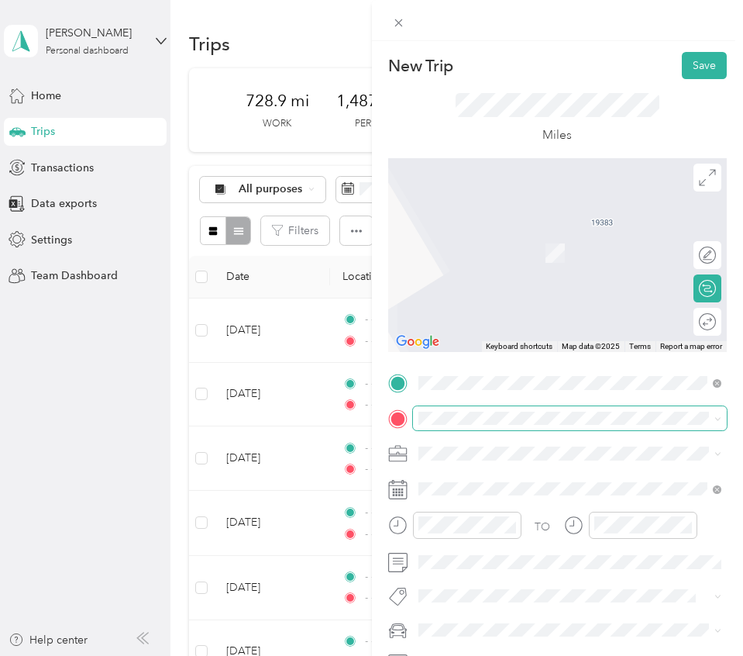
click at [480, 410] on span at bounding box center [570, 418] width 315 height 25
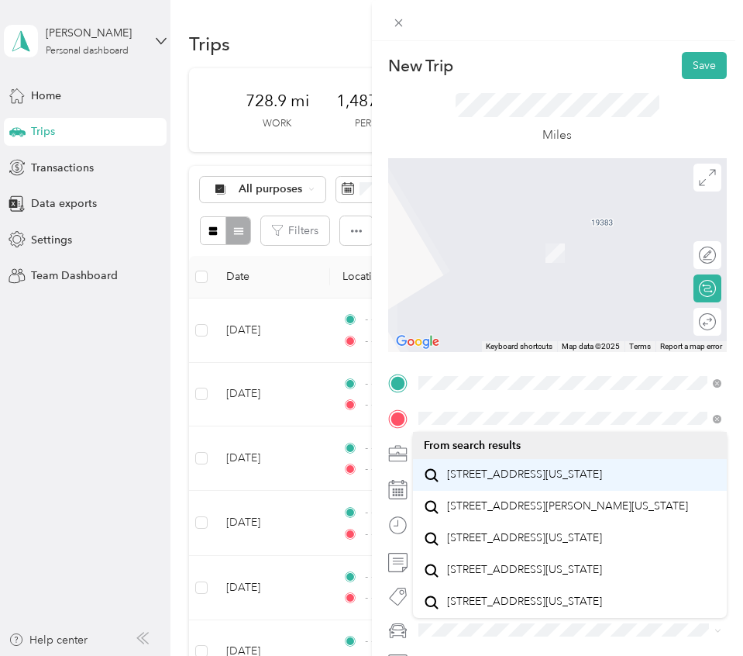
click at [535, 481] on span "1538 Northwest Newport Avenue Bend, Oregon 97703, United States" at bounding box center [524, 474] width 155 height 14
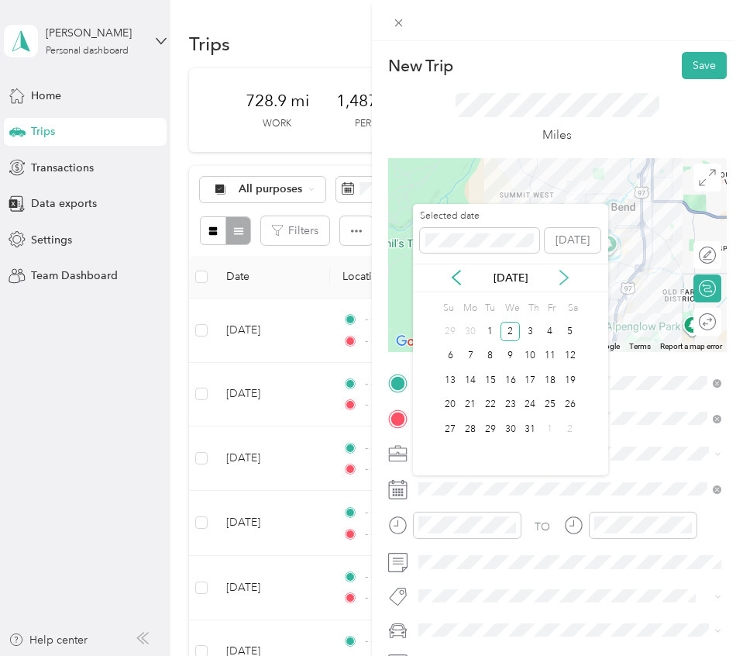
click at [567, 272] on icon at bounding box center [563, 277] width 15 height 15
click at [574, 385] on div "21" at bounding box center [570, 379] width 20 height 19
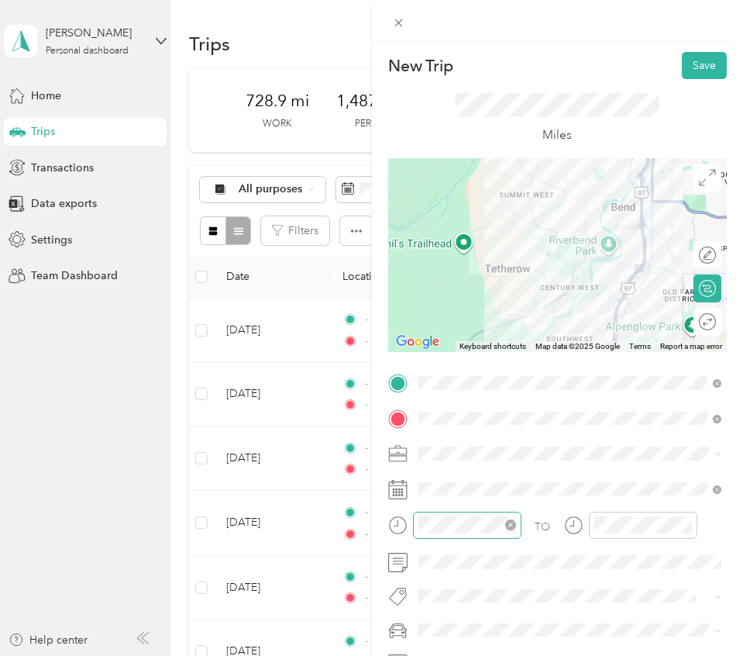
click at [509, 529] on icon "close-circle" at bounding box center [510, 524] width 11 height 11
click at [684, 528] on icon "close-circle" at bounding box center [686, 524] width 11 height 11
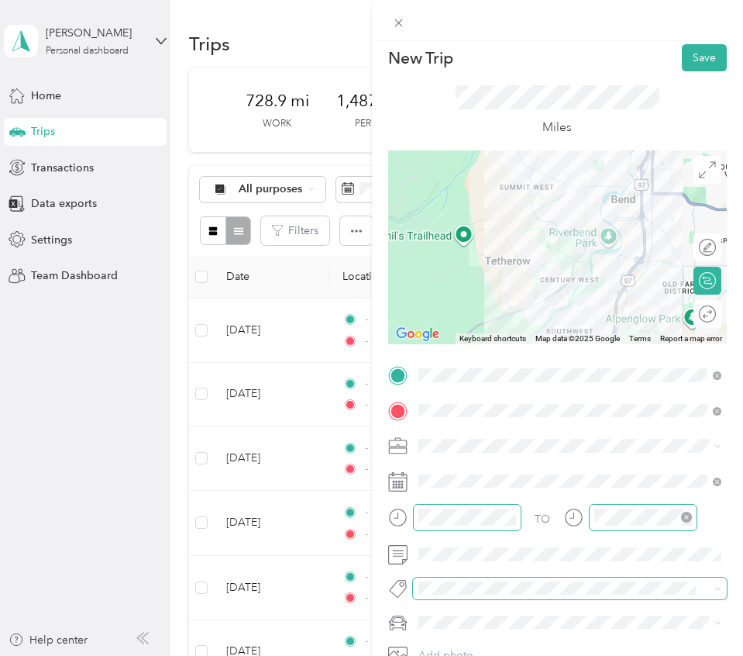
scroll to position [3, 0]
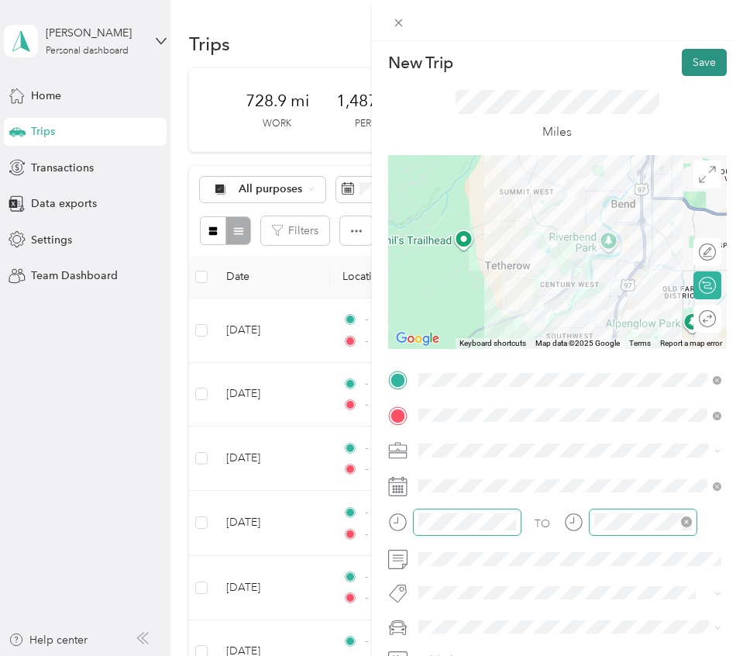
click at [715, 61] on button "Save" at bounding box center [704, 62] width 45 height 27
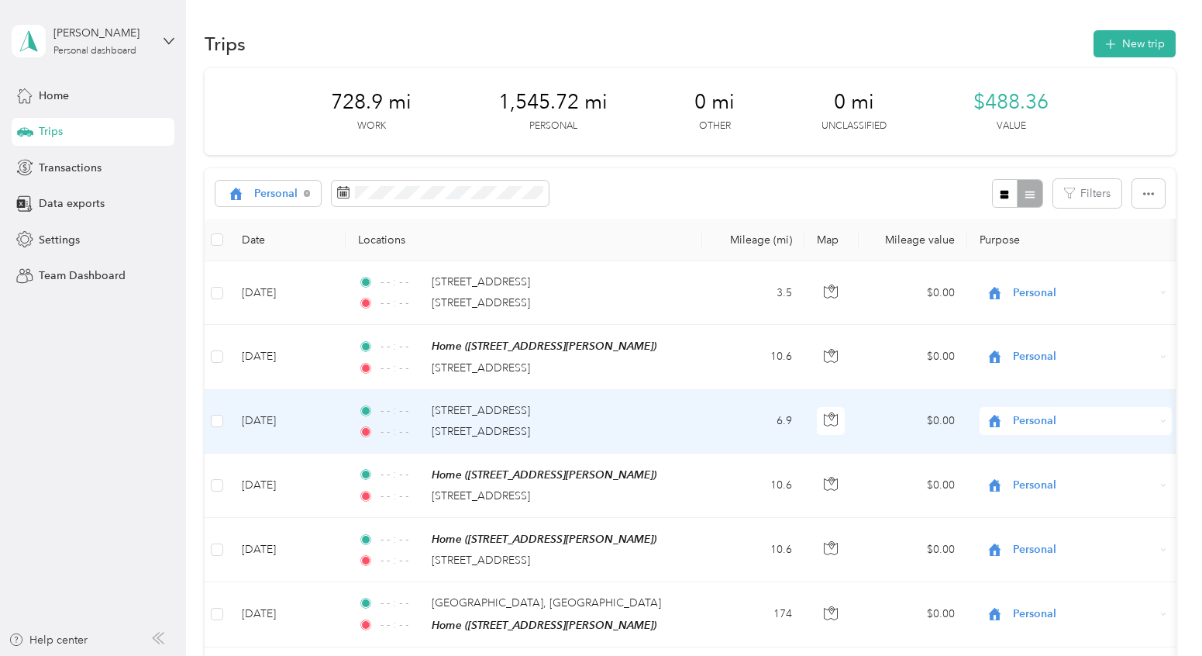
click at [650, 410] on div "- - : - - [STREET_ADDRESS]" at bounding box center [520, 410] width 325 height 17
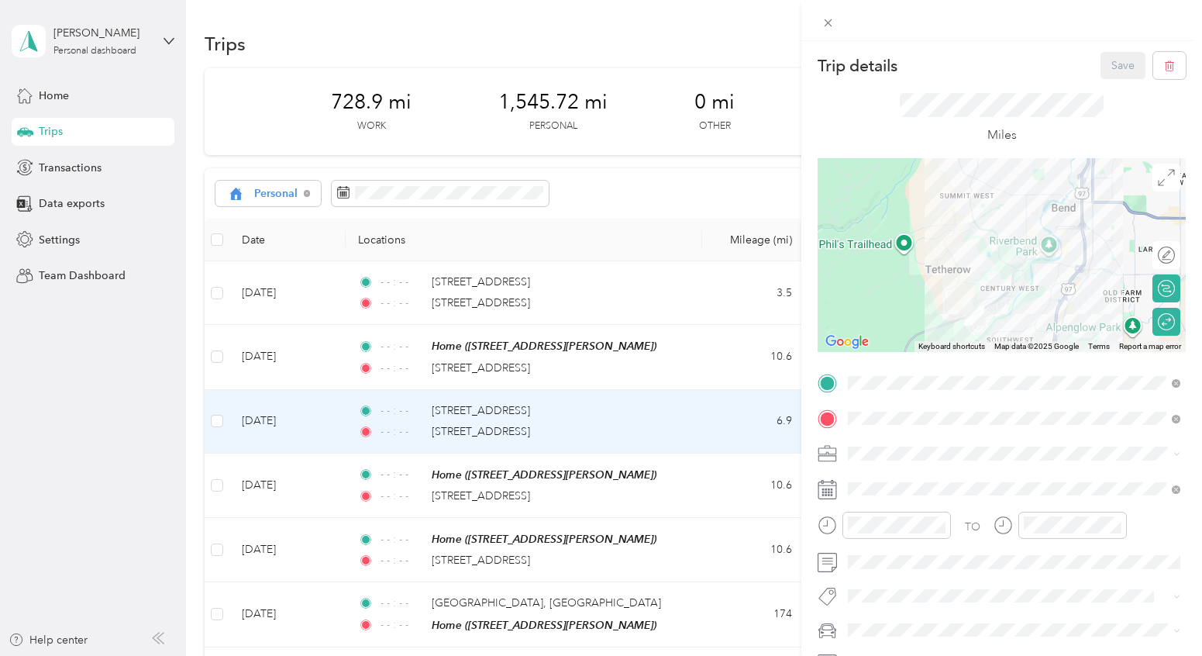
click at [58, 88] on div "Trip details Save This trip cannot be edited because it is either under review,…" at bounding box center [601, 328] width 1202 height 656
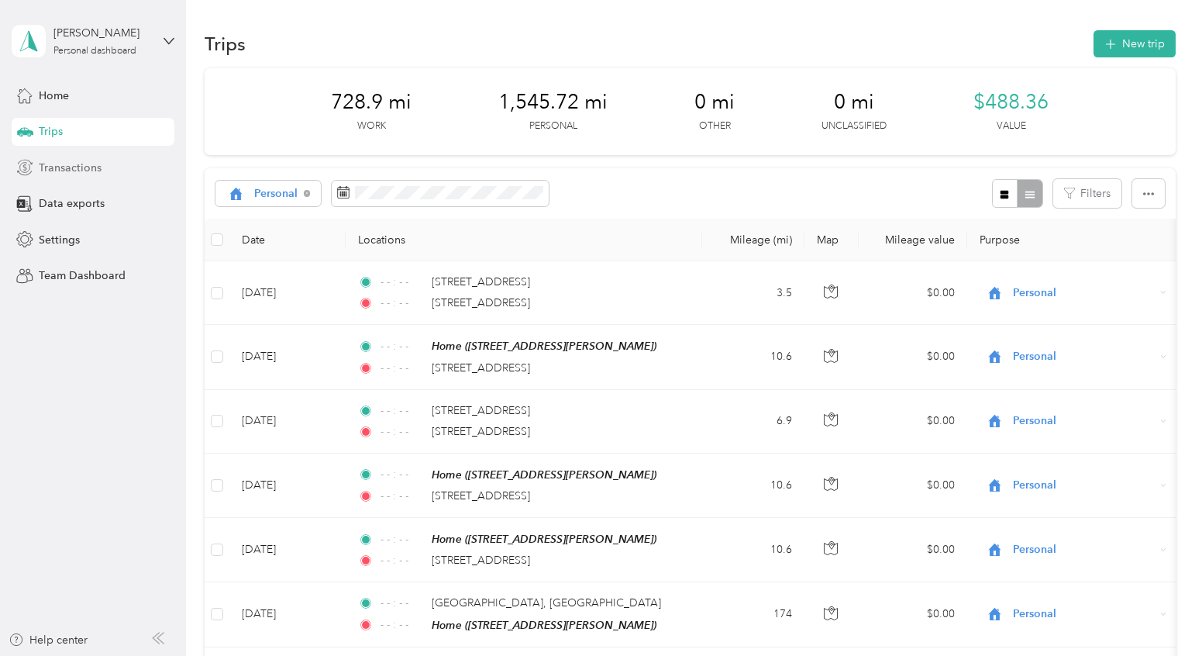
click at [57, 164] on span "Transactions" at bounding box center [70, 168] width 63 height 16
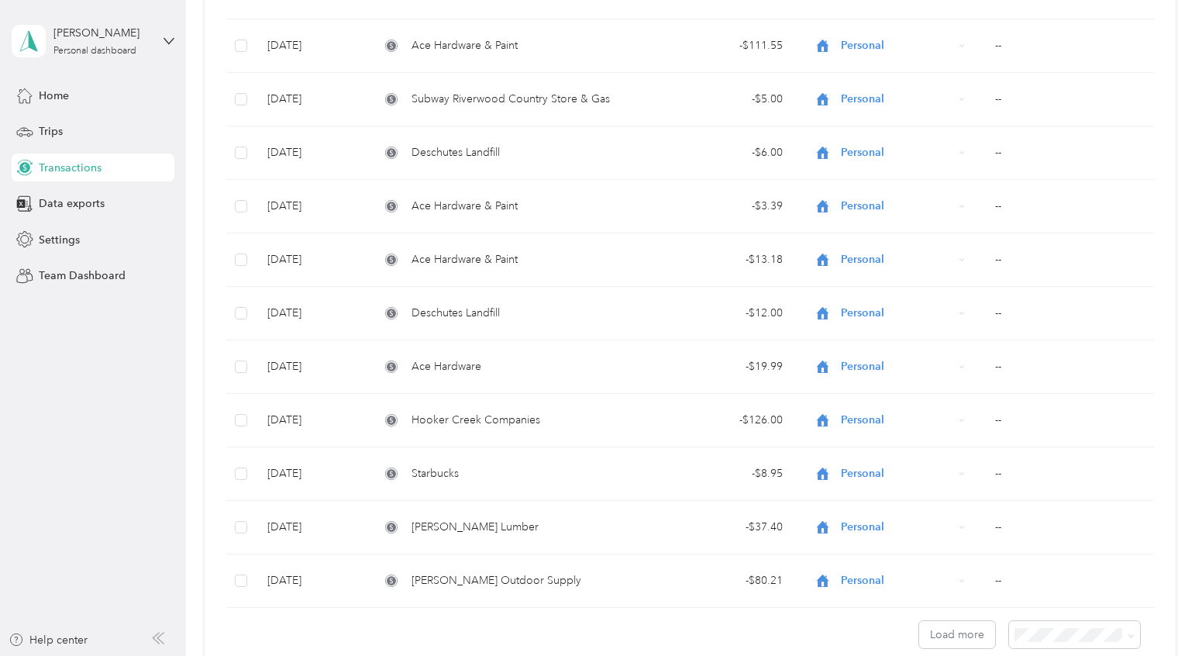
scroll to position [5187, 0]
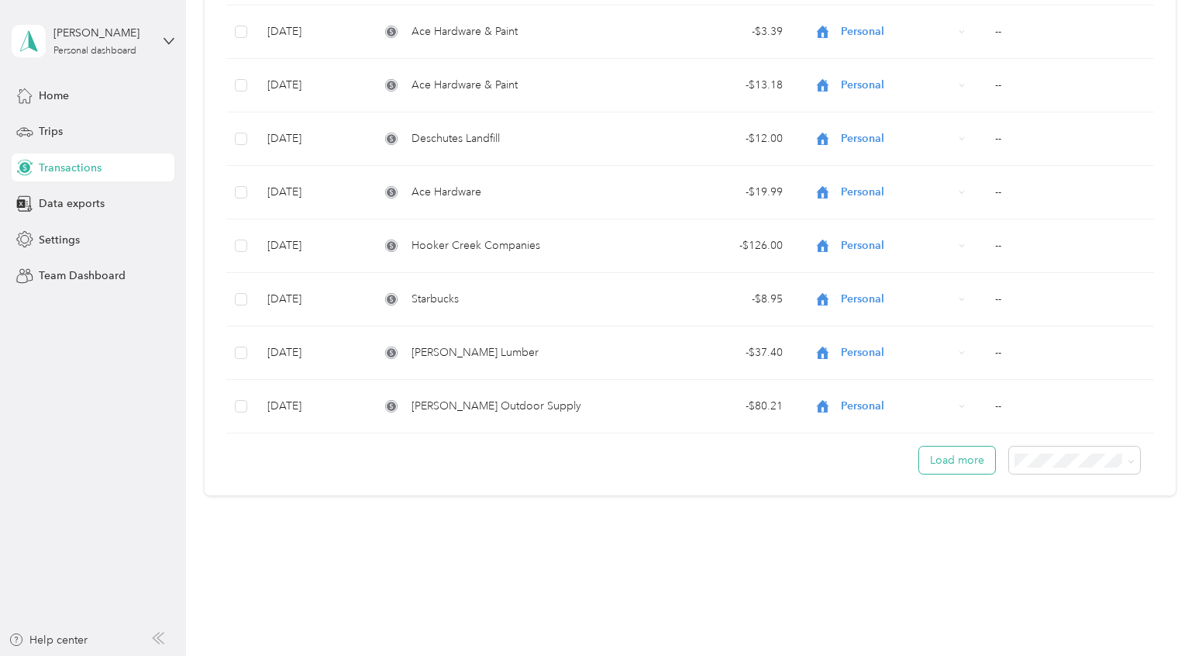
click at [966, 463] on button "Load more" at bounding box center [957, 459] width 76 height 27
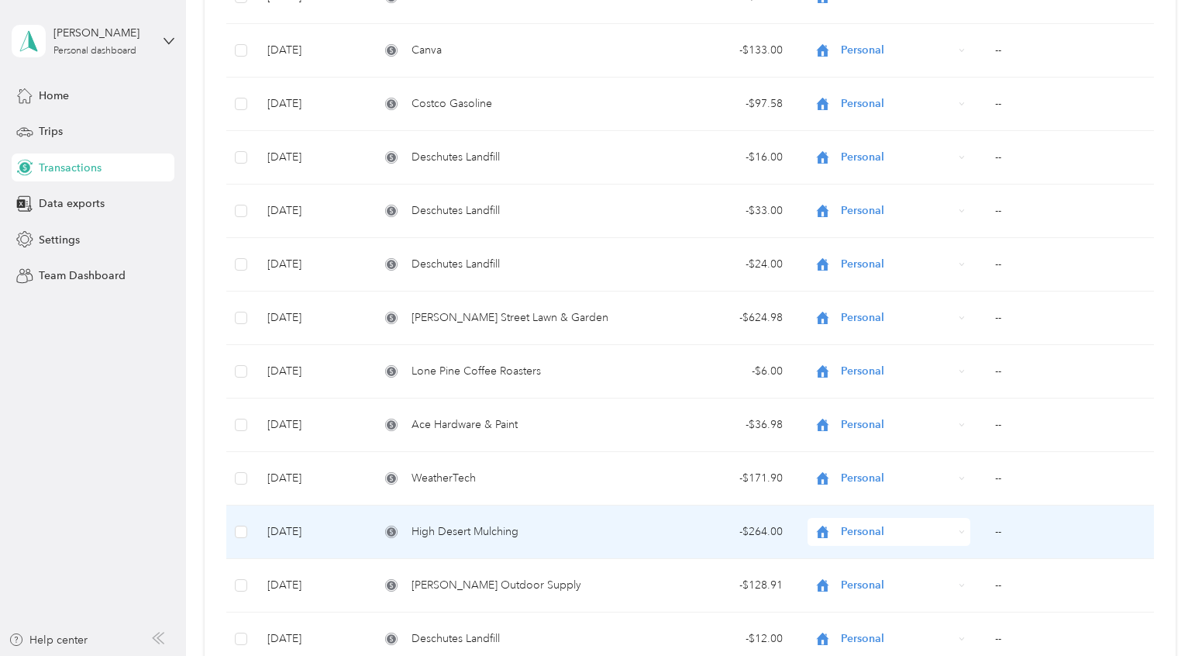
scroll to position [3358, 0]
